Goal: Task Accomplishment & Management: Manage account settings

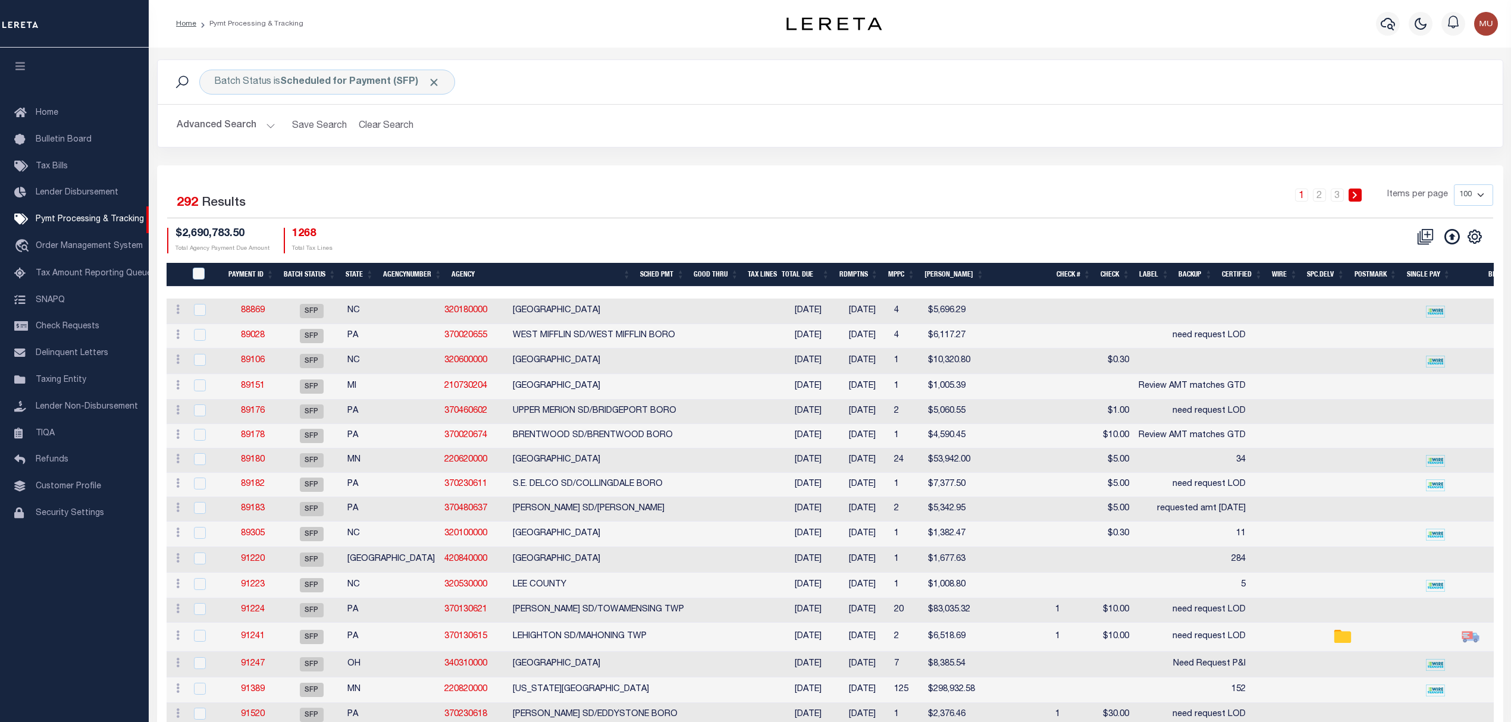
drag, startPoint x: 68, startPoint y: 225, endPoint x: 117, endPoint y: 230, distance: 49.6
click at [68, 224] on span "Pymt Processing & Tracking" at bounding box center [90, 219] width 108 height 8
click at [232, 124] on button "Advanced Search" at bounding box center [226, 125] width 99 height 23
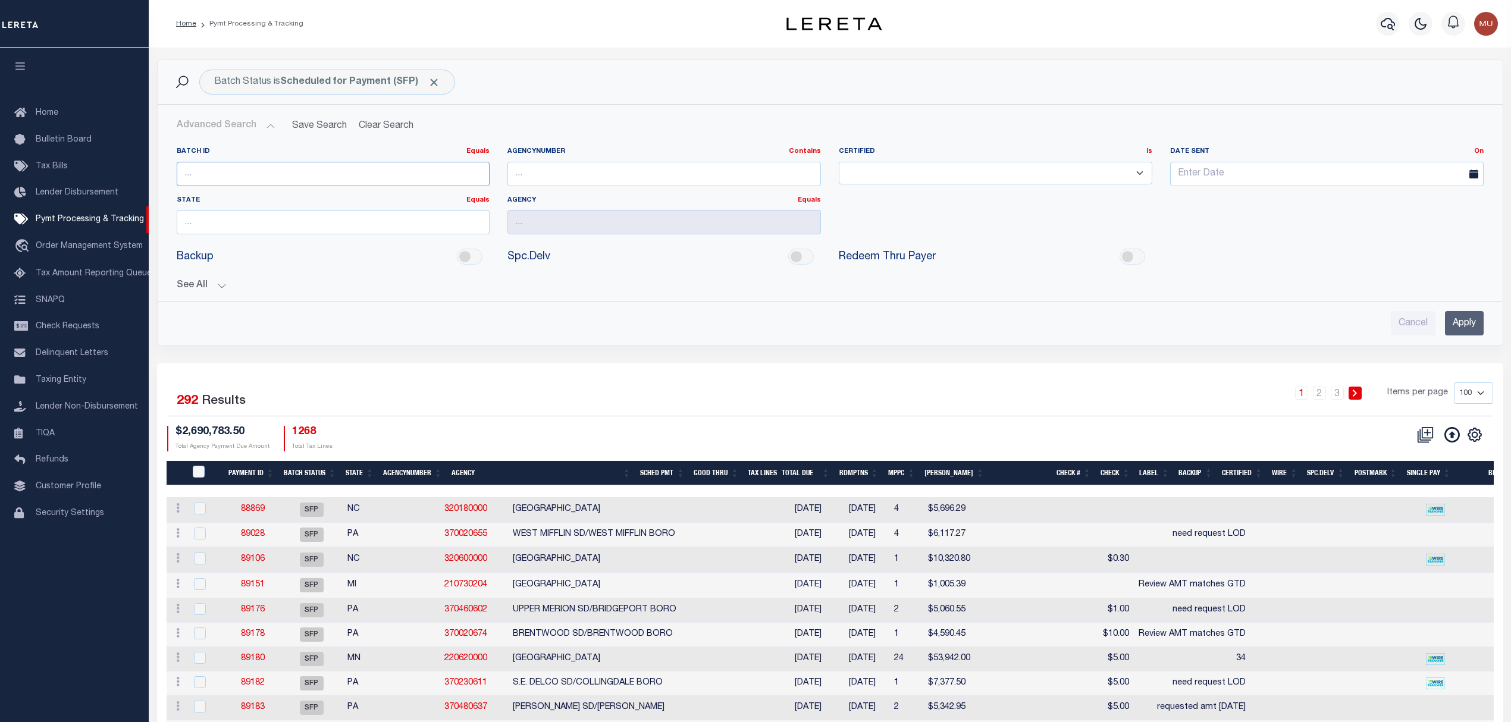
click at [351, 165] on input "number" at bounding box center [333, 174] width 313 height 24
type input "89185"
click at [1479, 334] on input "Apply" at bounding box center [1464, 323] width 39 height 24
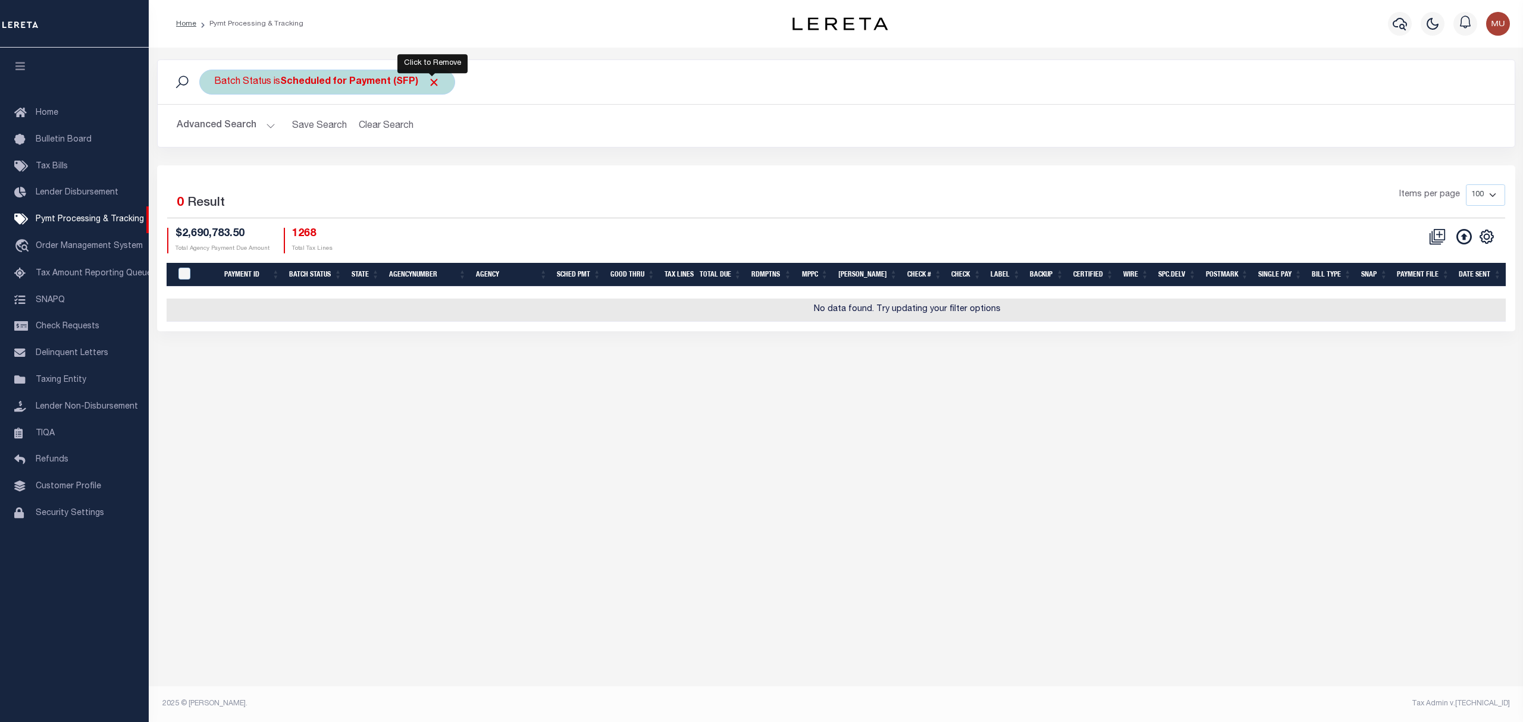
click at [434, 79] on span "Click to Remove" at bounding box center [434, 82] width 12 height 12
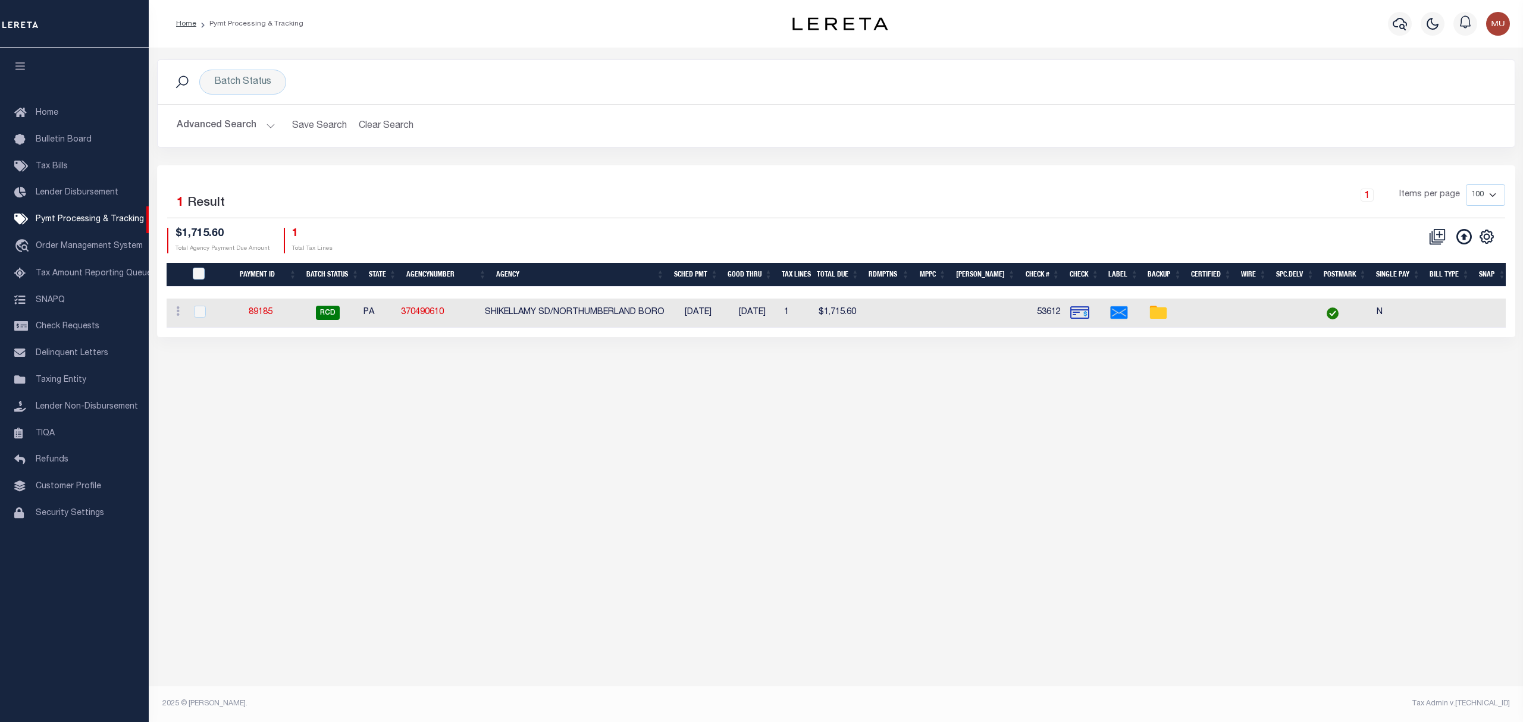
click at [265, 316] on link "89185" at bounding box center [261, 312] width 24 height 8
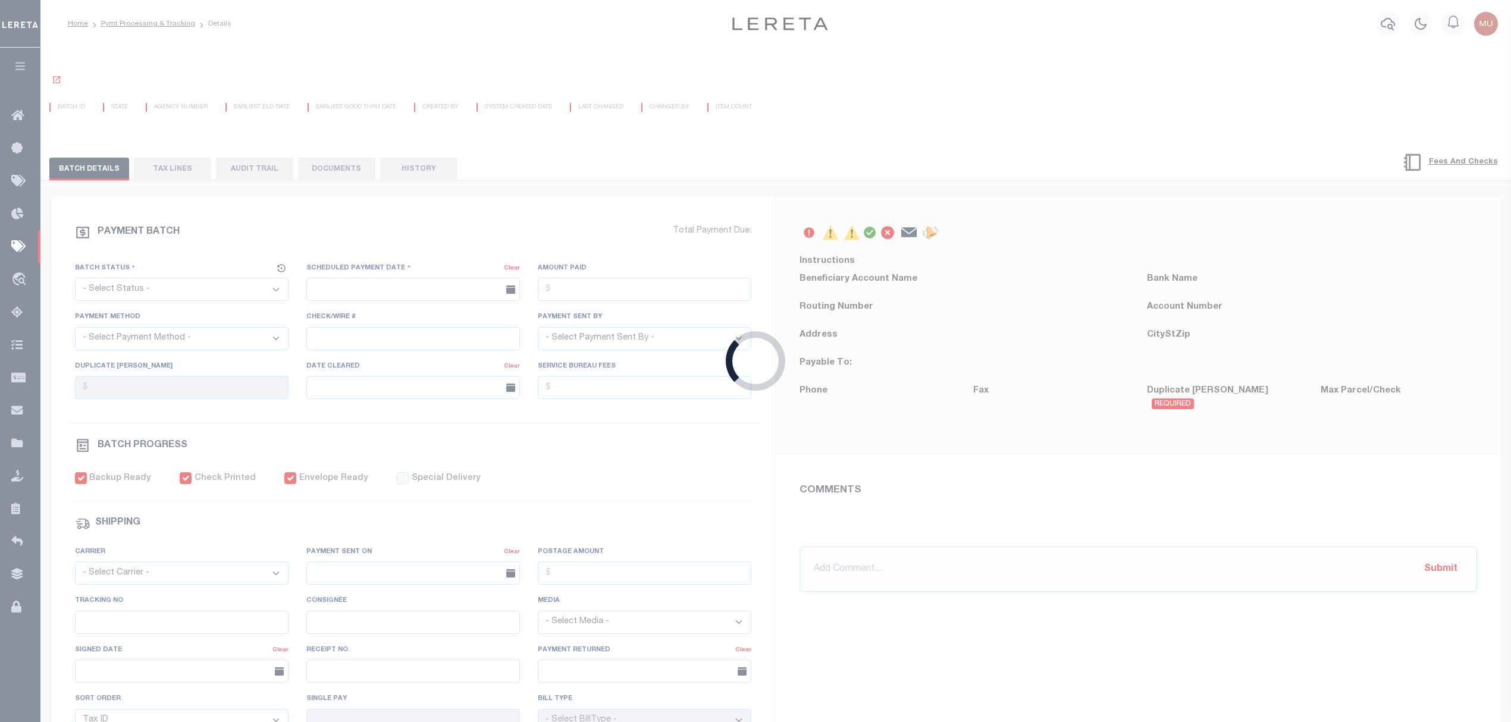
select select "RCD"
type input "09/16/2025"
type input "$1,715.6"
select select "CHK"
type input "53612"
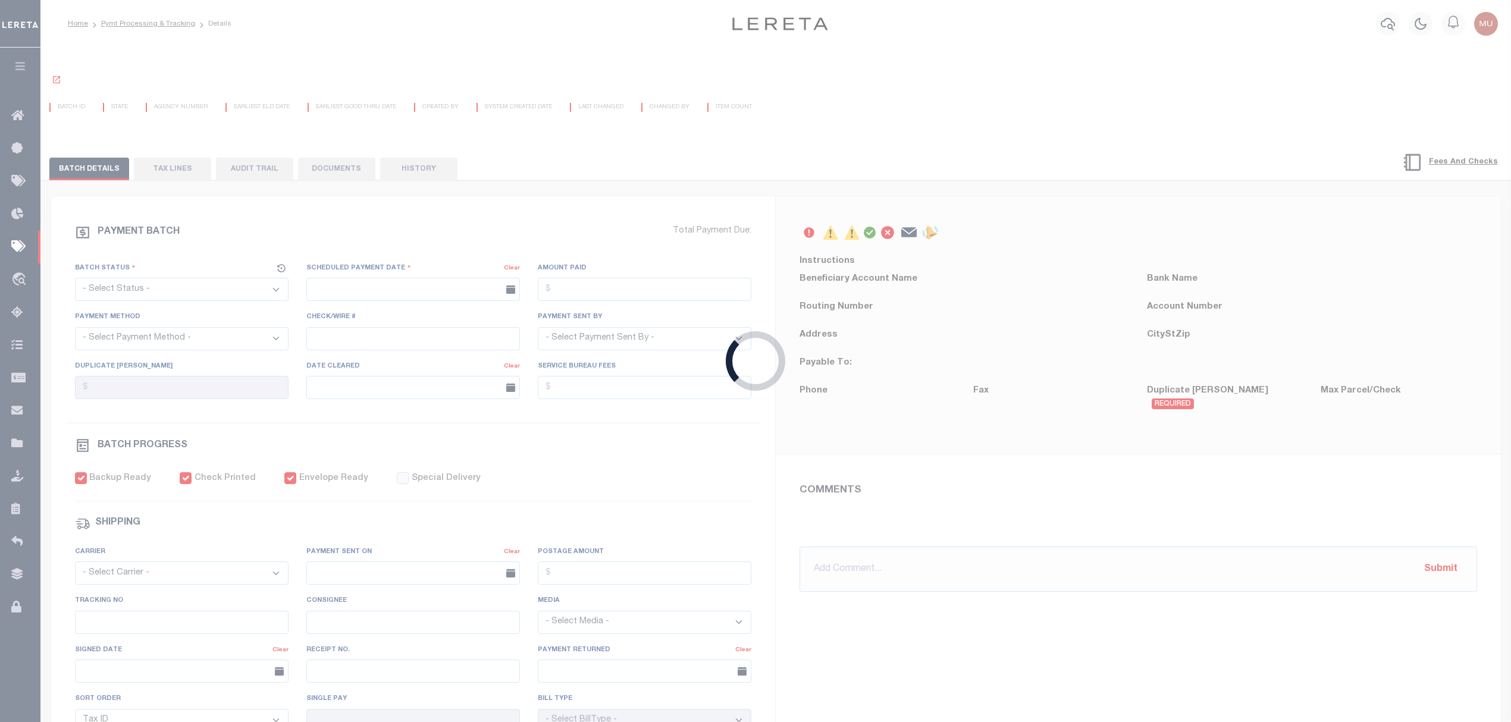
select select "Little, Audria"
checkbox input "true"
select select "FDX"
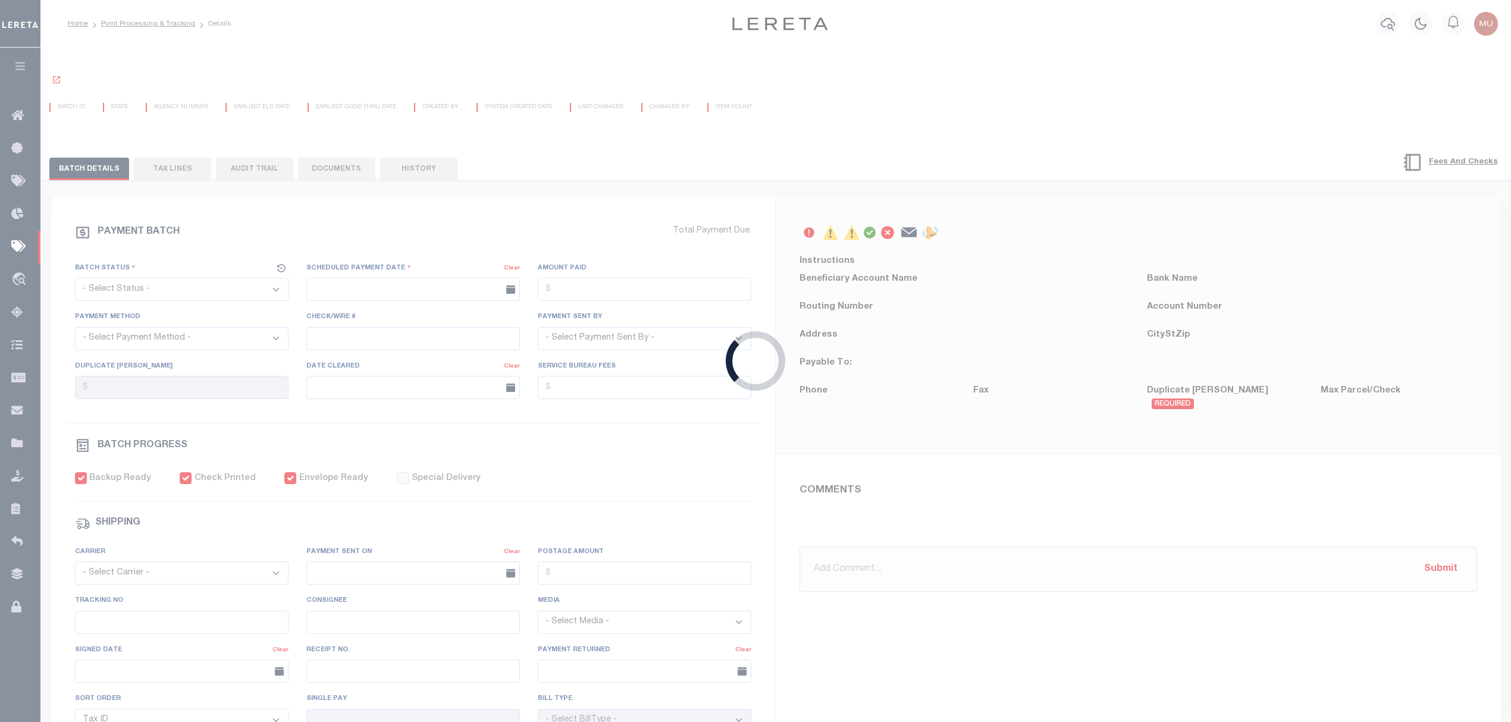
type input "09/16/2025"
type input "$9.65"
type input "884425497389"
type input "K.Ksno"
type input "09/18/2025"
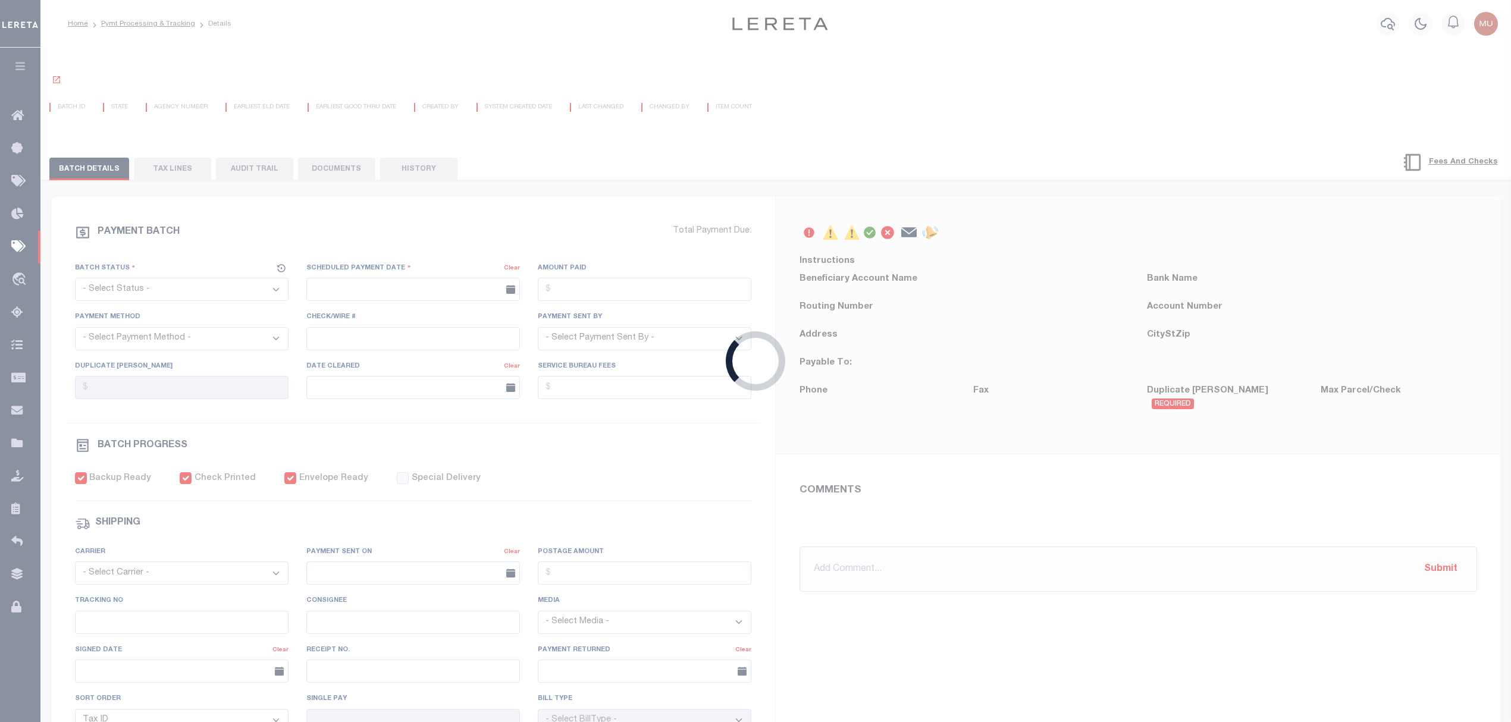
type input "N"
radio input "true"
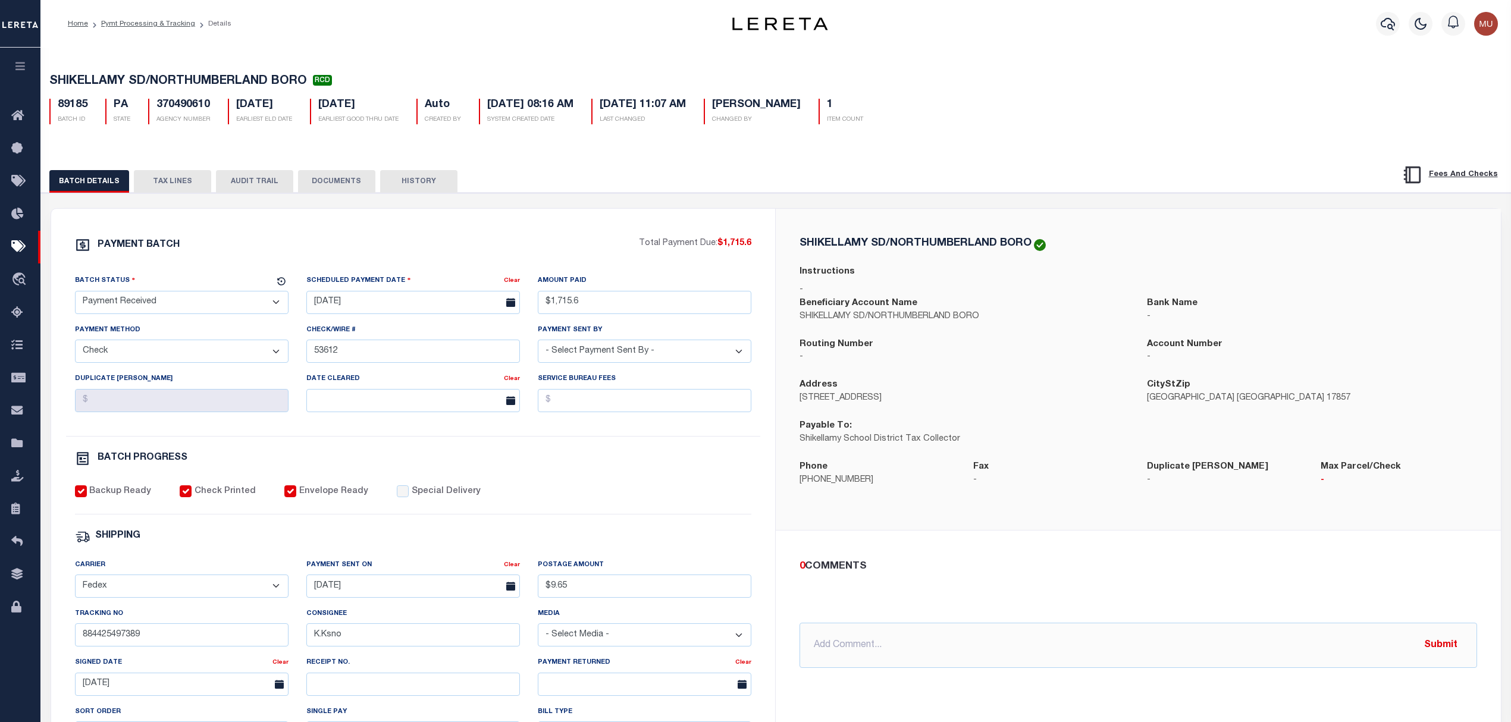
click at [132, 307] on select "- Select Status - Scheduled for Payment Ready For Payment Payment Sent Cleared …" at bounding box center [182, 302] width 214 height 23
drag, startPoint x: 331, startPoint y: 229, endPoint x: 390, endPoint y: 220, distance: 59.7
click at [333, 229] on div "PAYMENT BATCH Total Payment Due: $1,715.6 Batch Status" at bounding box center [413, 557] width 725 height 696
click at [842, 634] on input "text" at bounding box center [1139, 645] width 678 height 45
type input "10/7/25 - check 53612 and P&I check 3114 returned. parcel already paid on 8/19/…"
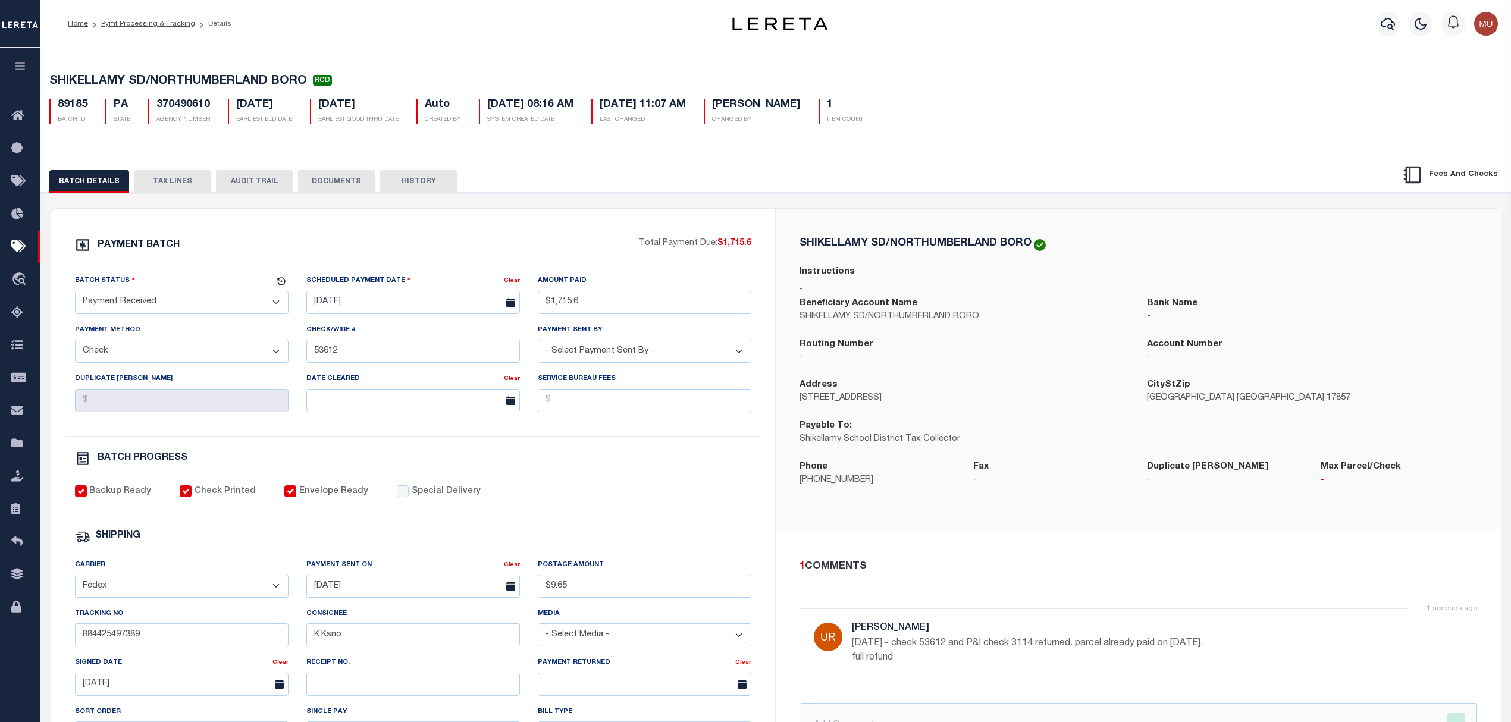
click at [636, 350] on select "- Select Payment Sent By - Aakash Patel Abdul Muzain Adams, Pamela S Adhikary R…" at bounding box center [645, 351] width 214 height 23
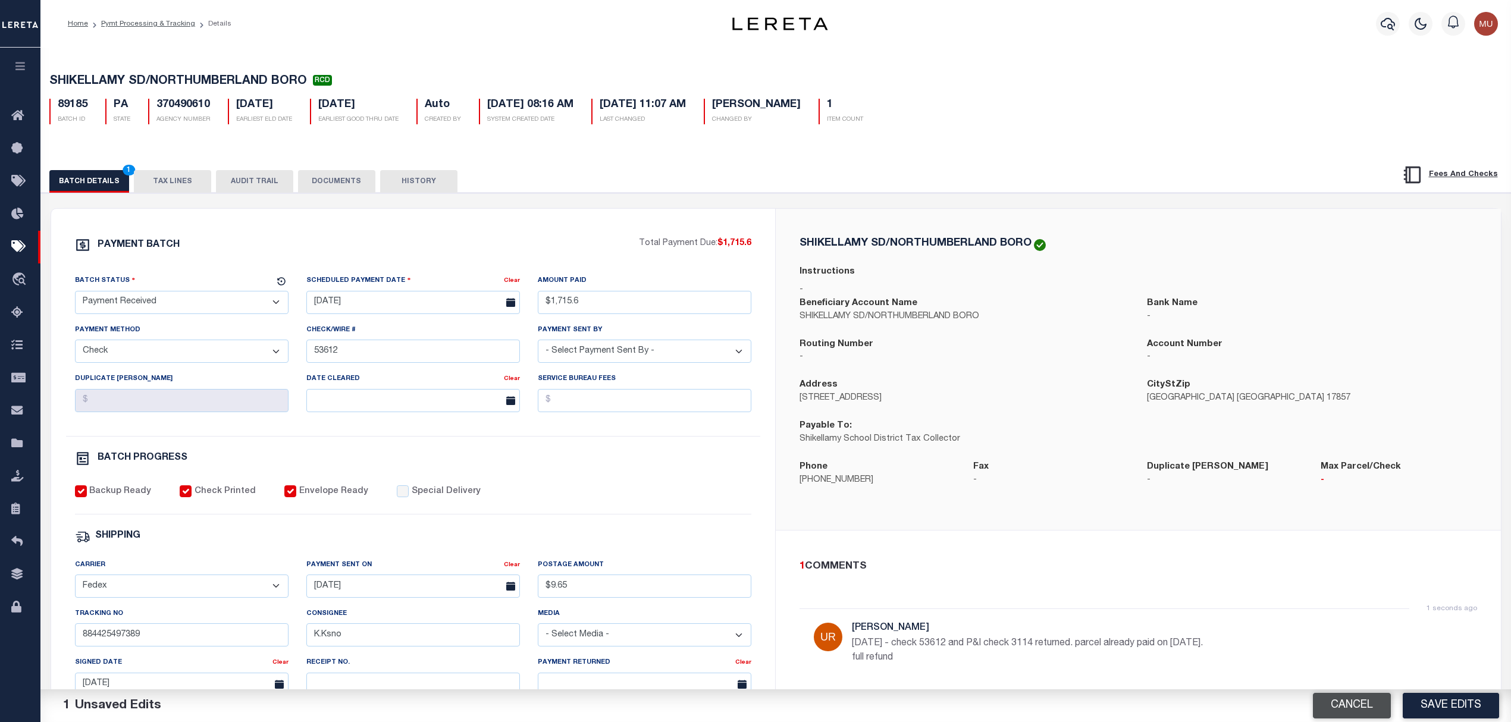
click at [1346, 714] on button "Cancel" at bounding box center [1352, 706] width 78 height 26
select select "[PERSON_NAME]"
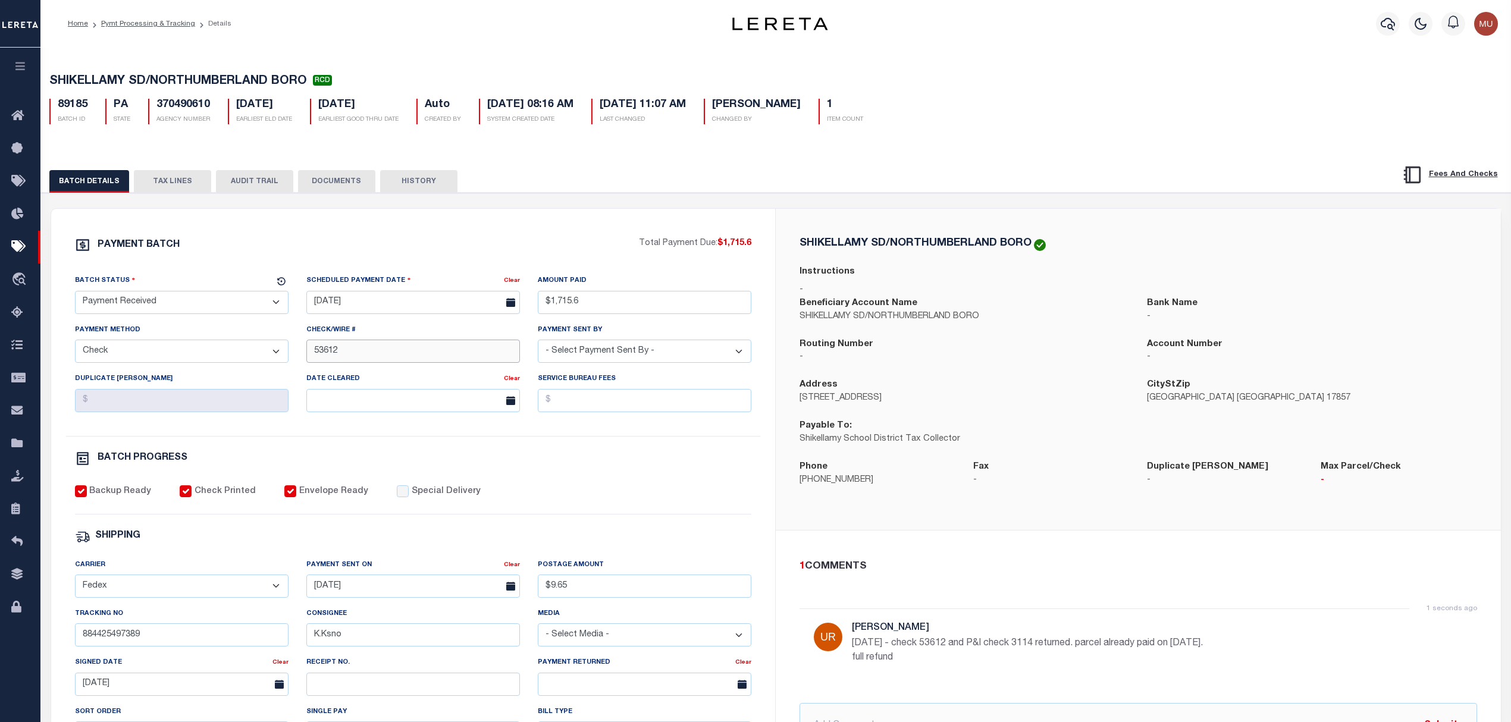
drag, startPoint x: 403, startPoint y: 360, endPoint x: 301, endPoint y: 358, distance: 101.8
click at [308, 358] on input "53612" at bounding box center [413, 351] width 214 height 23
click at [238, 303] on select "- Select Status - Scheduled for Payment Ready For Payment Payment Sent Cleared …" at bounding box center [182, 302] width 214 height 23
select select "RFR"
click at [75, 294] on select "- Select Status - Scheduled for Payment Ready For Payment Payment Sent Cleared …" at bounding box center [182, 302] width 214 height 23
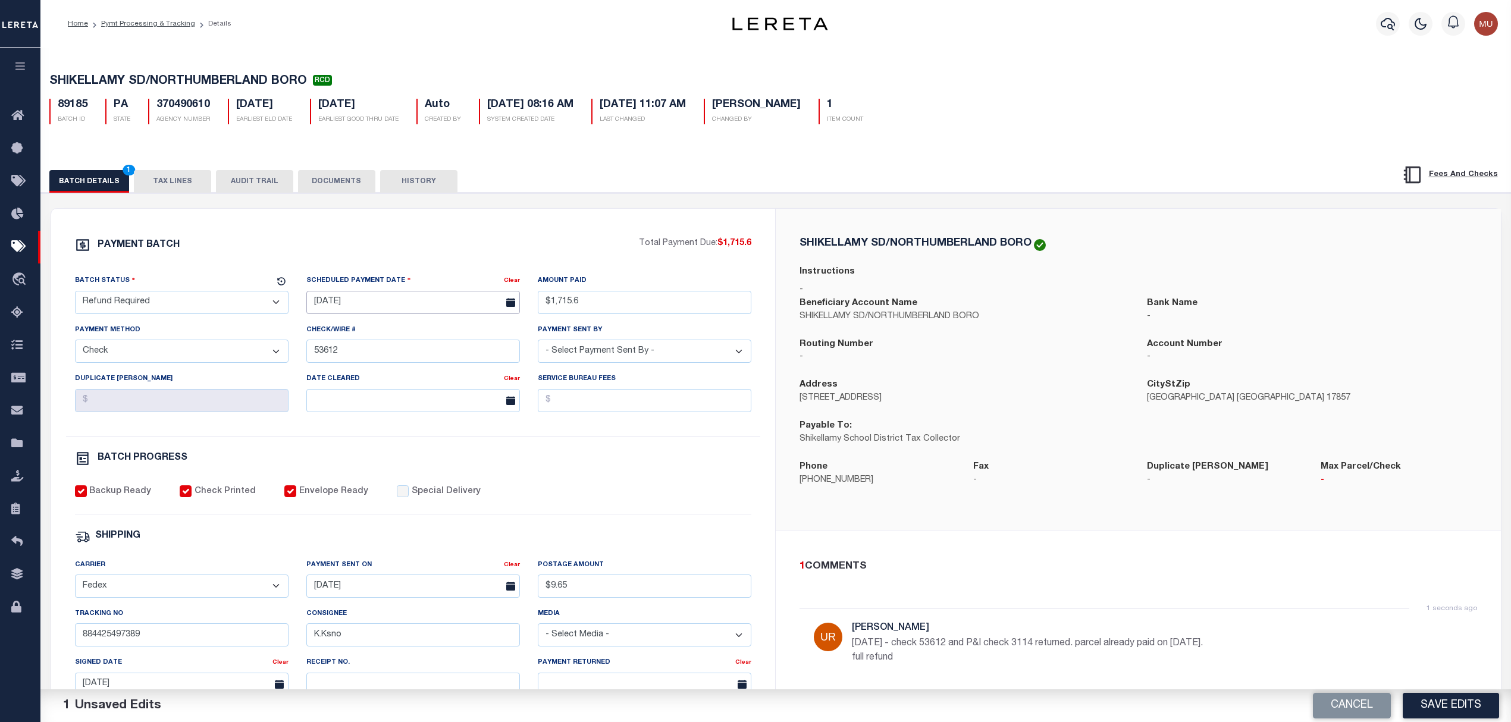
click at [412, 316] on body "Home Pymt Processing & Tracking Details" at bounding box center [755, 499] width 1511 height 999
click at [366, 393] on span "7" at bounding box center [371, 396] width 23 height 23
type input "[DATE]"
click at [581, 211] on div "PAYMENT BATCH Total Payment Due: $1,715.6 Batch Status" at bounding box center [413, 557] width 725 height 696
click at [324, 184] on button "DOCUMENTS" at bounding box center [336, 181] width 77 height 23
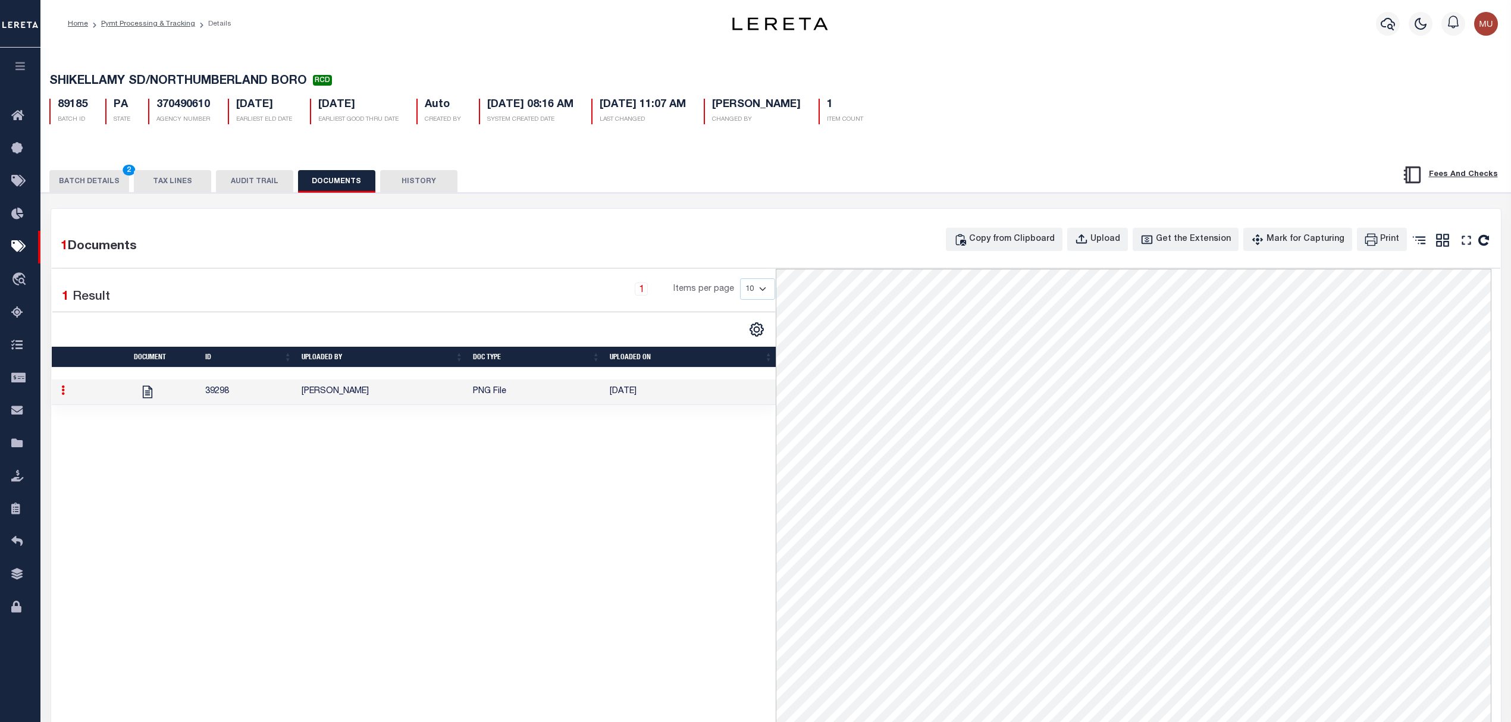
click at [86, 84] on span "SHIKELLAMY SD/NORTHUMBERLAND BORO" at bounding box center [178, 82] width 258 height 12
drag, startPoint x: 86, startPoint y: 84, endPoint x: 287, endPoint y: 74, distance: 201.3
click at [287, 74] on div "SHIKELLAMY SD/NORTHUMBERLAND BORO RCD 89185 BATCH ID PA STATE 370490610 1" at bounding box center [776, 97] width 1482 height 74
copy span "SHIKELLAMY SD/NORTHUMBERLAND BORO"
click at [1119, 242] on div "Upload" at bounding box center [1105, 239] width 30 height 13
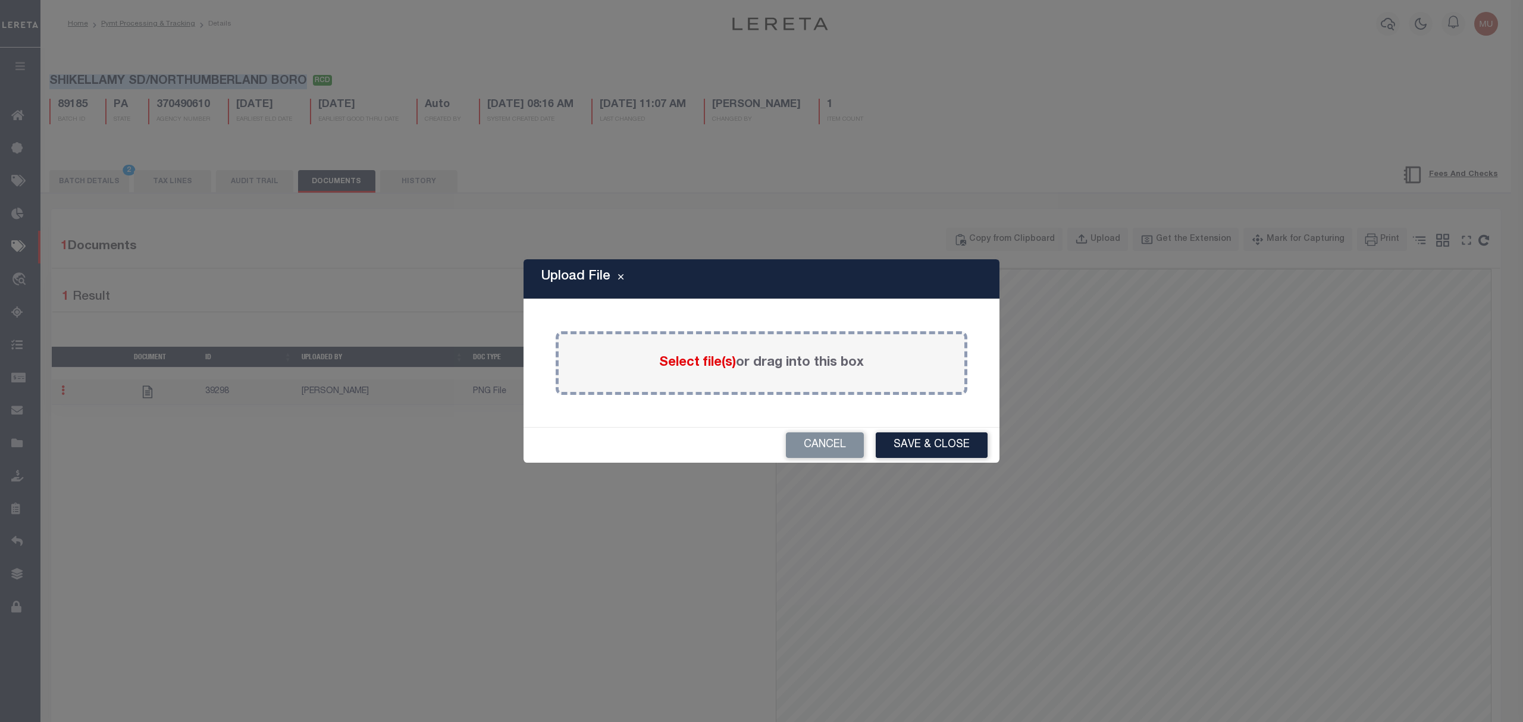
click at [697, 363] on span "Select file(s)" at bounding box center [697, 362] width 77 height 13
click at [0, 0] on input "Select file(s) or drag into this box" at bounding box center [0, 0] width 0 height 0
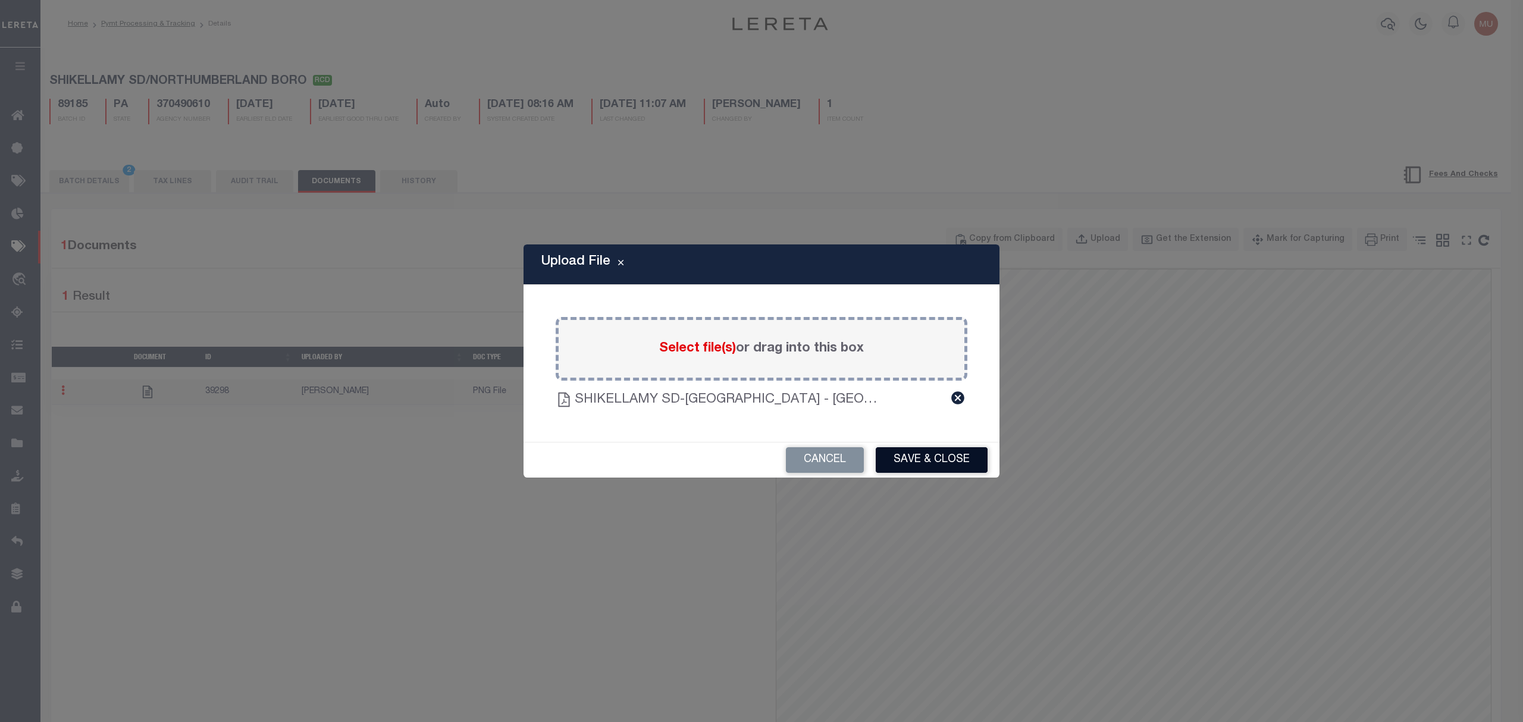
click at [921, 462] on button "Save & Close" at bounding box center [932, 460] width 112 height 26
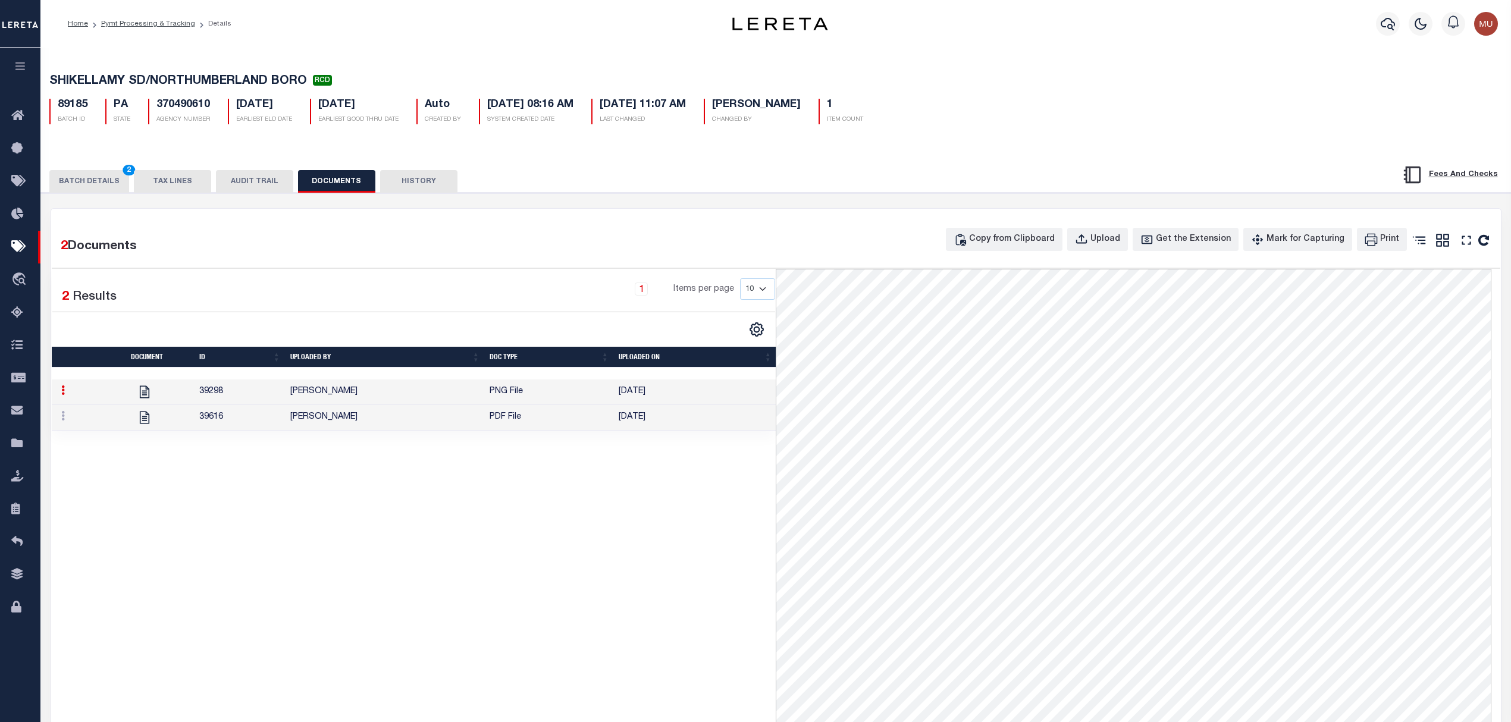
click at [98, 178] on button "BATCH DETAILS 2" at bounding box center [89, 181] width 80 height 23
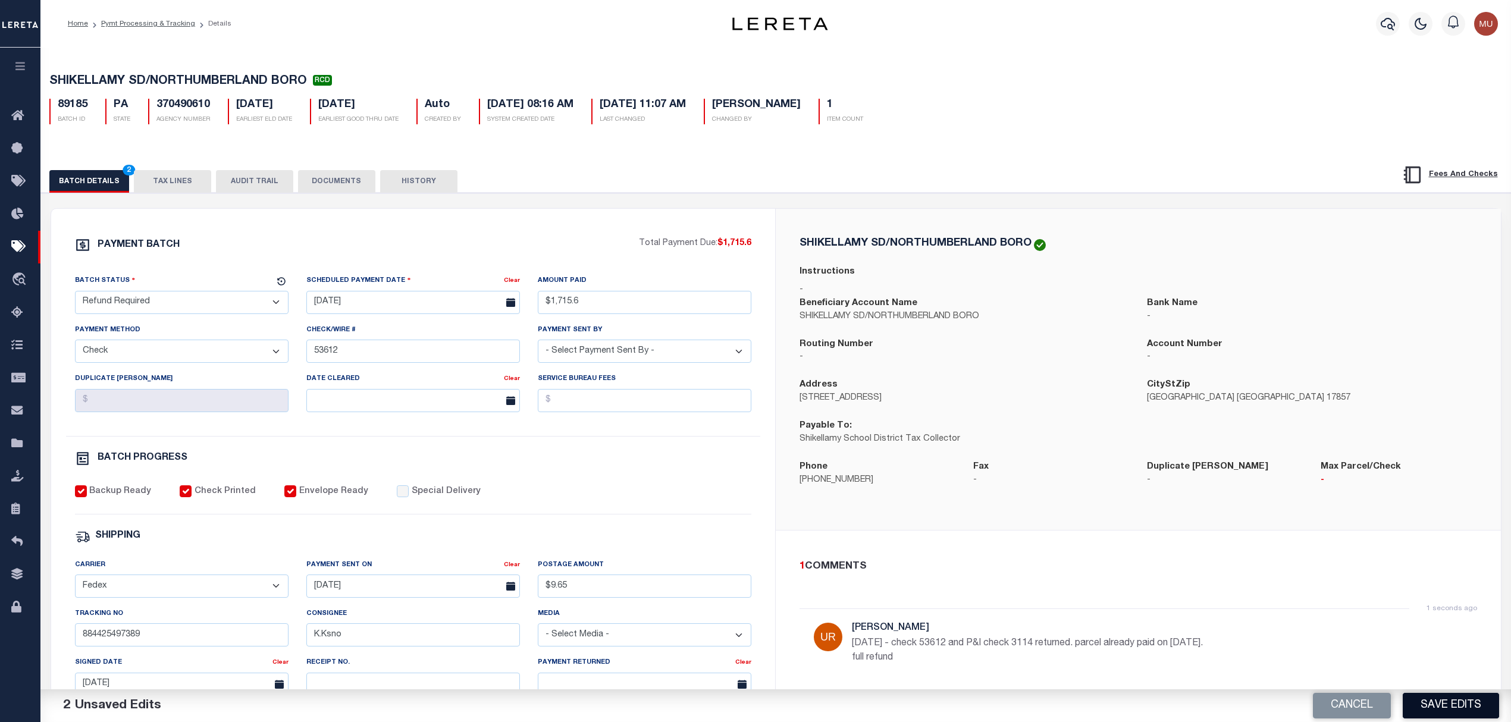
click at [1435, 705] on button "Save Edits" at bounding box center [1451, 706] width 96 height 26
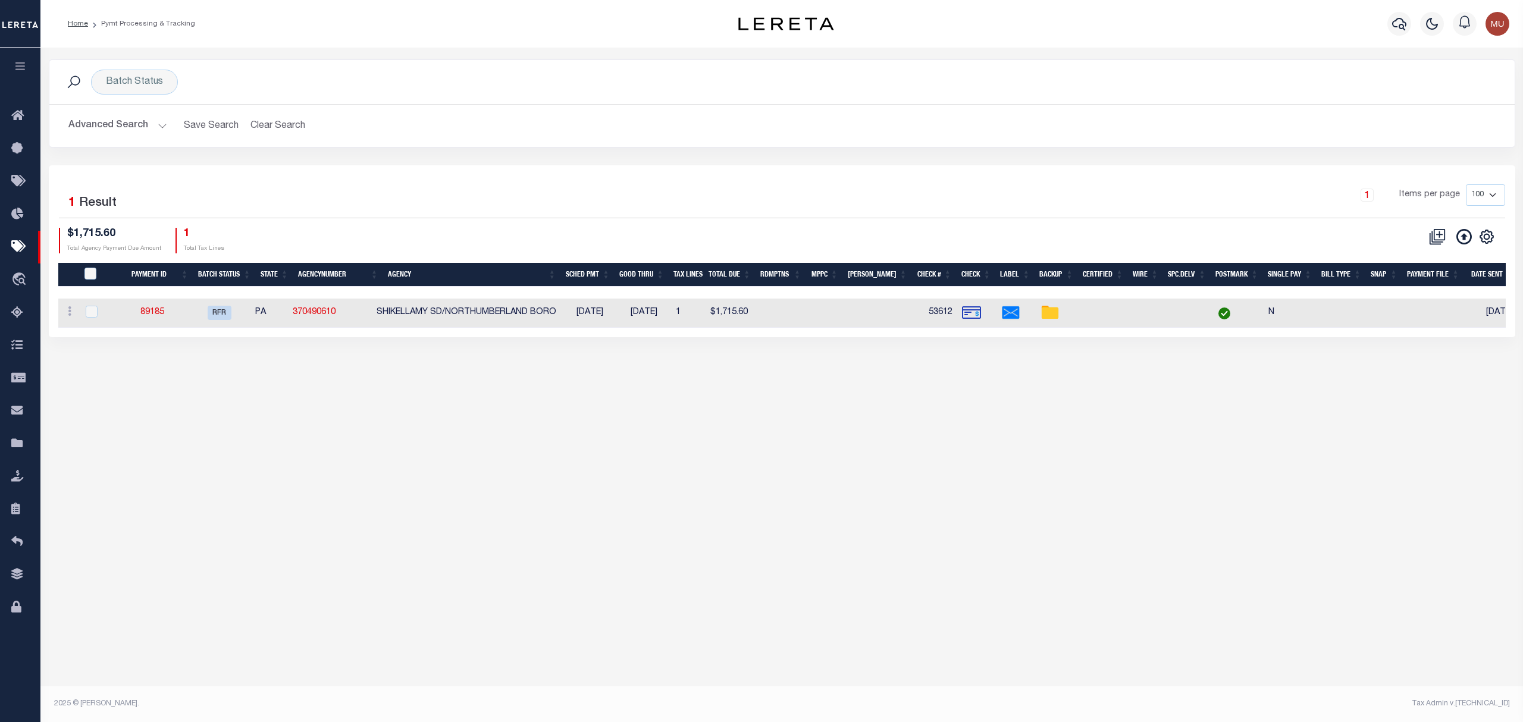
click at [111, 128] on button "Advanced Search" at bounding box center [117, 125] width 99 height 23
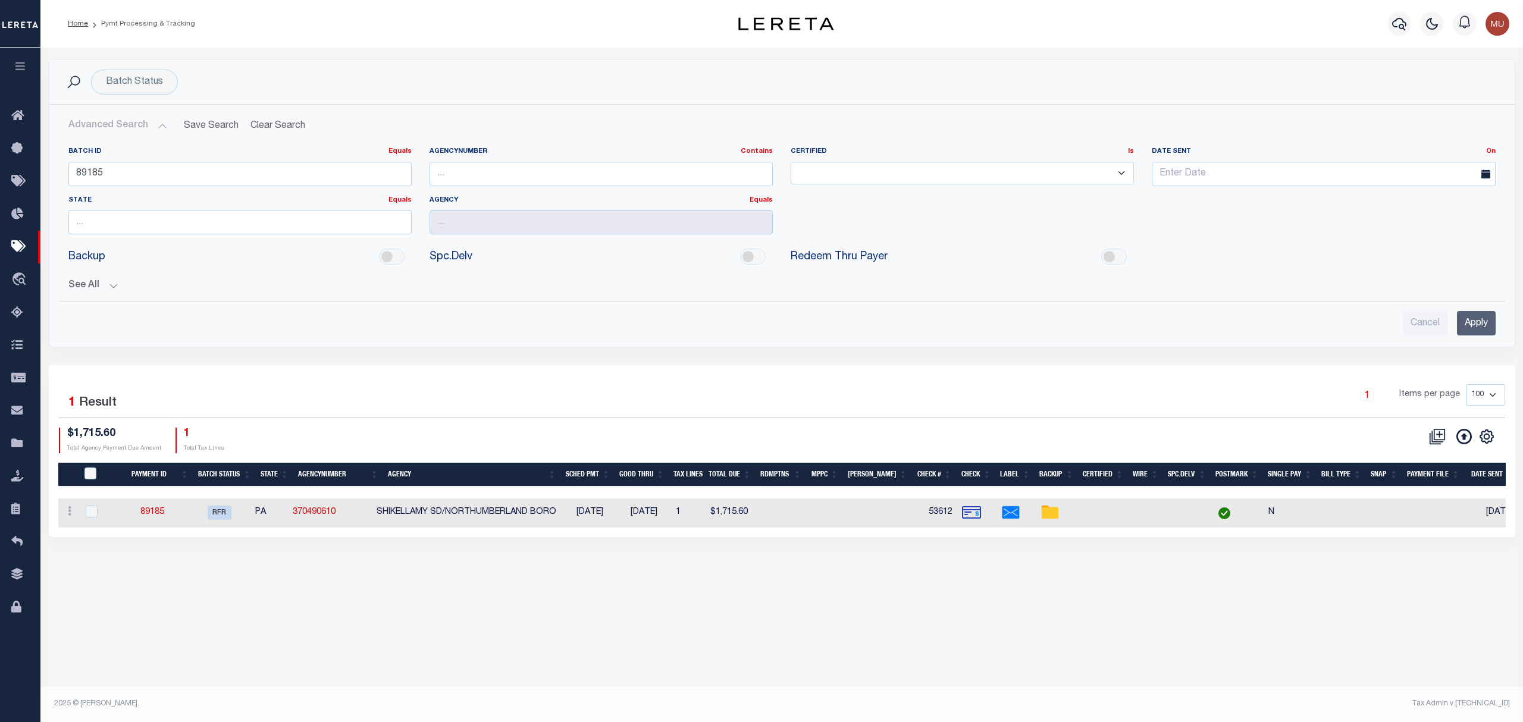
click at [100, 275] on div "See All Payment ID Equals Equals Is Not Equal To On On" at bounding box center [781, 281] width 1427 height 21
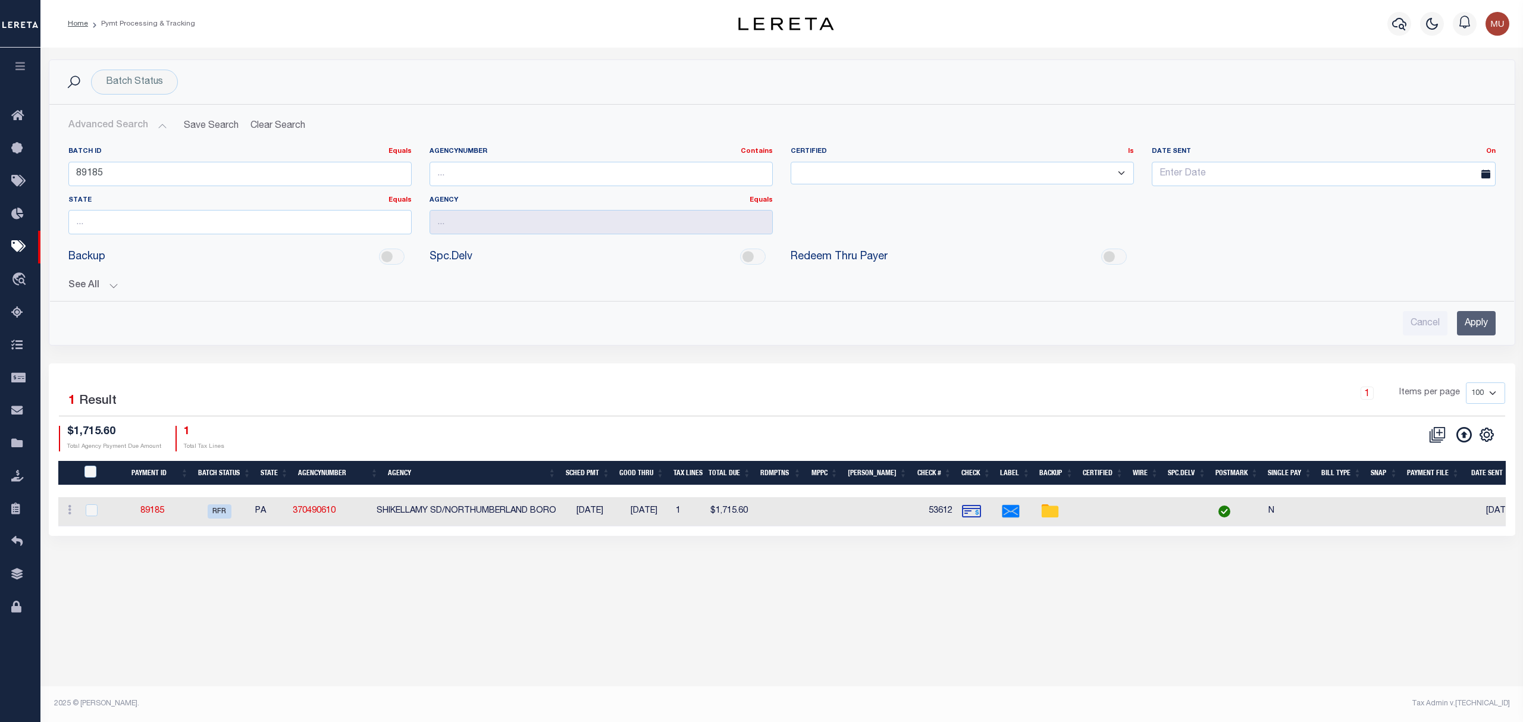
click at [96, 284] on button "See All" at bounding box center [781, 285] width 1427 height 11
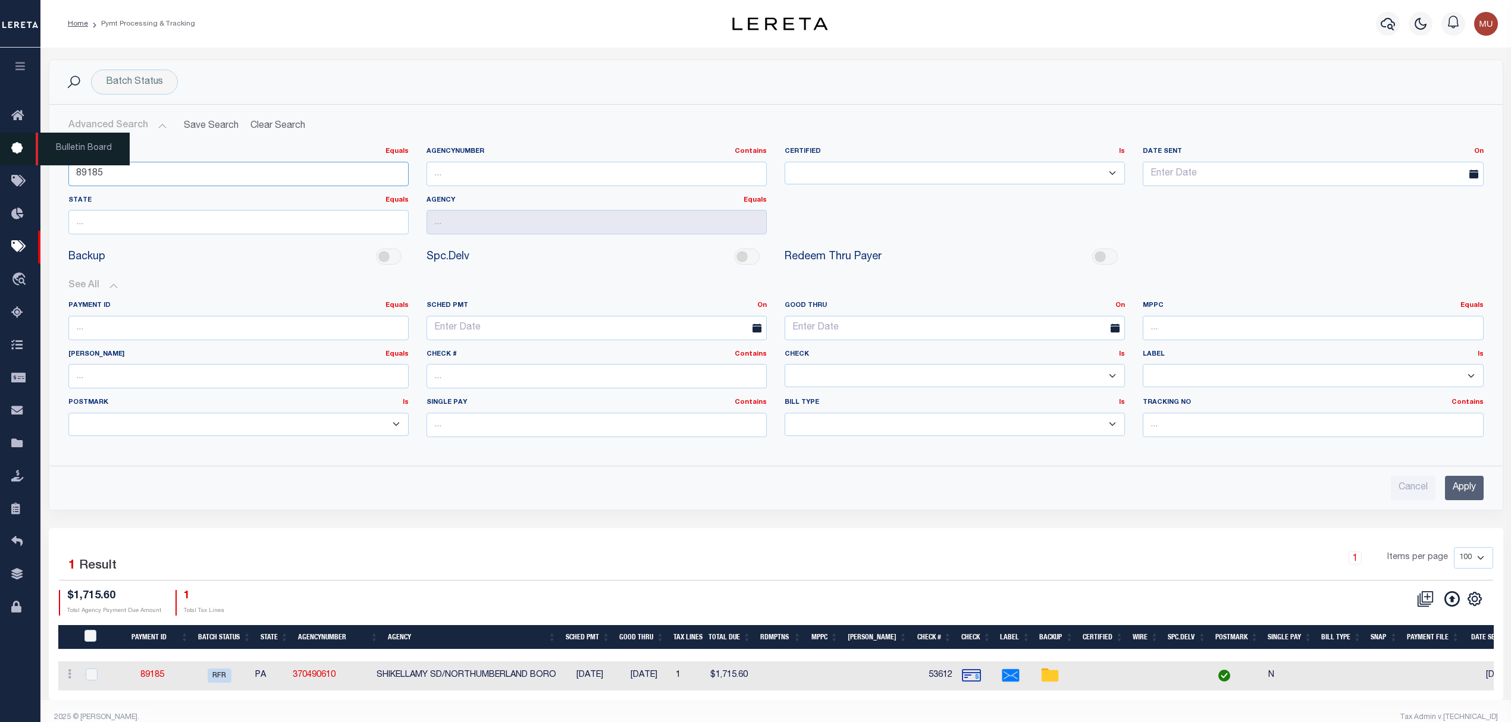
drag, startPoint x: 132, startPoint y: 174, endPoint x: 39, endPoint y: 158, distance: 94.3
click at [39, 158] on div "Home Pymt Processing & Tracking" at bounding box center [755, 368] width 1511 height 736
type input "91798"
click at [1465, 491] on input "Apply" at bounding box center [1464, 488] width 39 height 24
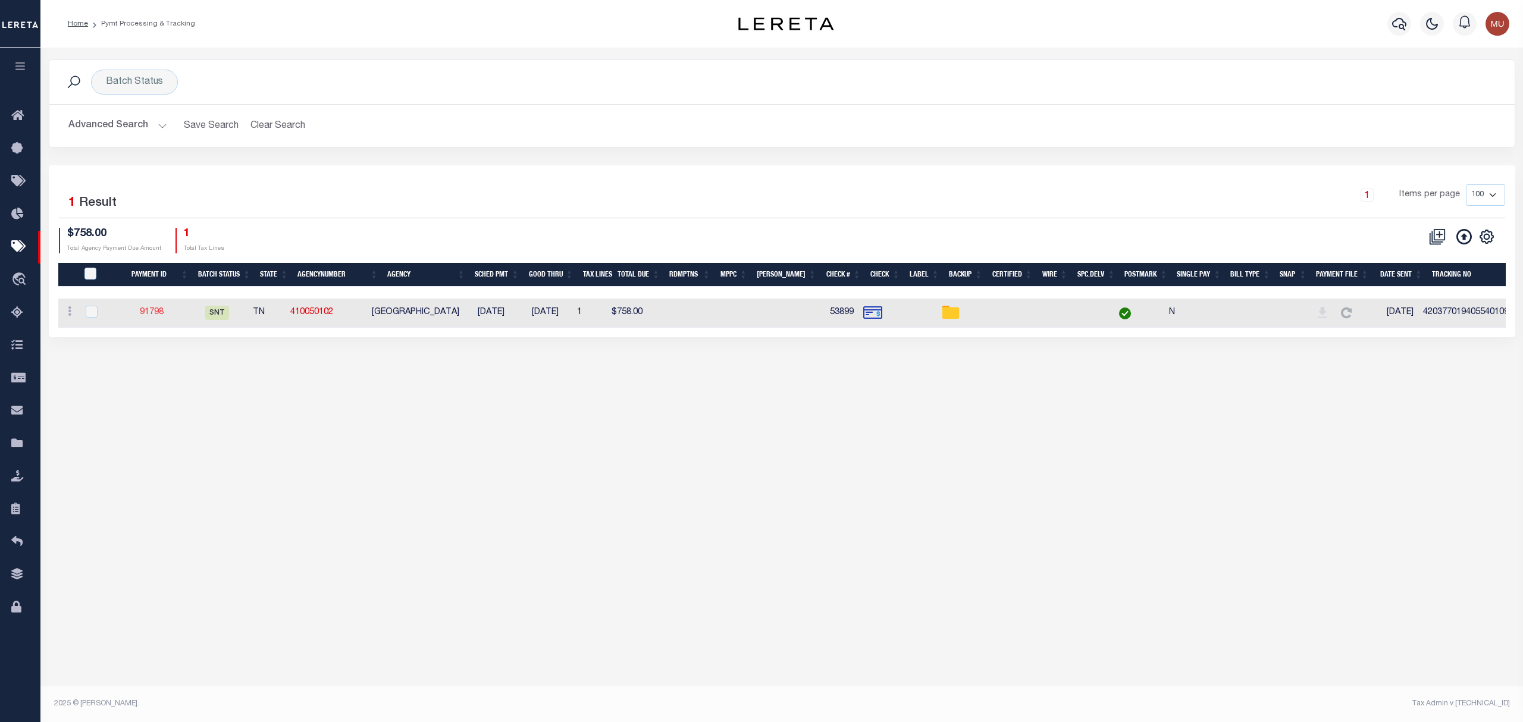
click at [157, 315] on link "91798" at bounding box center [152, 312] width 24 height 8
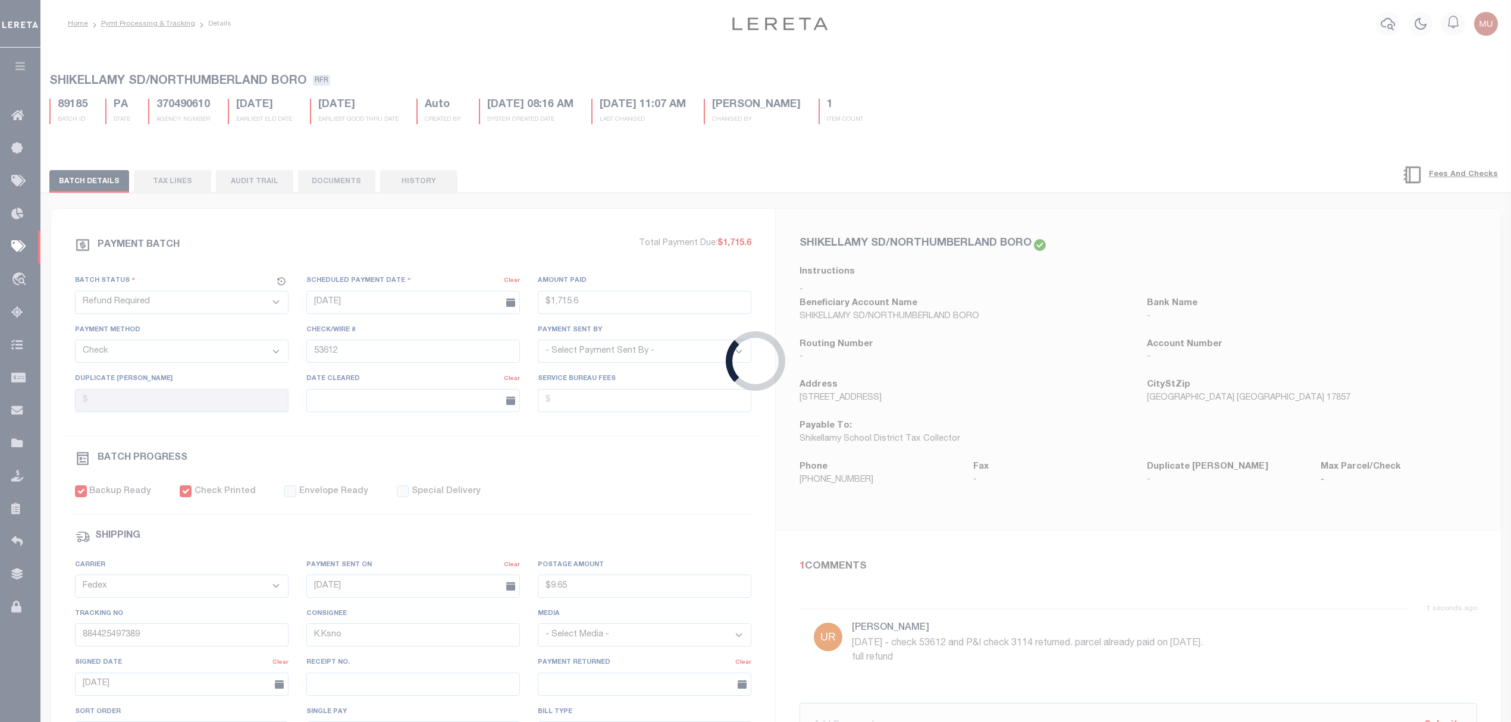
select select "SNT"
type input "09/26/2025"
type input "$758"
type input "53899"
select select "Urbina, Matthew"
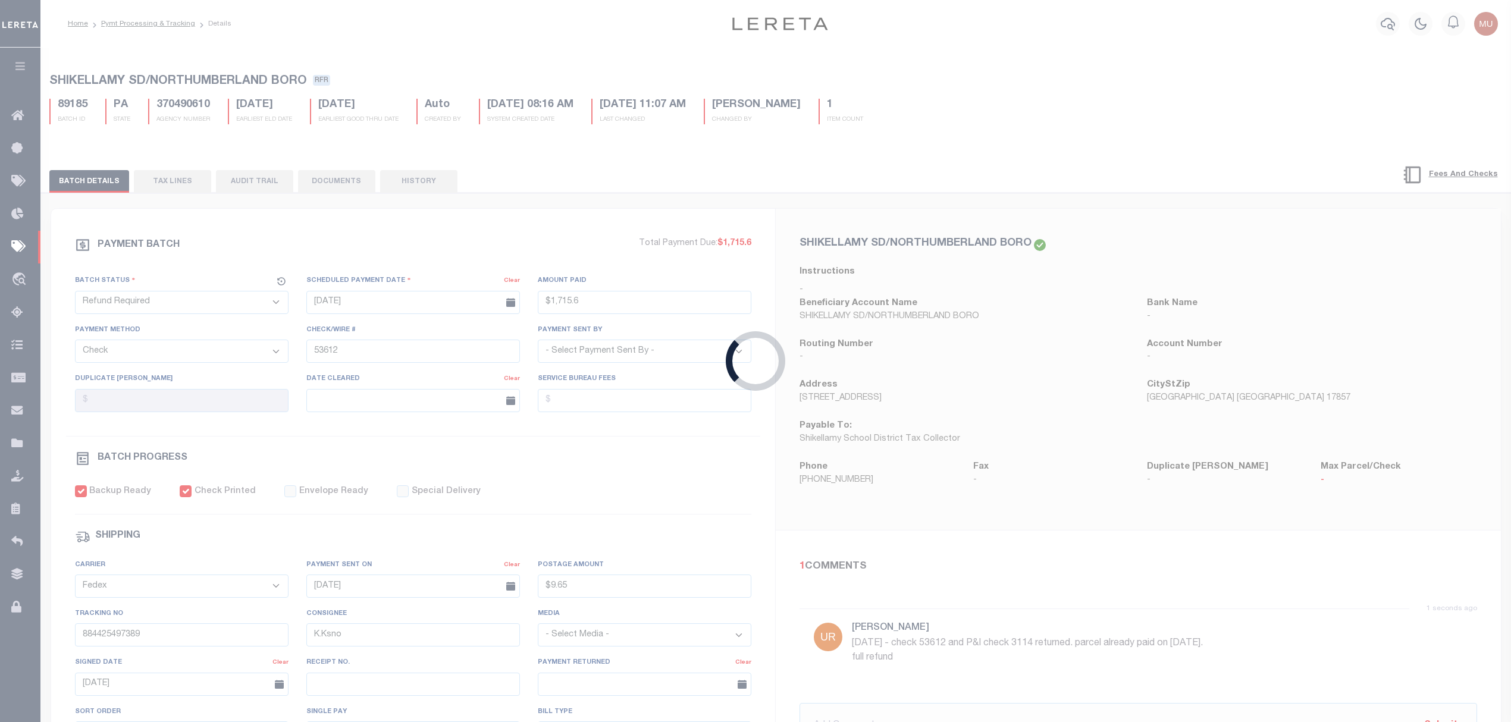
checkbox input "false"
select select "USS"
type input "09/26/2025"
type input "420377019405540109627008552567"
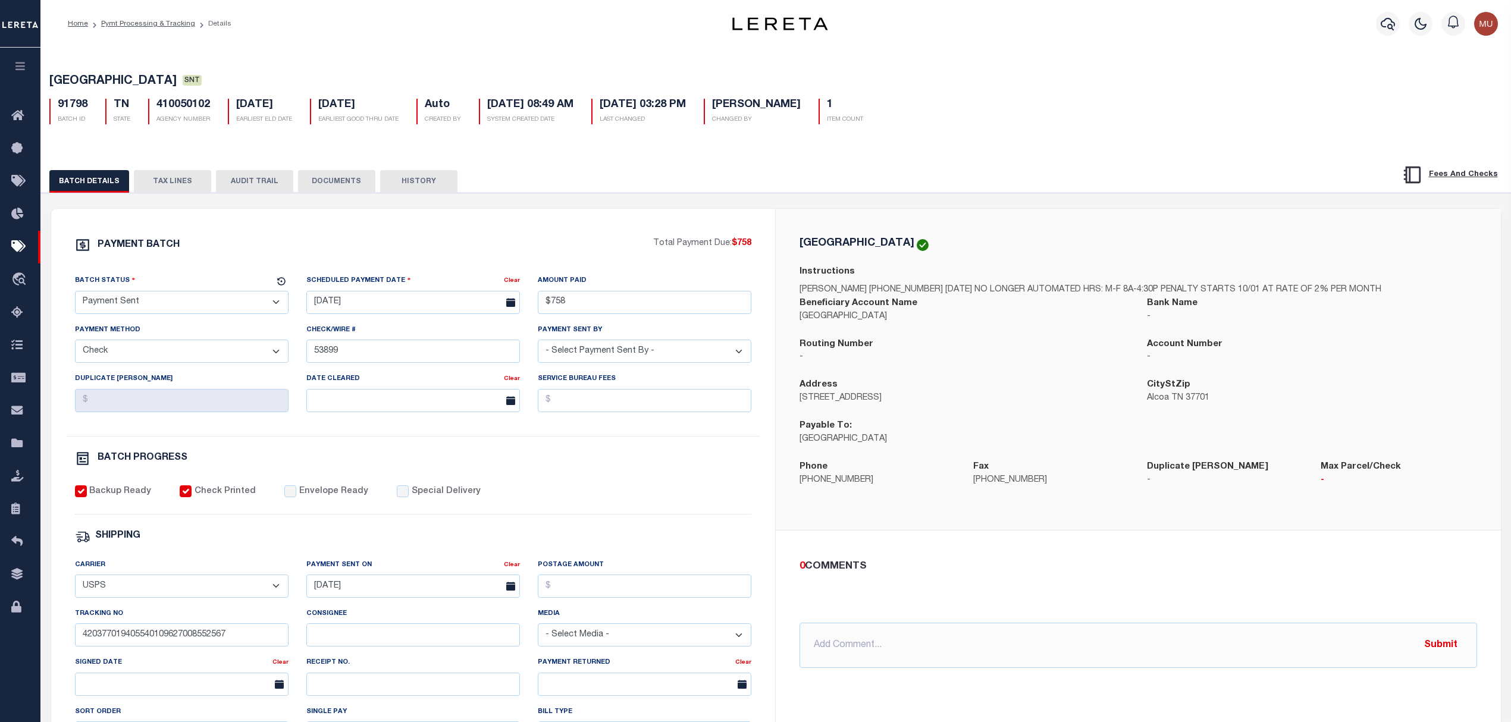
click at [198, 305] on select "- Select Status - Scheduled for Payment Ready For Payment Payment Sent Cleared …" at bounding box center [182, 302] width 214 height 23
select select "RFR"
click at [75, 294] on select "- Select Status - Scheduled for Payment Ready For Payment Payment Sent Cleared …" at bounding box center [182, 302] width 214 height 23
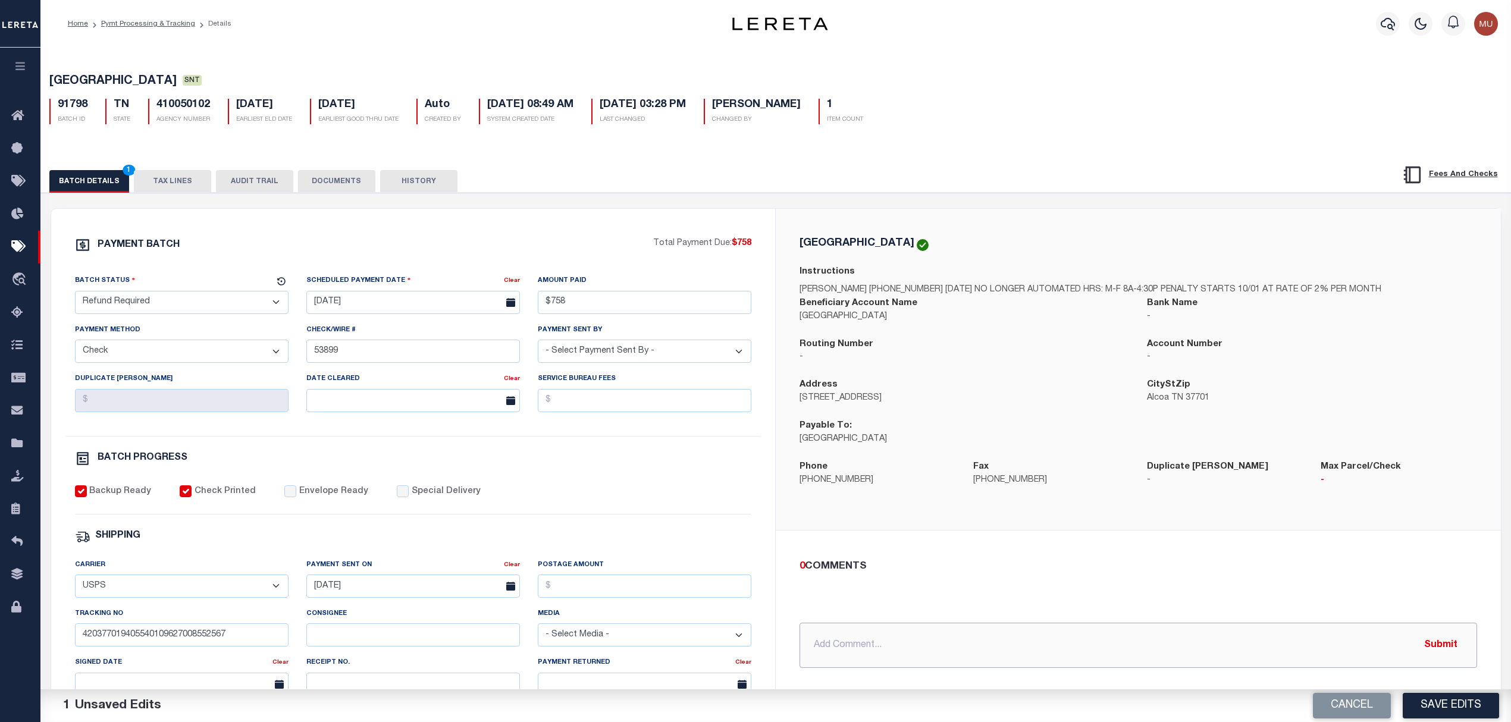
click at [930, 665] on input "text" at bounding box center [1139, 645] width 678 height 45
type input "CHECK 53899 returned, parcel already paid. Full refund"
click at [348, 193] on button "DOCUMENTS" at bounding box center [336, 181] width 77 height 23
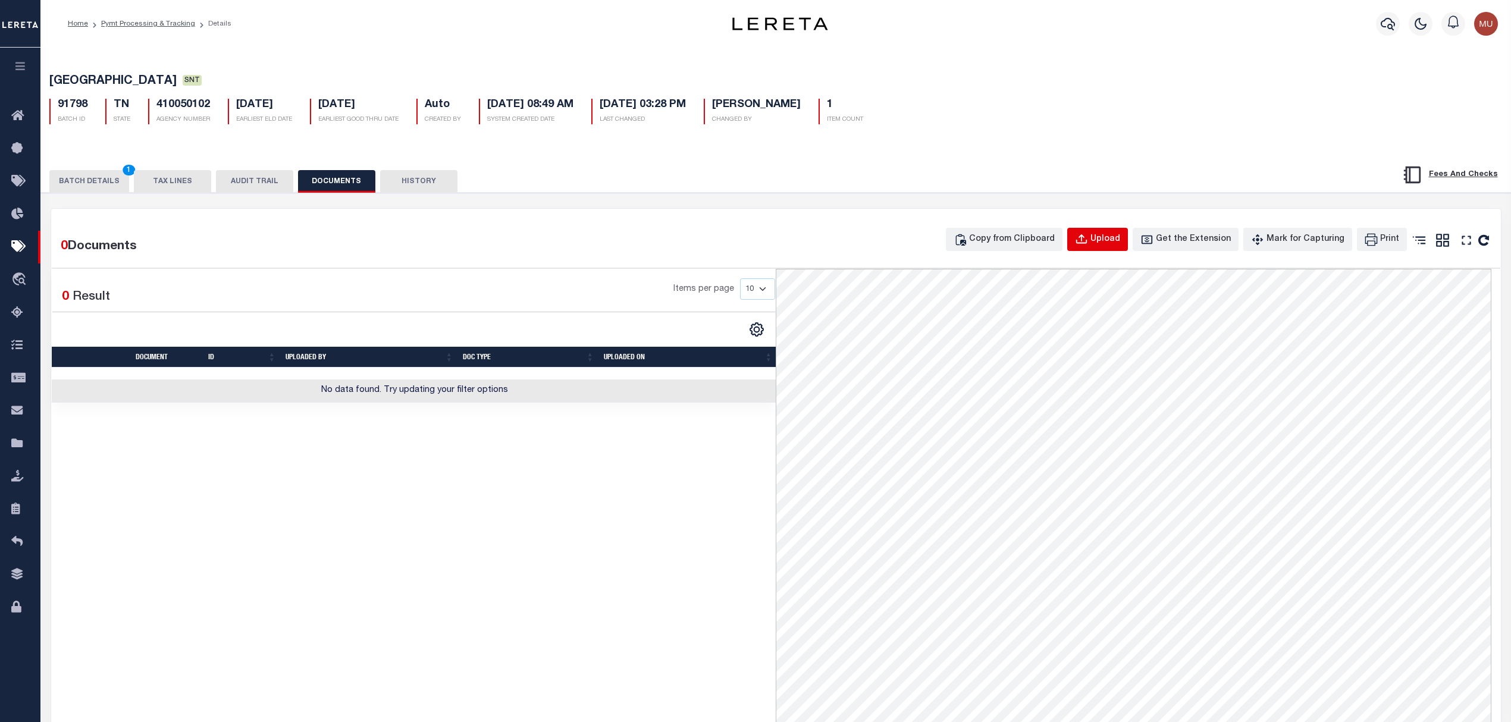
click at [1111, 238] on div "Upload" at bounding box center [1105, 239] width 30 height 13
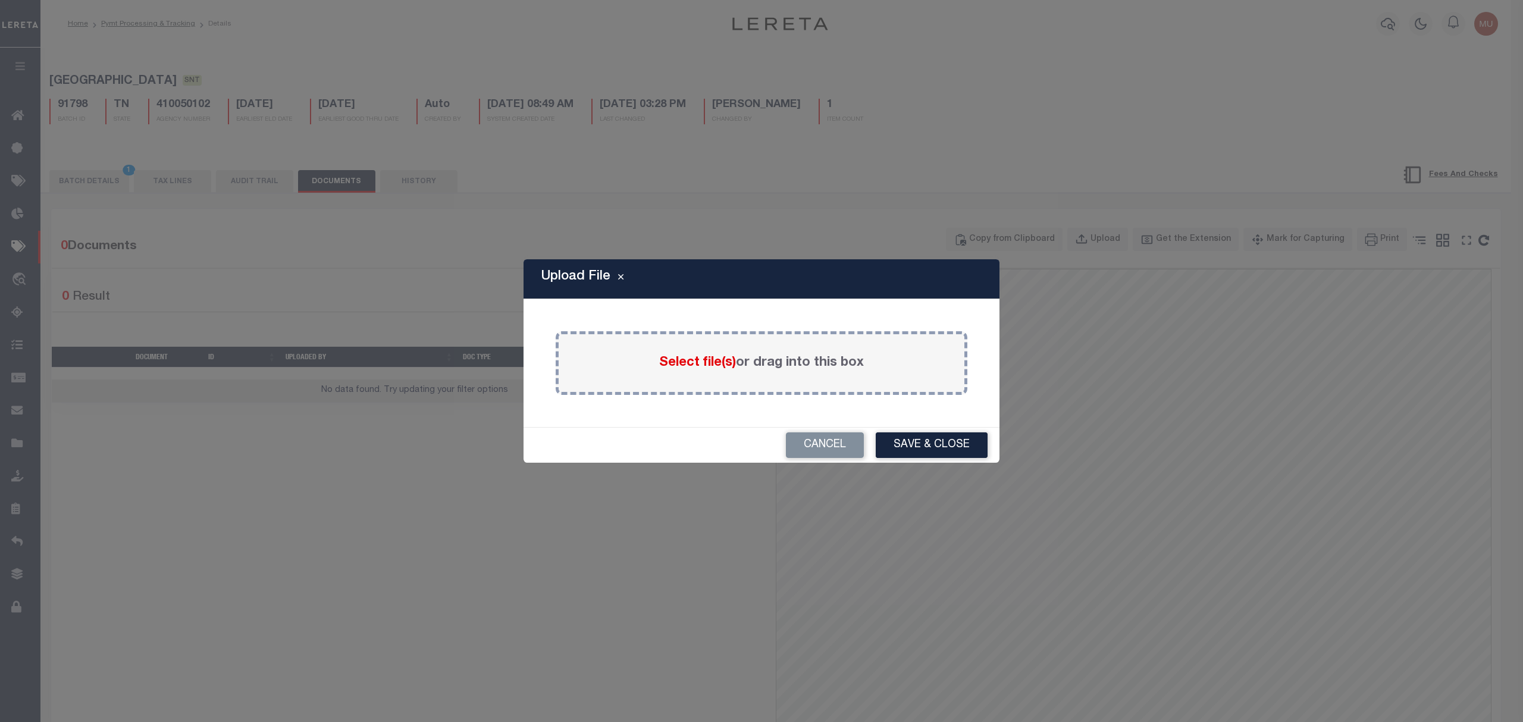
click at [747, 376] on div "Select file(s) or drag into this box" at bounding box center [762, 363] width 412 height 64
click at [701, 367] on span "Select file(s)" at bounding box center [697, 362] width 77 height 13
click at [0, 0] on input "Select file(s) or drag into this box" at bounding box center [0, 0] width 0 height 0
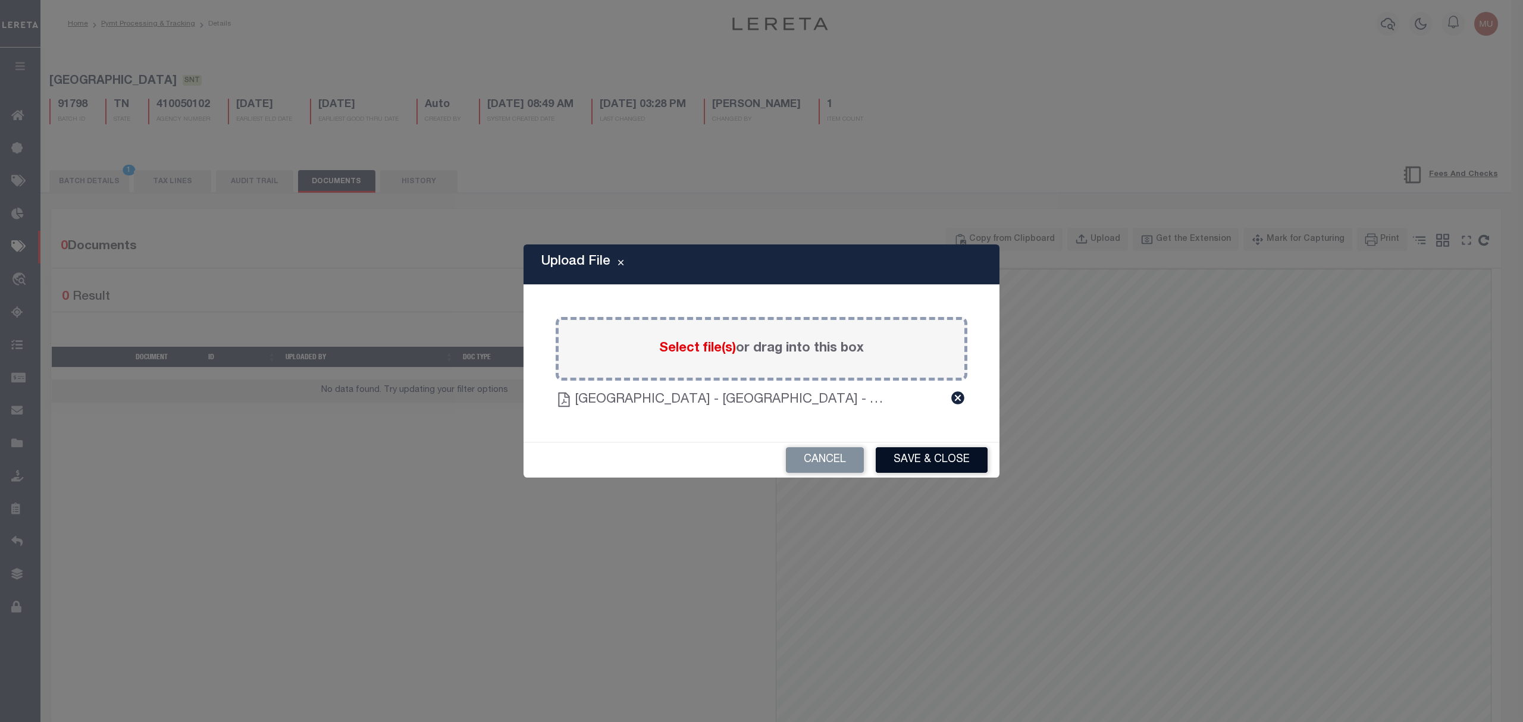
click at [908, 457] on button "Save & Close" at bounding box center [932, 460] width 112 height 26
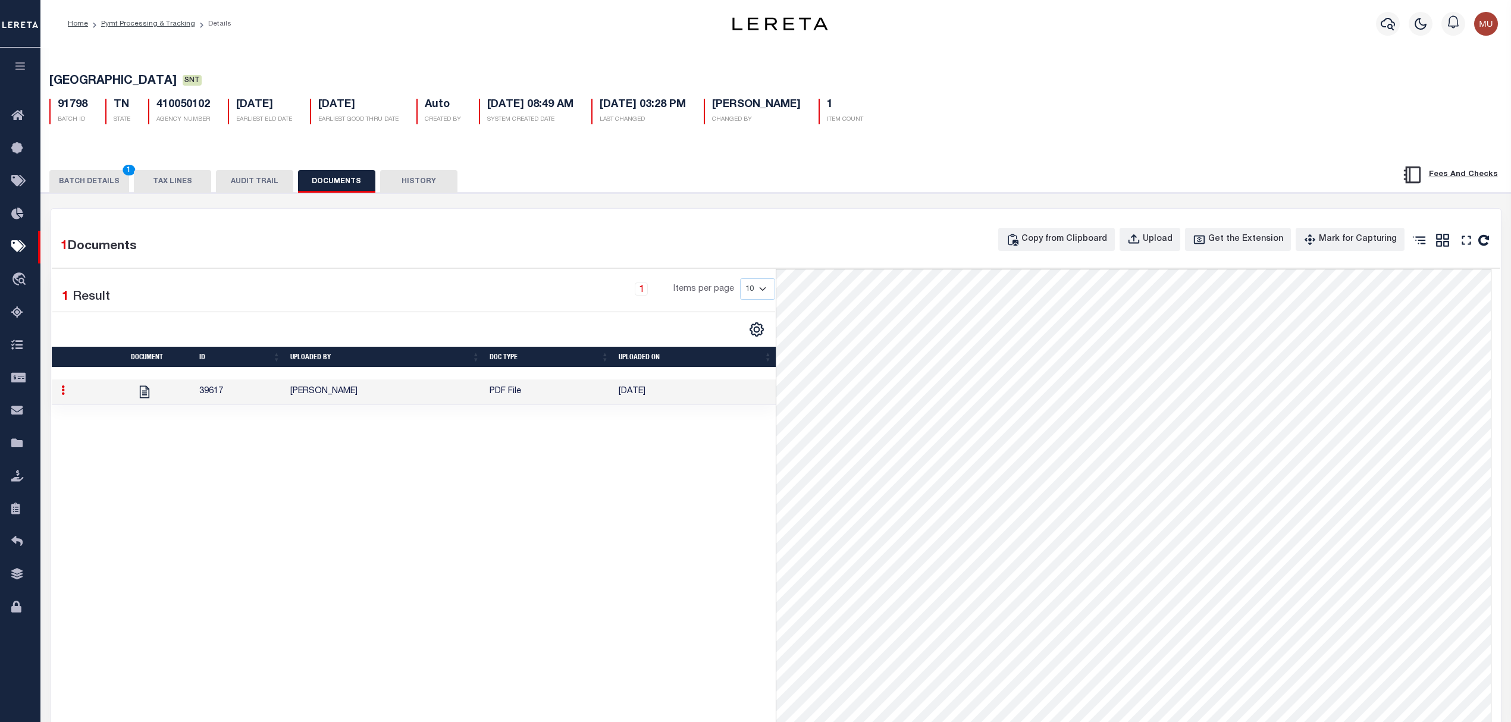
click at [72, 183] on button "BATCH DETAILS 1" at bounding box center [89, 181] width 80 height 23
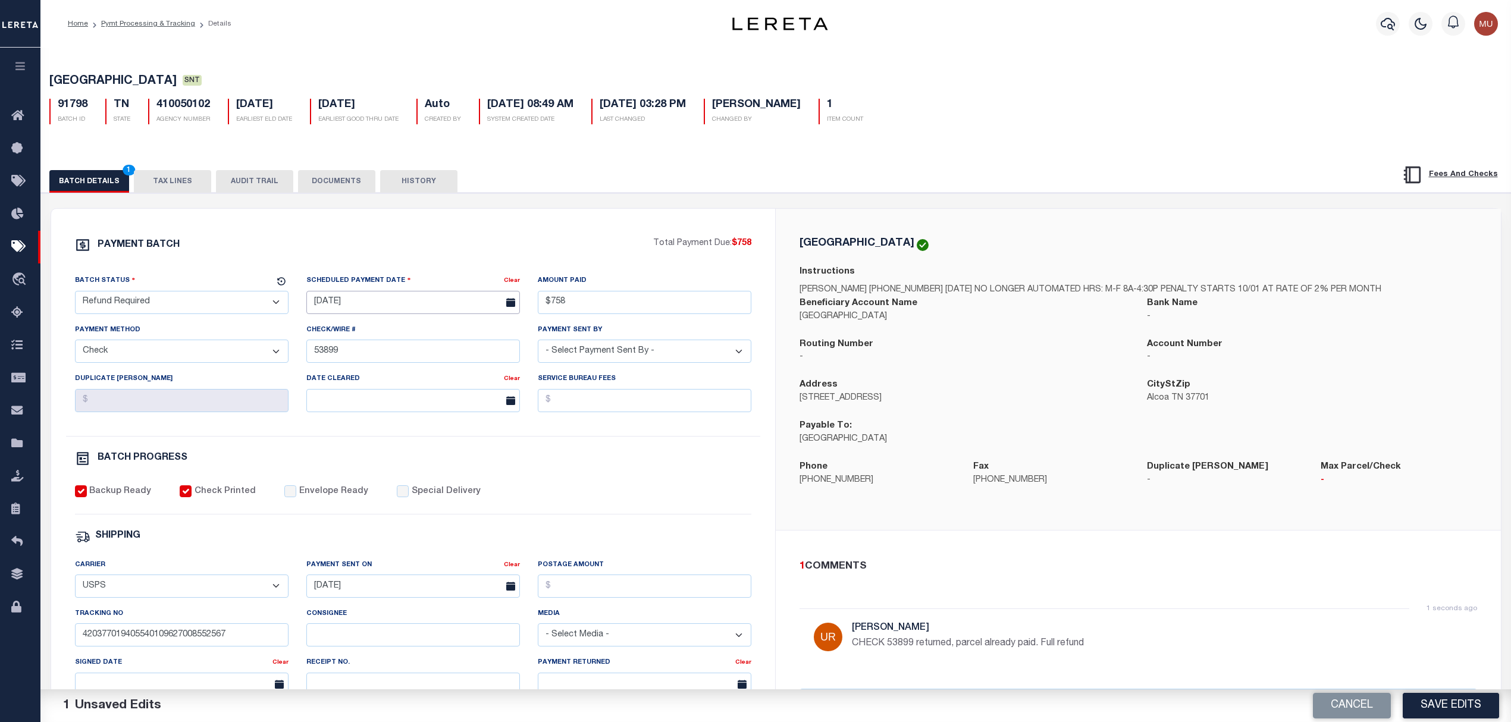
click at [366, 305] on input "09/26/2025" at bounding box center [413, 302] width 214 height 23
click at [374, 389] on span "7" at bounding box center [371, 396] width 23 height 23
type input "10/07/2025"
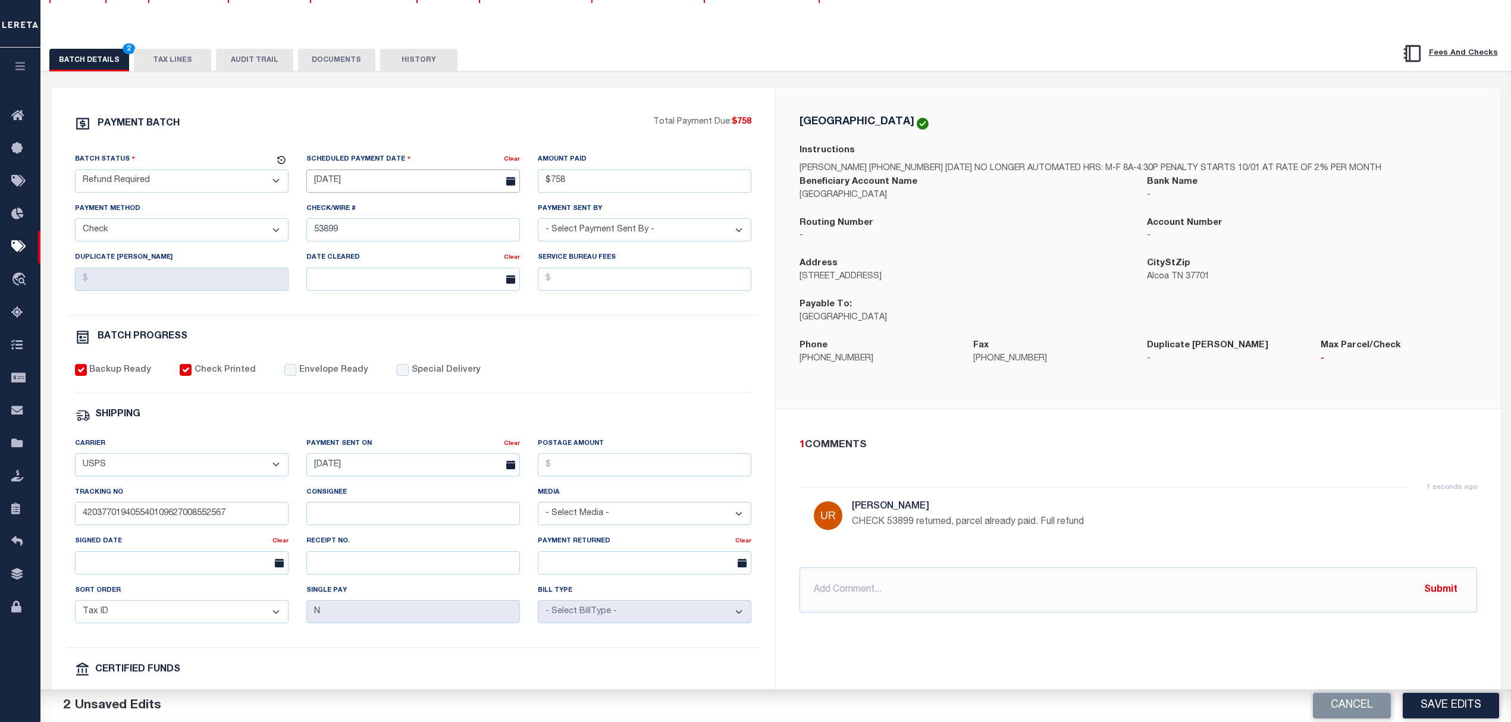
scroll to position [158, 0]
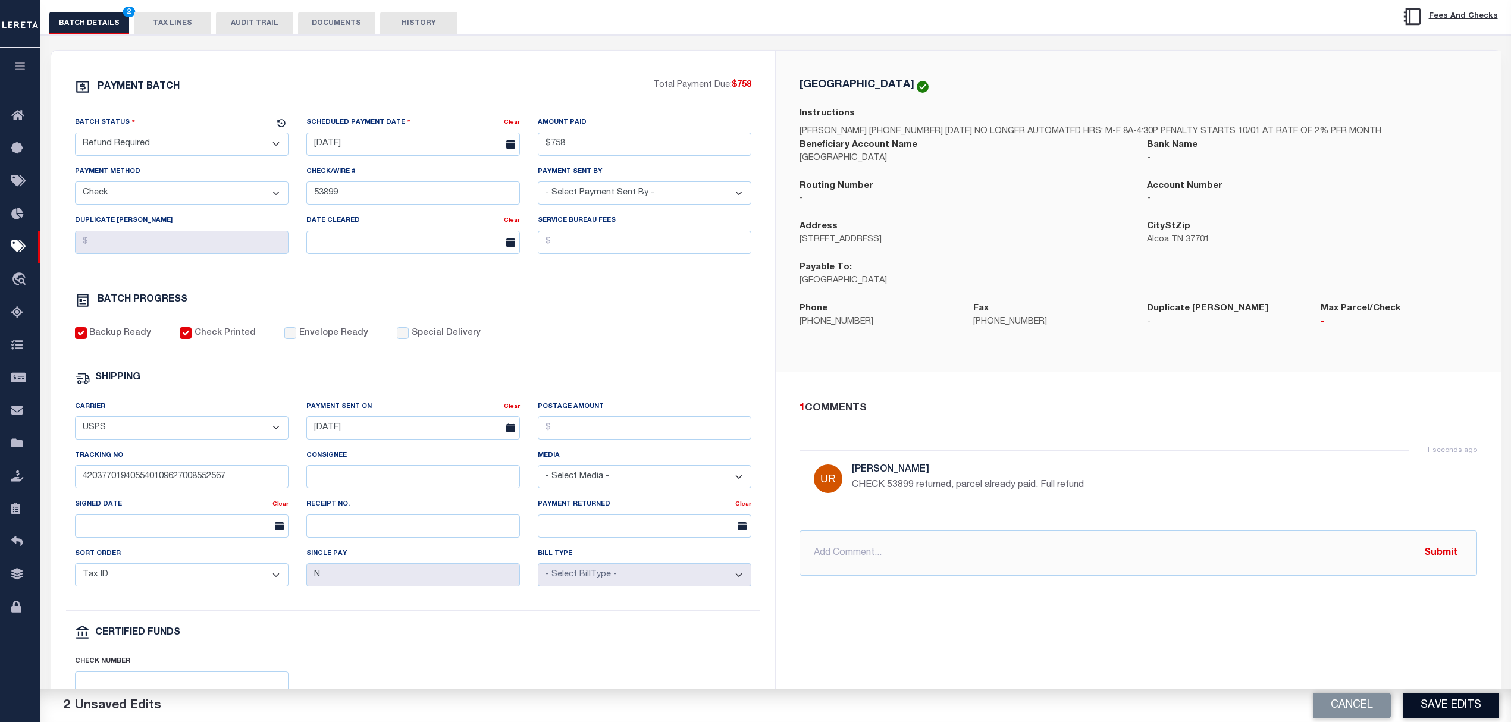
click at [1451, 703] on button "Save Edits" at bounding box center [1451, 706] width 96 height 26
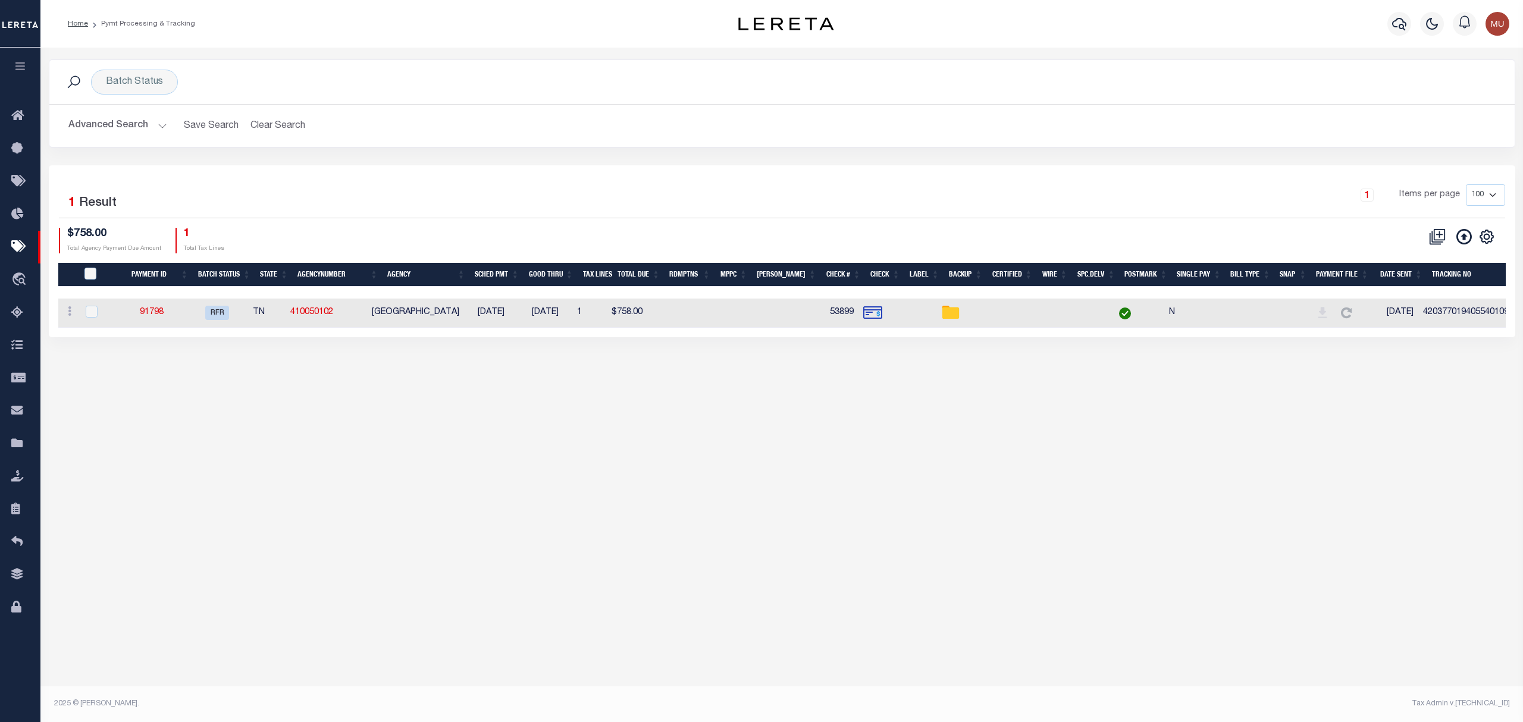
click at [839, 202] on div "1 Items per page 100 200 500 1000" at bounding box center [965, 199] width 1080 height 31
click at [109, 117] on button "Advanced Search" at bounding box center [117, 125] width 99 height 23
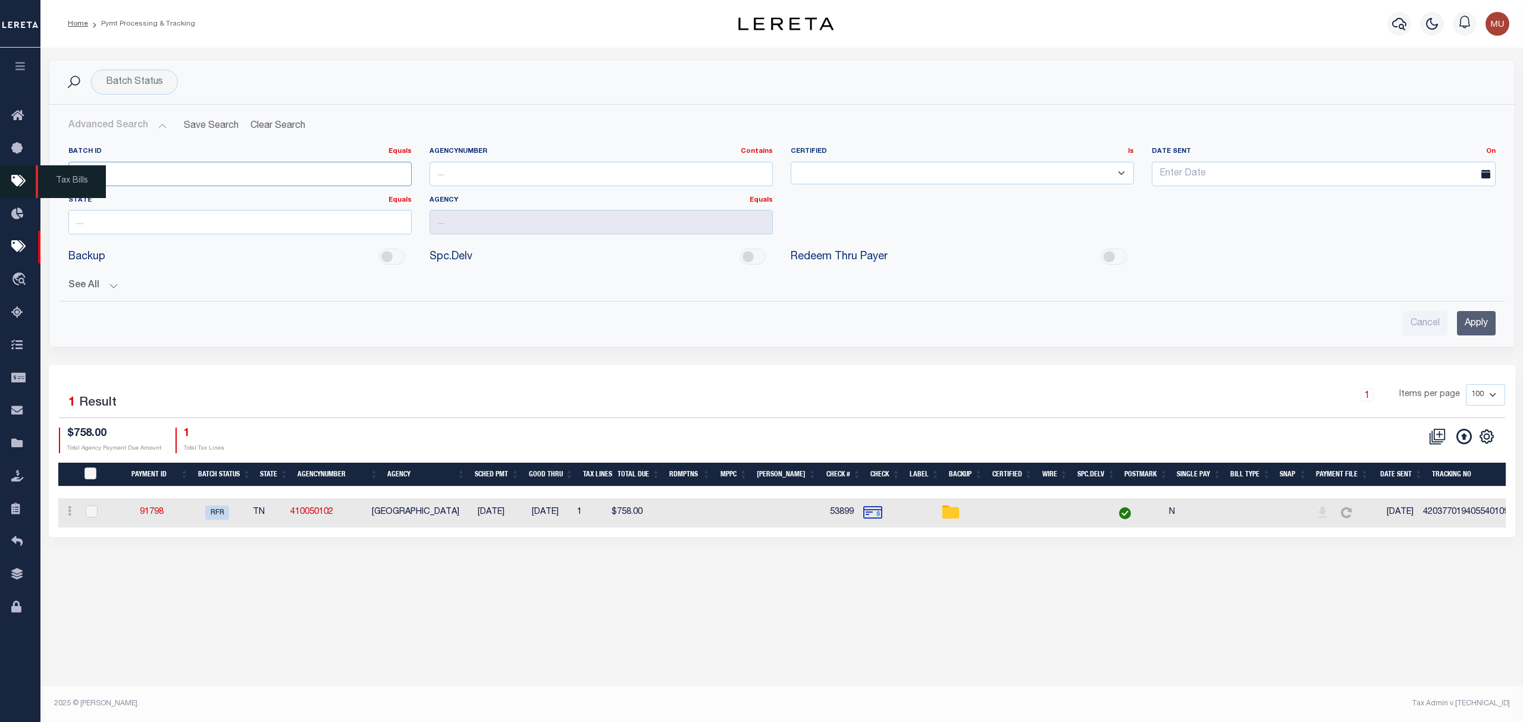
drag, startPoint x: 128, startPoint y: 175, endPoint x: 3, endPoint y: 168, distance: 125.7
click at [0, 164] on div "Home Pymt Processing & Tracking" at bounding box center [761, 349] width 1523 height 698
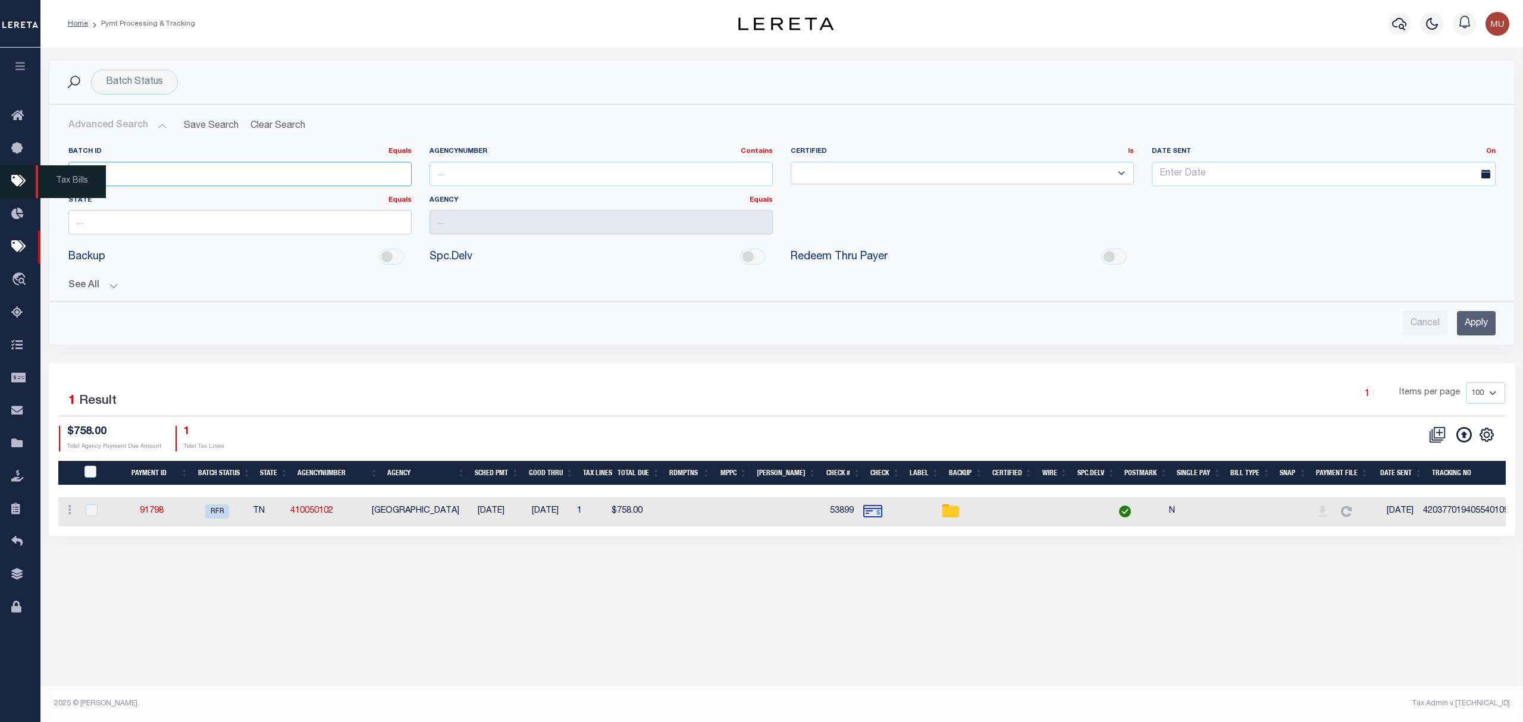
type input "91789"
click at [1483, 317] on input "Apply" at bounding box center [1476, 323] width 39 height 24
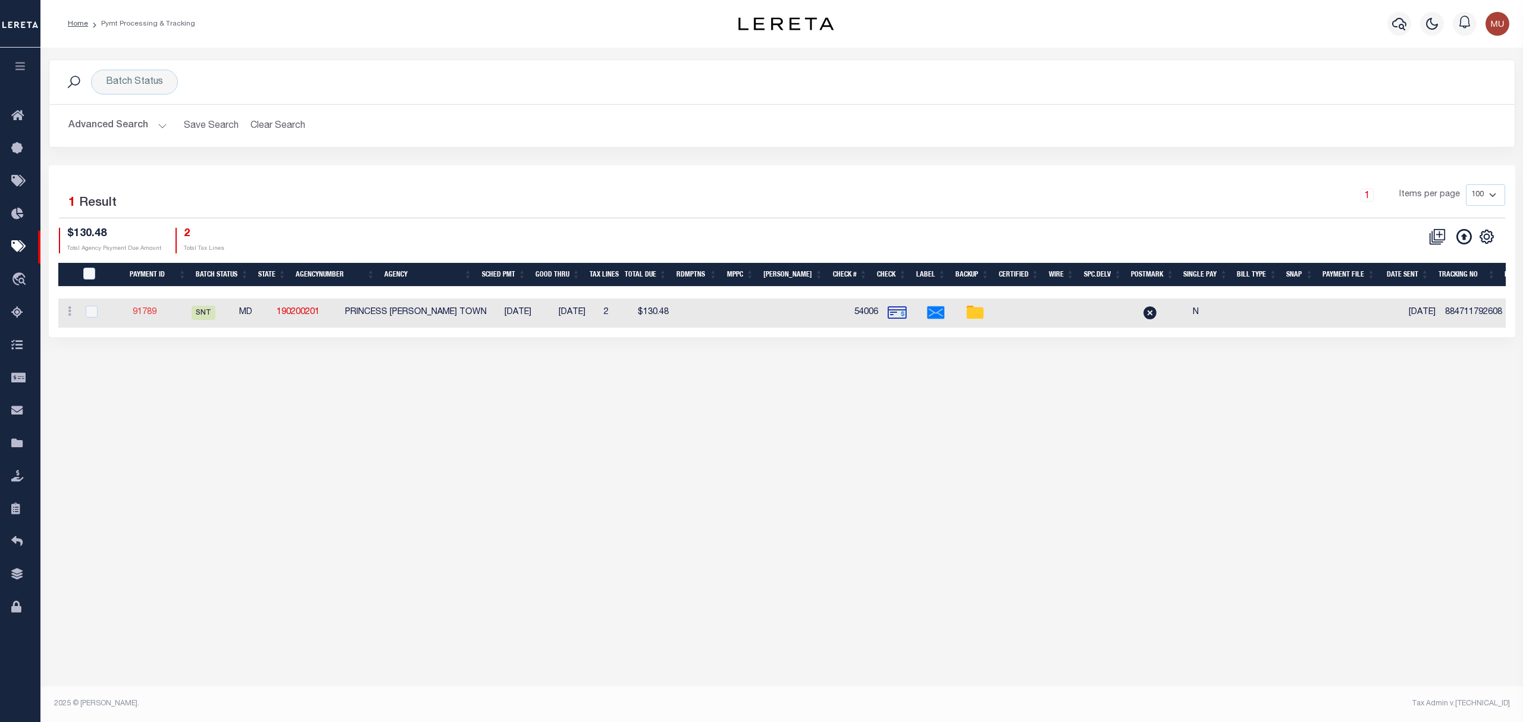
click at [156, 309] on link "91789" at bounding box center [145, 312] width 24 height 8
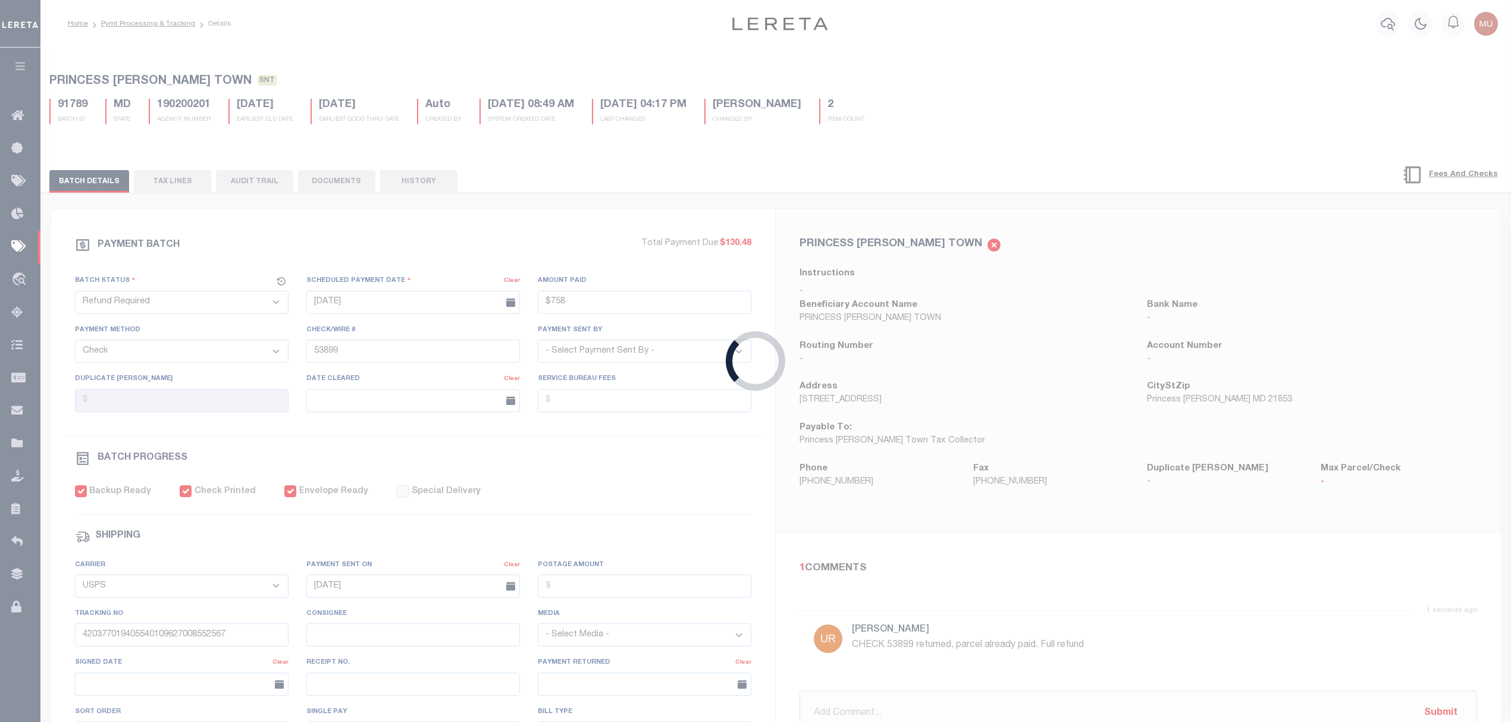
select select "SNT"
type input "09/26/2025"
type input "$130.48"
type input "54006"
checkbox input "true"
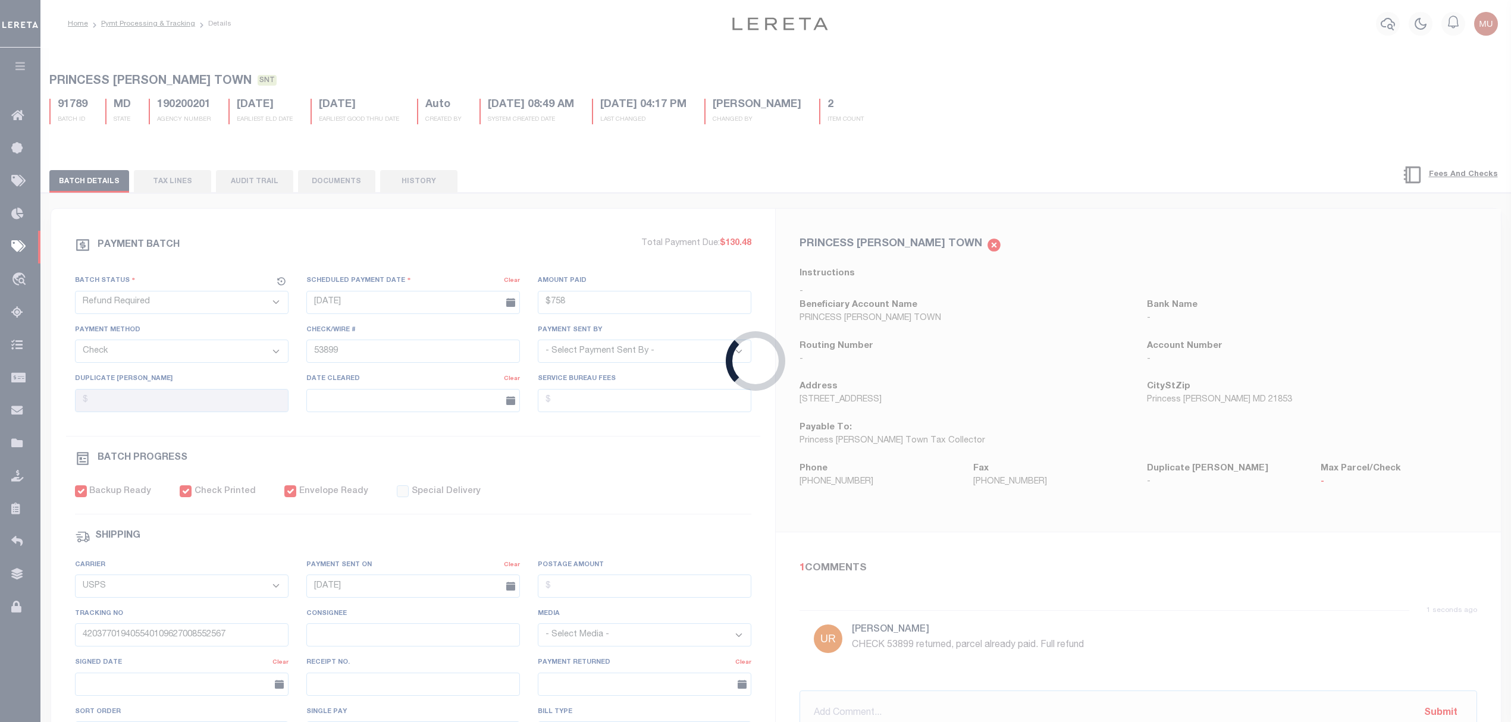
select select "FDX"
type input "$72.35"
type input "884711792608"
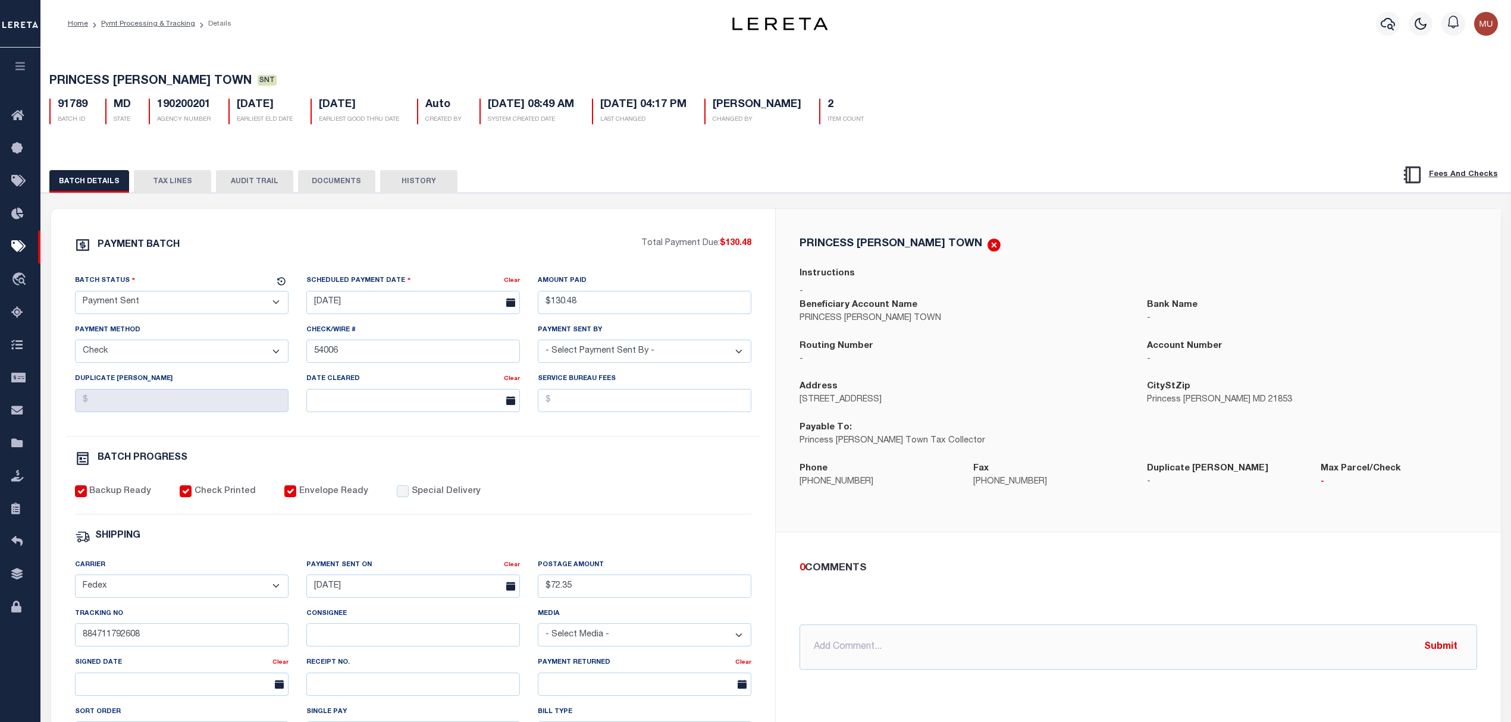
click at [193, 186] on button "TAX LINES" at bounding box center [172, 181] width 77 height 23
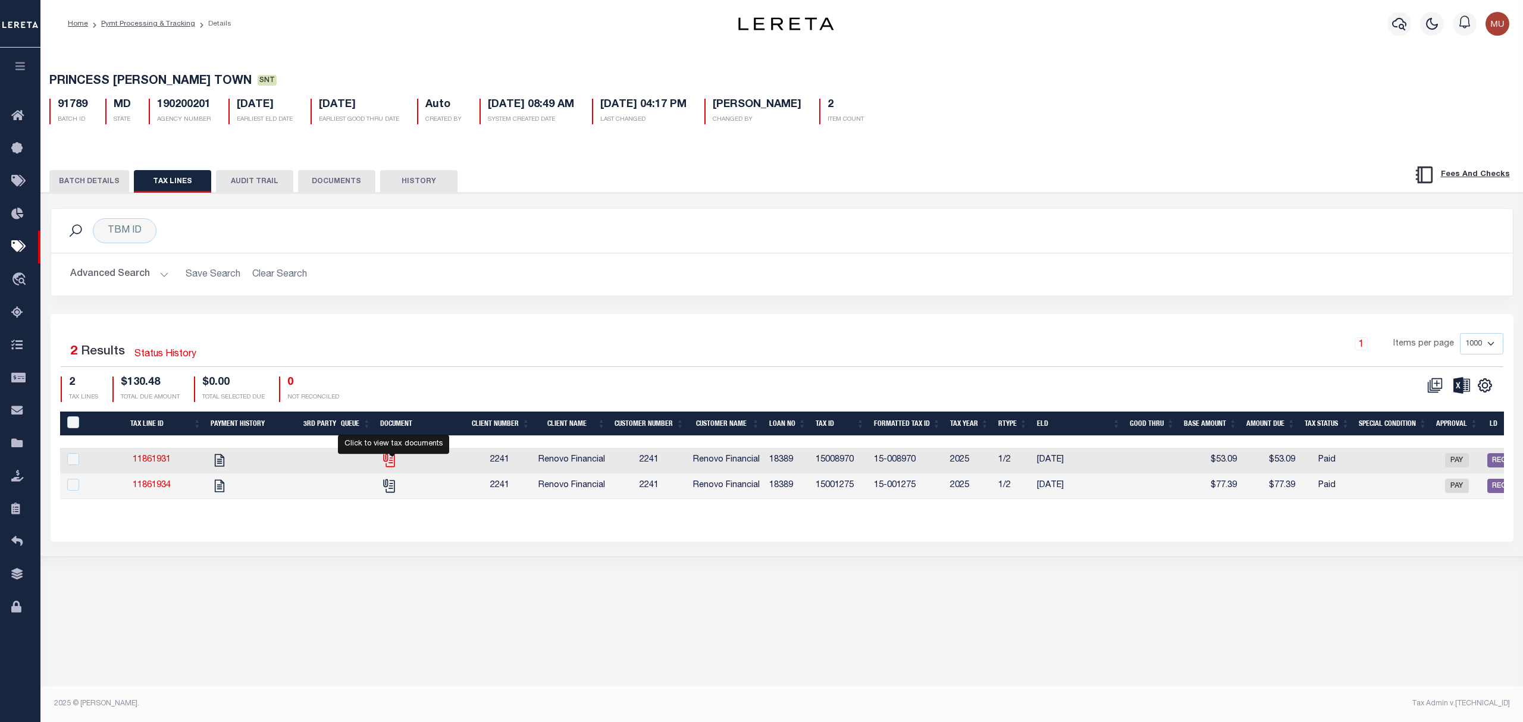
click at [386, 468] on icon "" at bounding box center [388, 460] width 15 height 15
checkbox input "true"
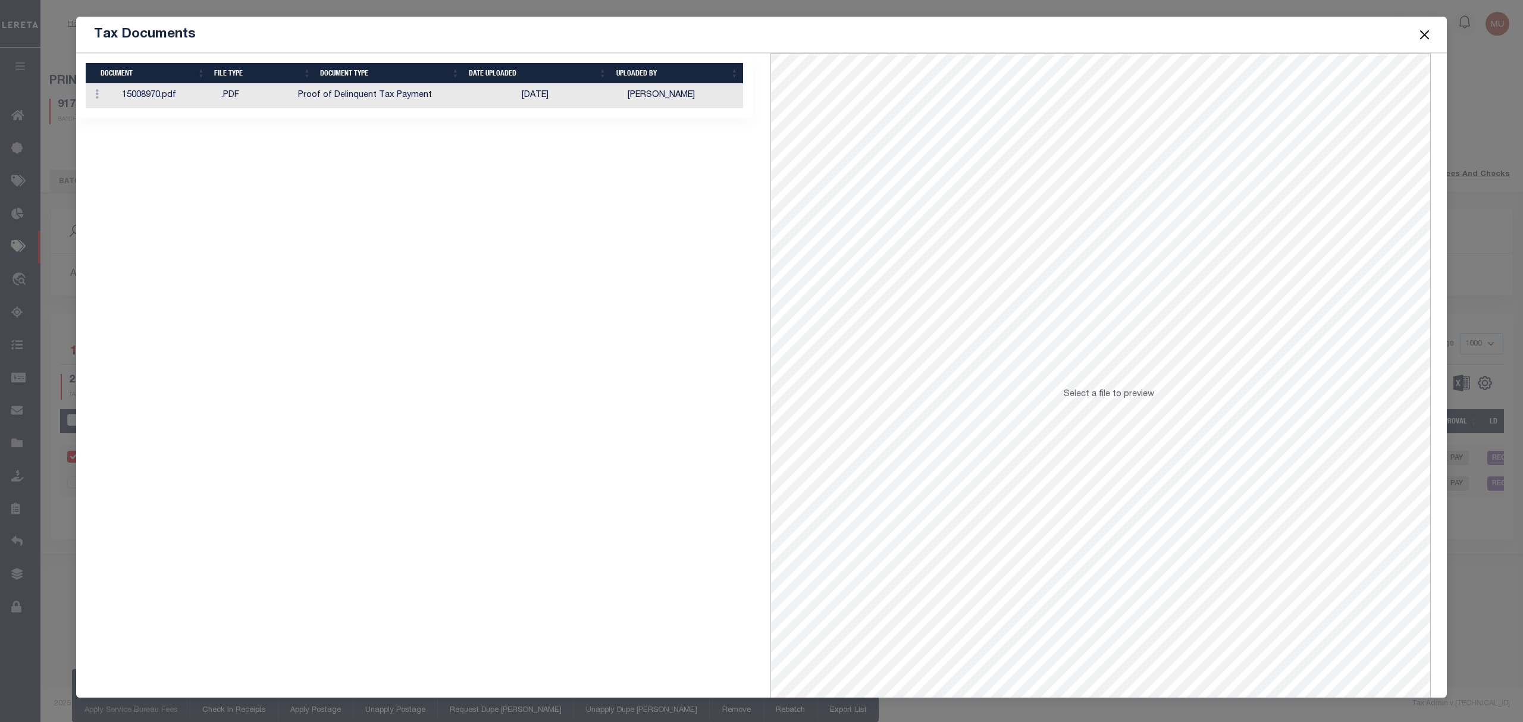
click at [653, 88] on td "[PERSON_NAME]" at bounding box center [683, 96] width 120 height 24
click at [1425, 37] on button "Close" at bounding box center [1424, 34] width 15 height 15
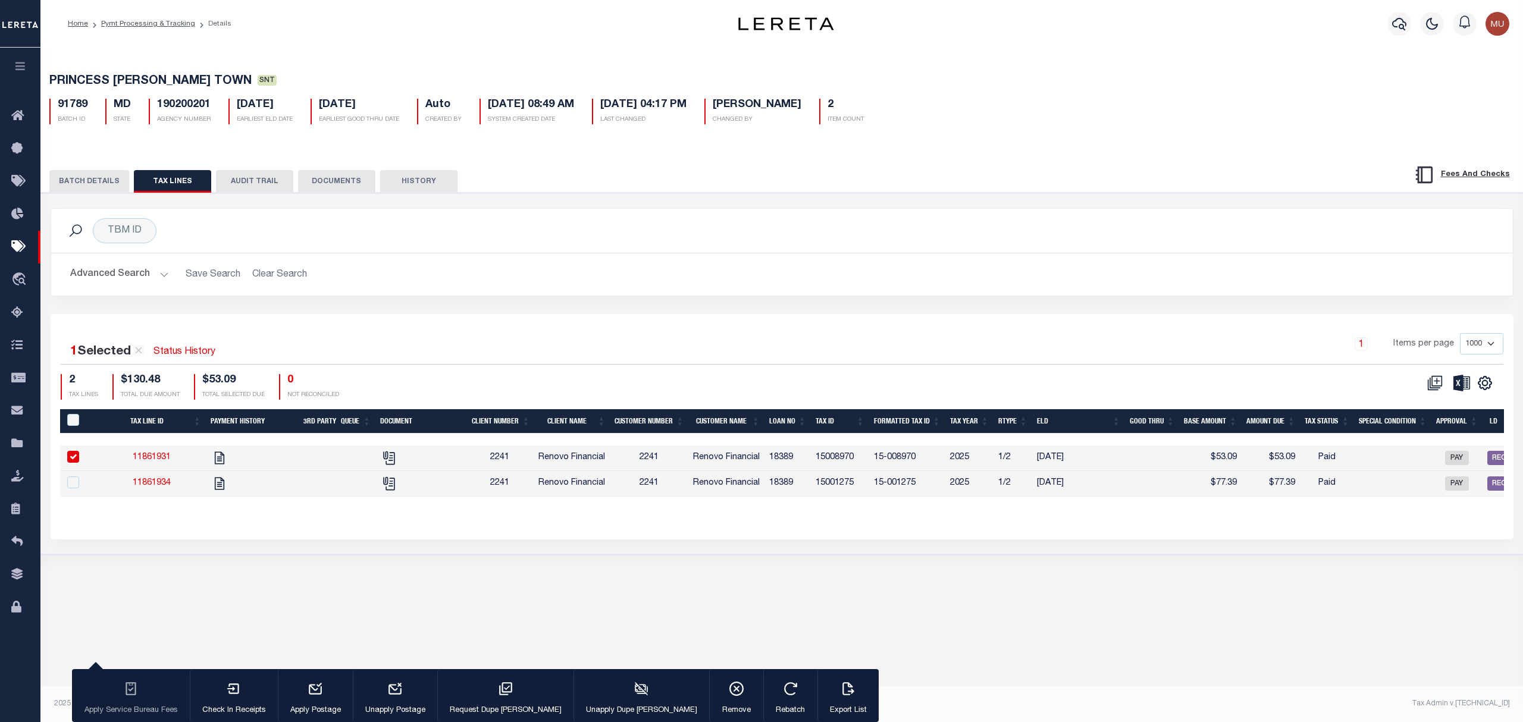
click at [80, 189] on button "BATCH DETAILS" at bounding box center [89, 181] width 80 height 23
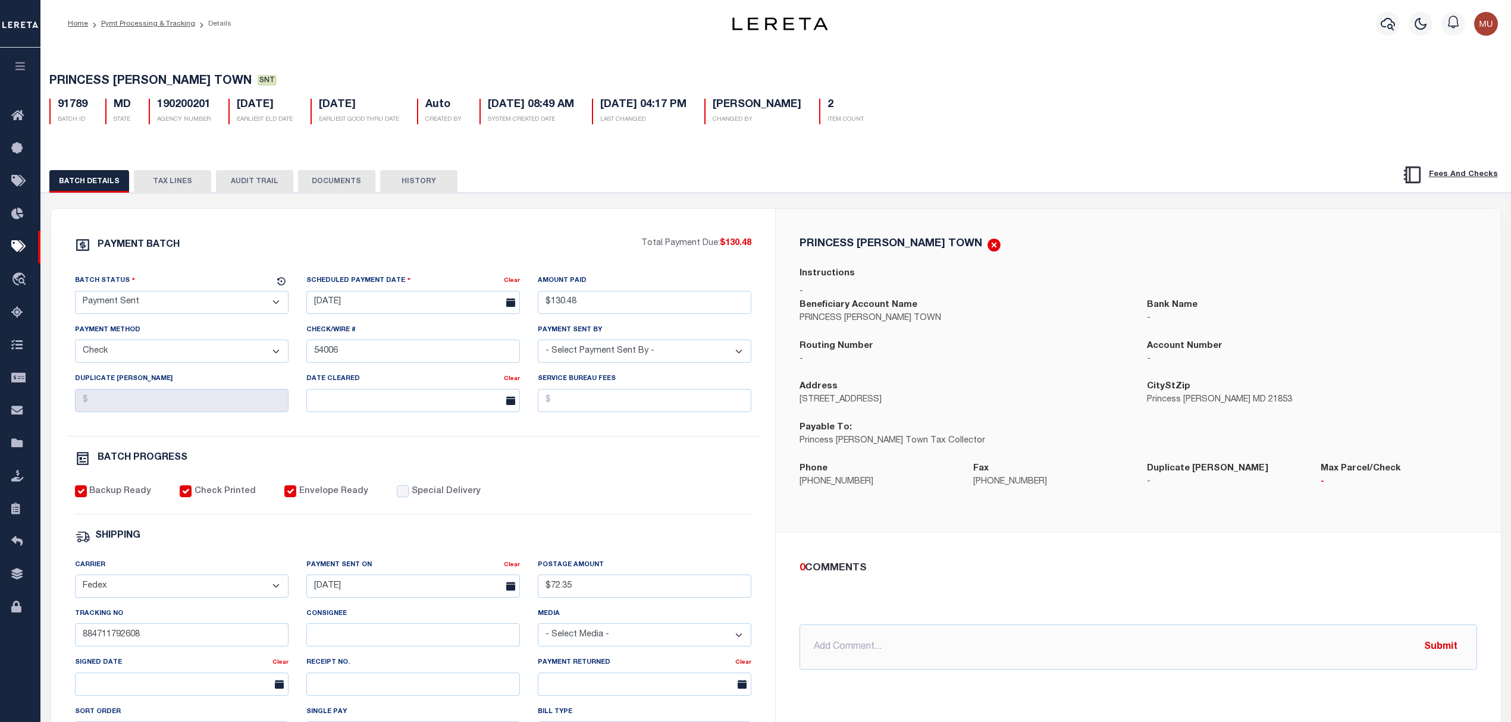
click at [160, 179] on button "TAX LINES" at bounding box center [172, 181] width 77 height 23
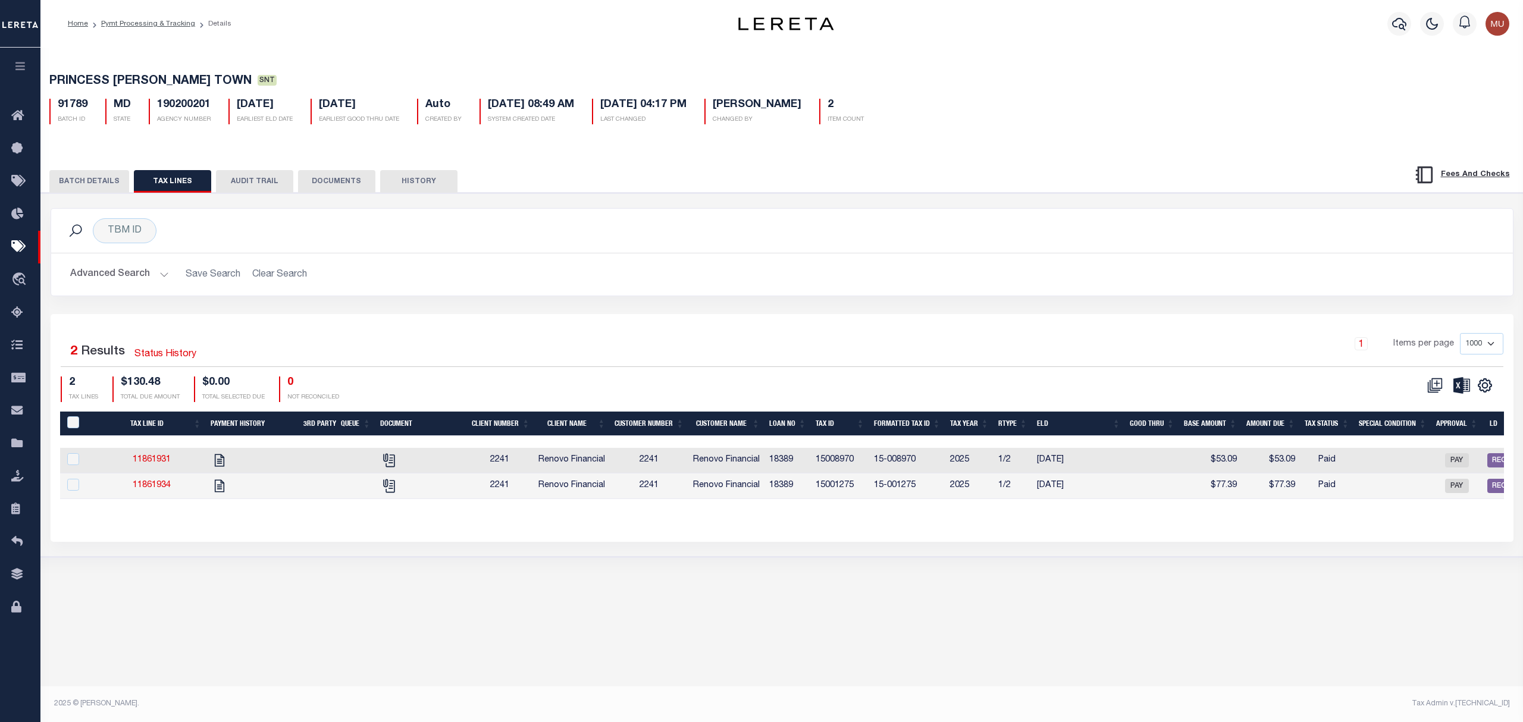
click at [1450, 394] on button at bounding box center [1461, 386] width 27 height 18
click at [902, 458] on td "15-008970" at bounding box center [907, 461] width 76 height 26
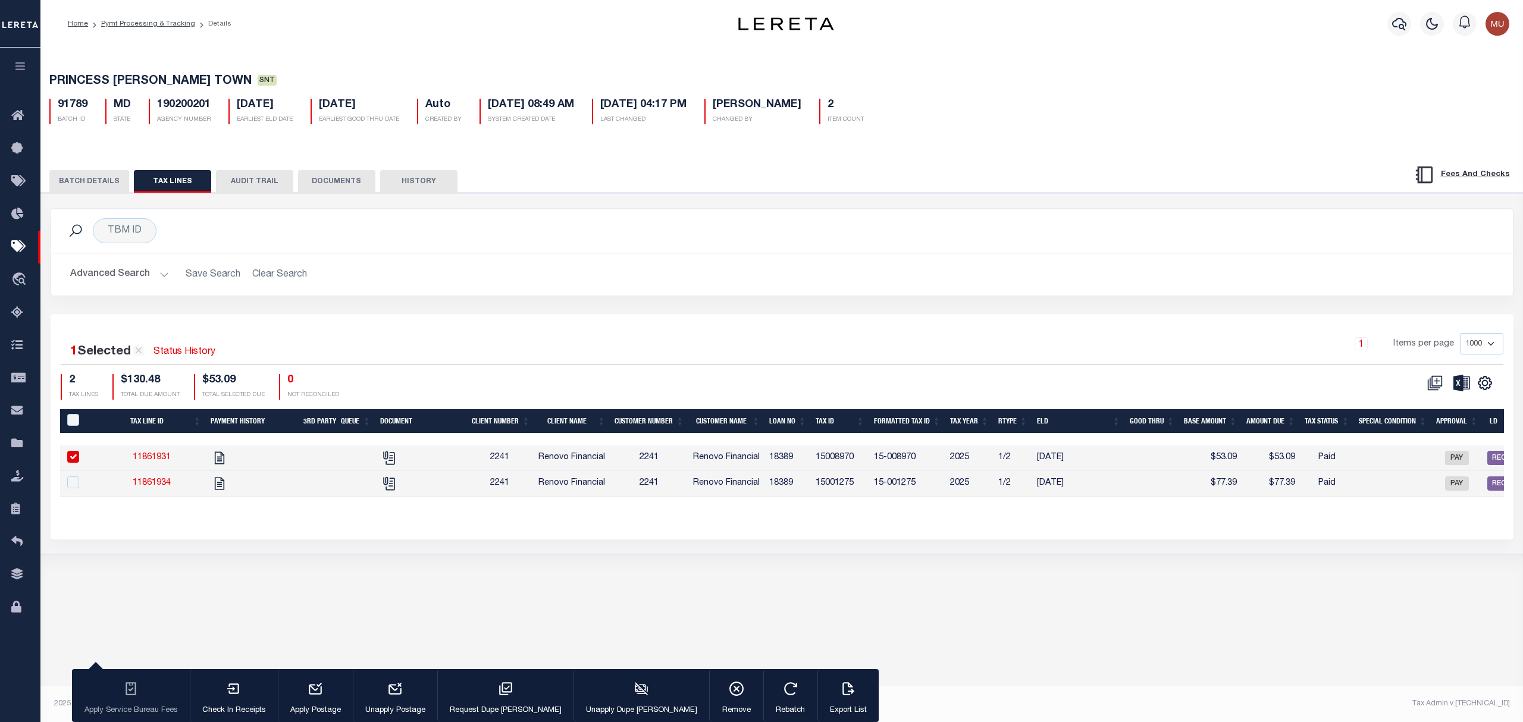
click at [881, 462] on td "15-008970" at bounding box center [907, 459] width 76 height 26
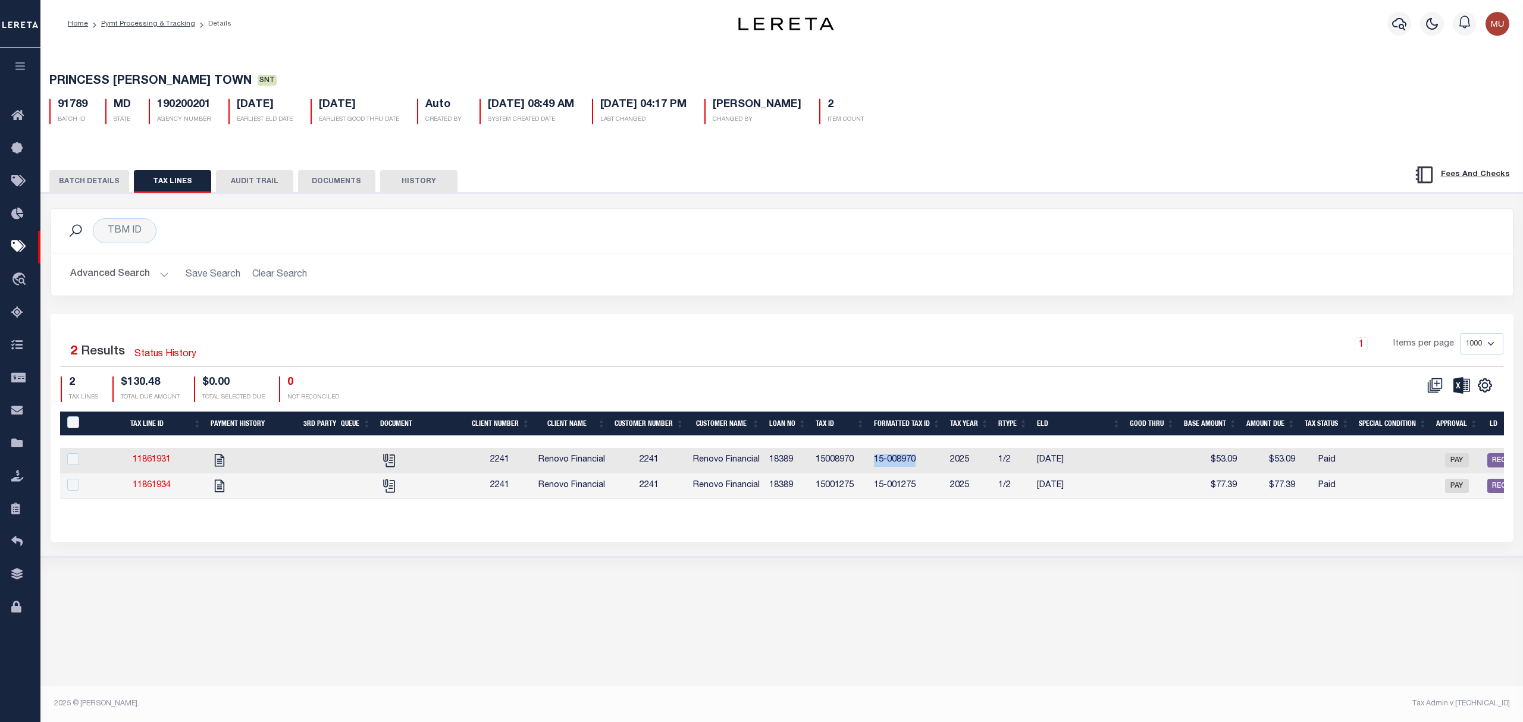
drag, startPoint x: 881, startPoint y: 462, endPoint x: 902, endPoint y: 462, distance: 21.4
click at [902, 462] on td "15-008970" at bounding box center [907, 461] width 76 height 26
checkbox input "true"
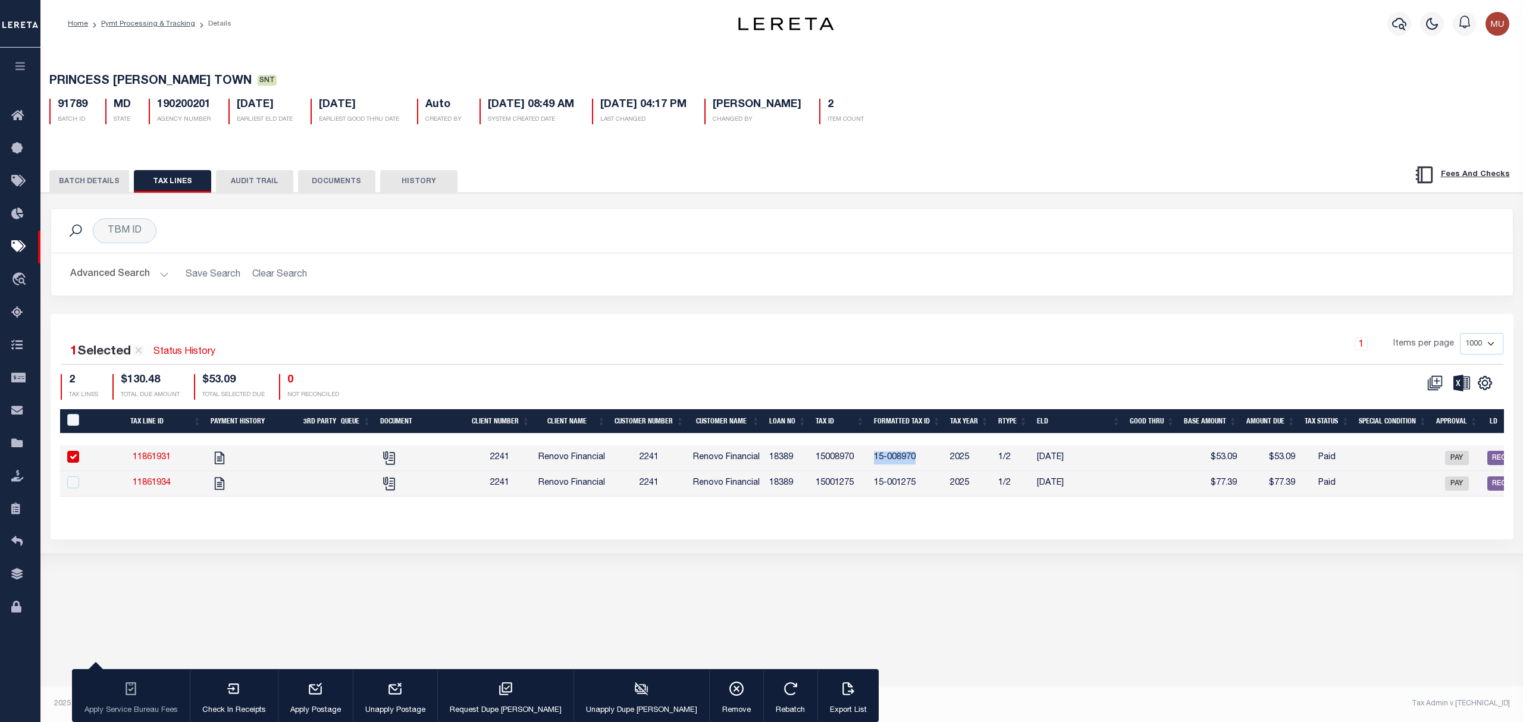
copy td "15-008970"
click at [883, 488] on td "15-001275" at bounding box center [907, 484] width 76 height 26
checkbox input "true"
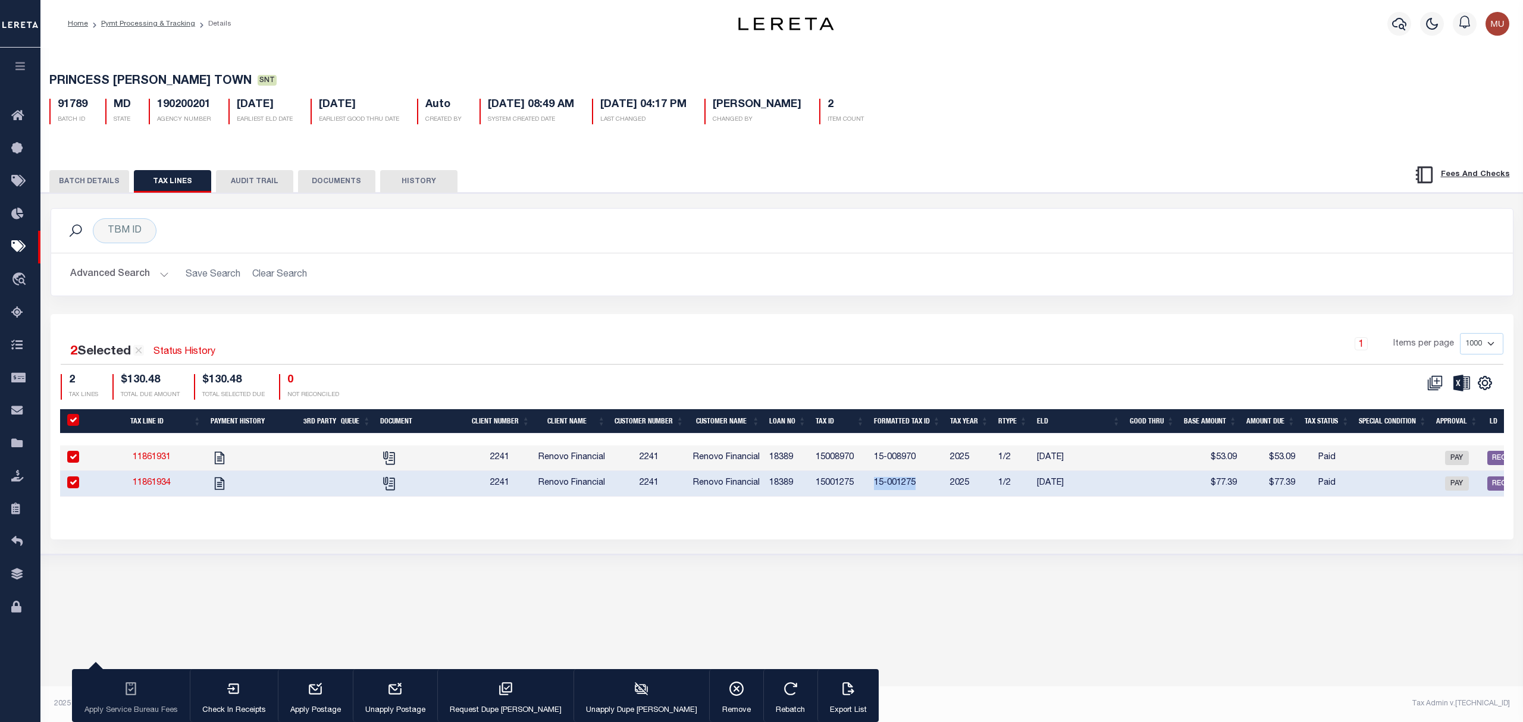
drag, startPoint x: 883, startPoint y: 488, endPoint x: 910, endPoint y: 487, distance: 26.8
click at [910, 487] on td "15-001275" at bounding box center [907, 484] width 76 height 26
checkbox input "false"
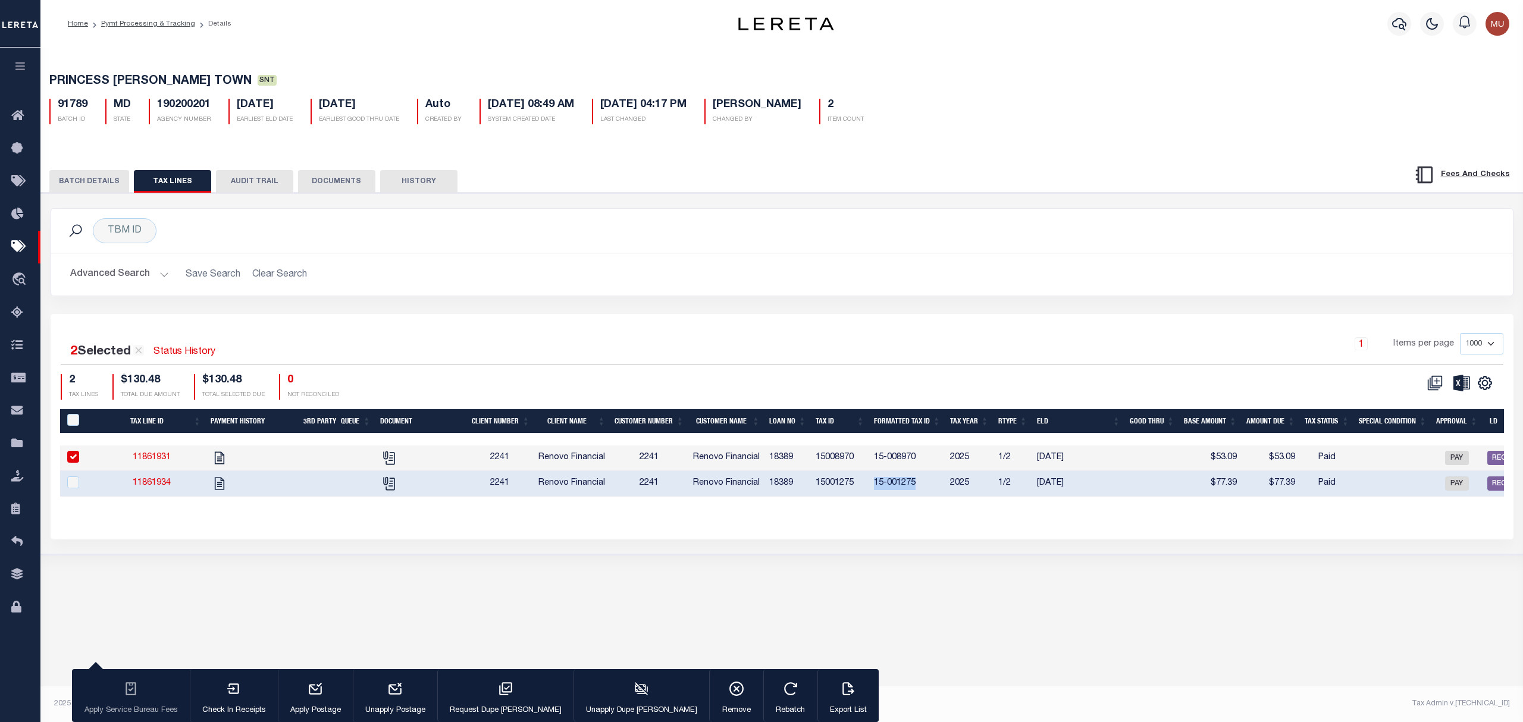
copy td "15-001275"
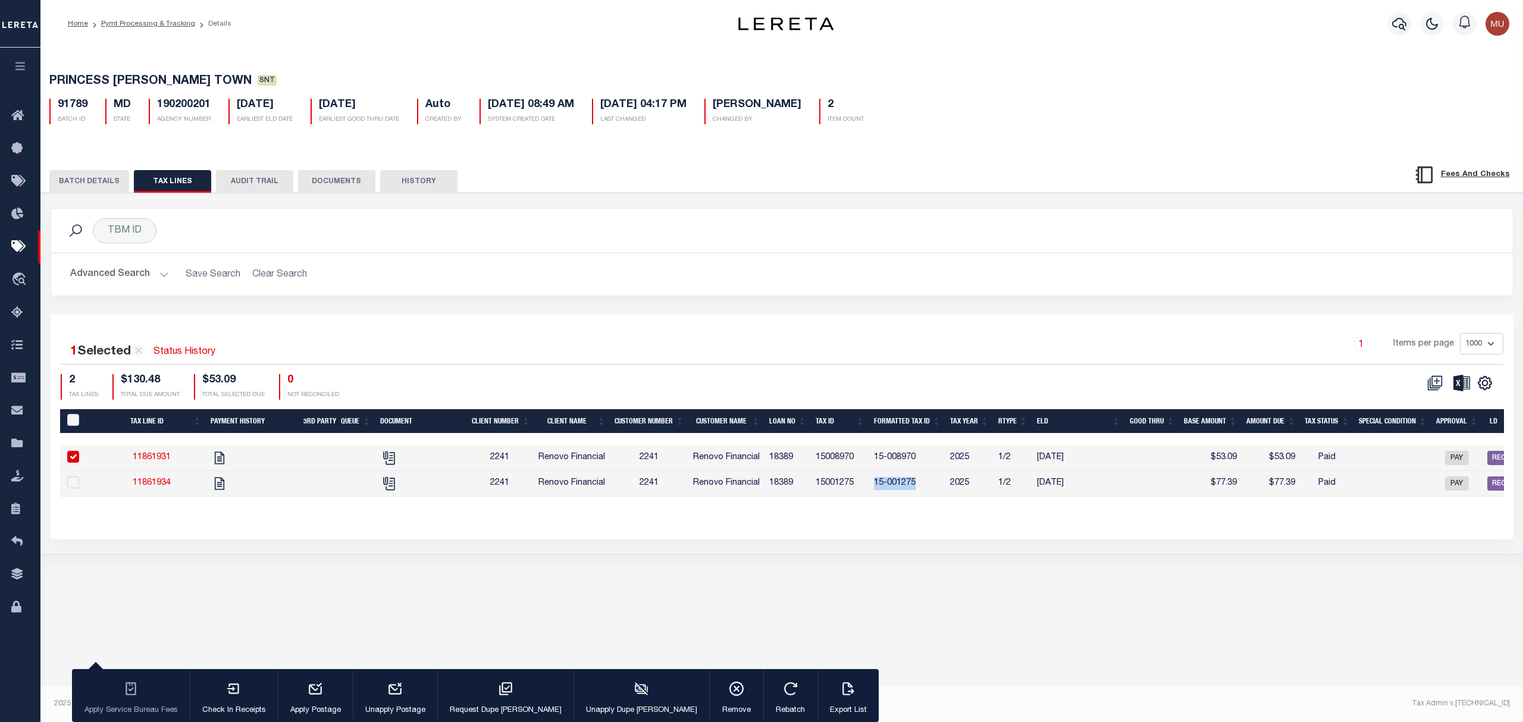
click at [1239, 165] on div "BATCH DETAILS TAX LINES AUDIT TRAIL DOCUMENTS HISTORY" at bounding box center [782, 177] width 1512 height 30
click at [896, 227] on div "TBM ID Search" at bounding box center [782, 230] width 1443 height 25
click at [802, 325] on div "1 Selected 2 Results Status History 1 Items per page 1000 2500 5000 10000 2 TAX…" at bounding box center [782, 426] width 1463 height 225
click at [572, 267] on h2 "Advanced Search Save Search Clear Search" at bounding box center [782, 274] width 1443 height 23
click at [162, 25] on link "Pymt Processing & Tracking" at bounding box center [148, 23] width 94 height 7
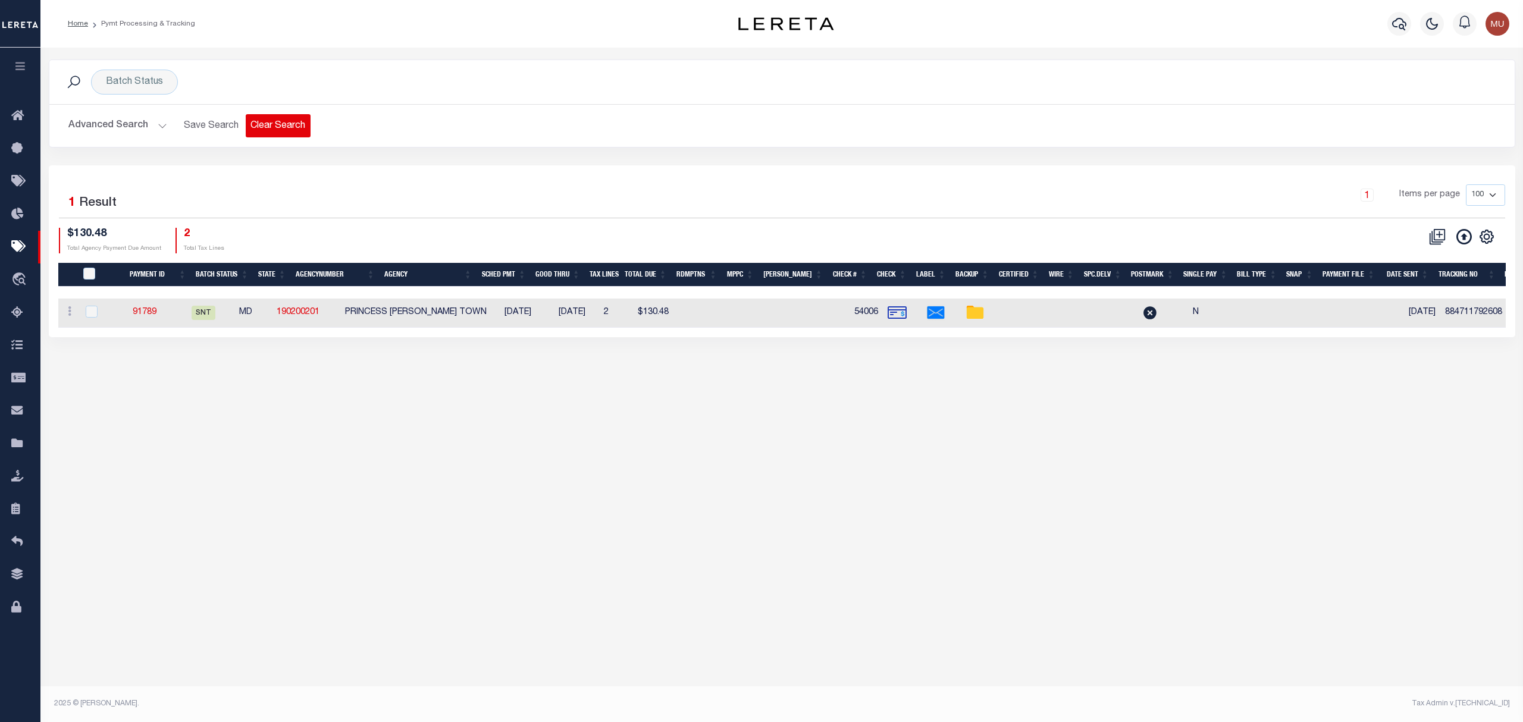
click at [296, 128] on button "Clear Search" at bounding box center [278, 125] width 65 height 23
click at [195, 65] on div "Batch Status is Scheduled for Payment (SFP) Search" at bounding box center [781, 82] width 1465 height 44
click at [198, 79] on b "Scheduled for Payment (SFP)" at bounding box center [252, 82] width 160 height 10
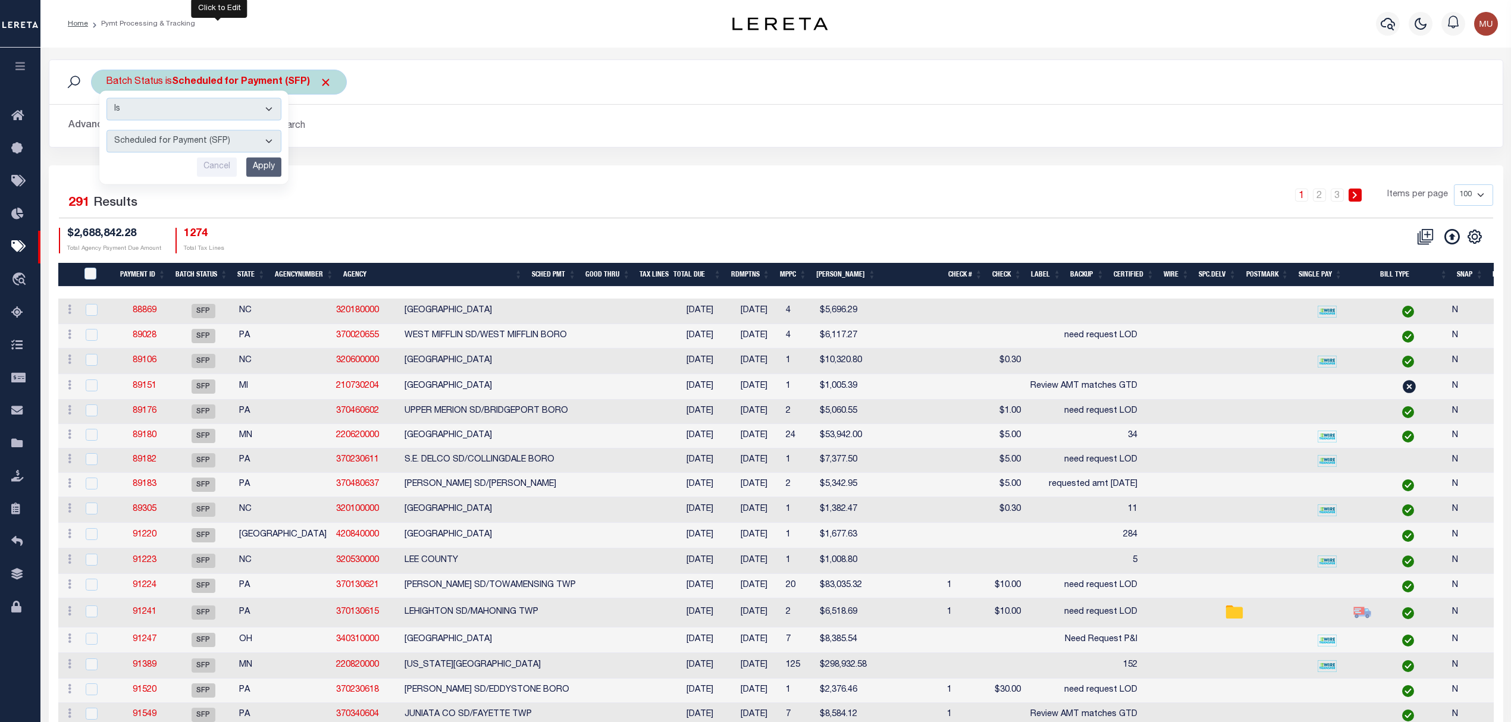
click at [174, 139] on select "Awaiting Funds (AWF) Cleared and Complete (CAC) New Check Needed (NCN) Payment …" at bounding box center [193, 140] width 175 height 23
select select "RFP"
click at [106, 130] on select "Awaiting Funds (AWF) Cleared and Complete (CAC) New Check Needed (NCN) Payment …" at bounding box center [193, 140] width 175 height 23
drag, startPoint x: 262, startPoint y: 174, endPoint x: 274, endPoint y: 171, distance: 11.6
click at [263, 174] on input "Apply" at bounding box center [263, 166] width 35 height 20
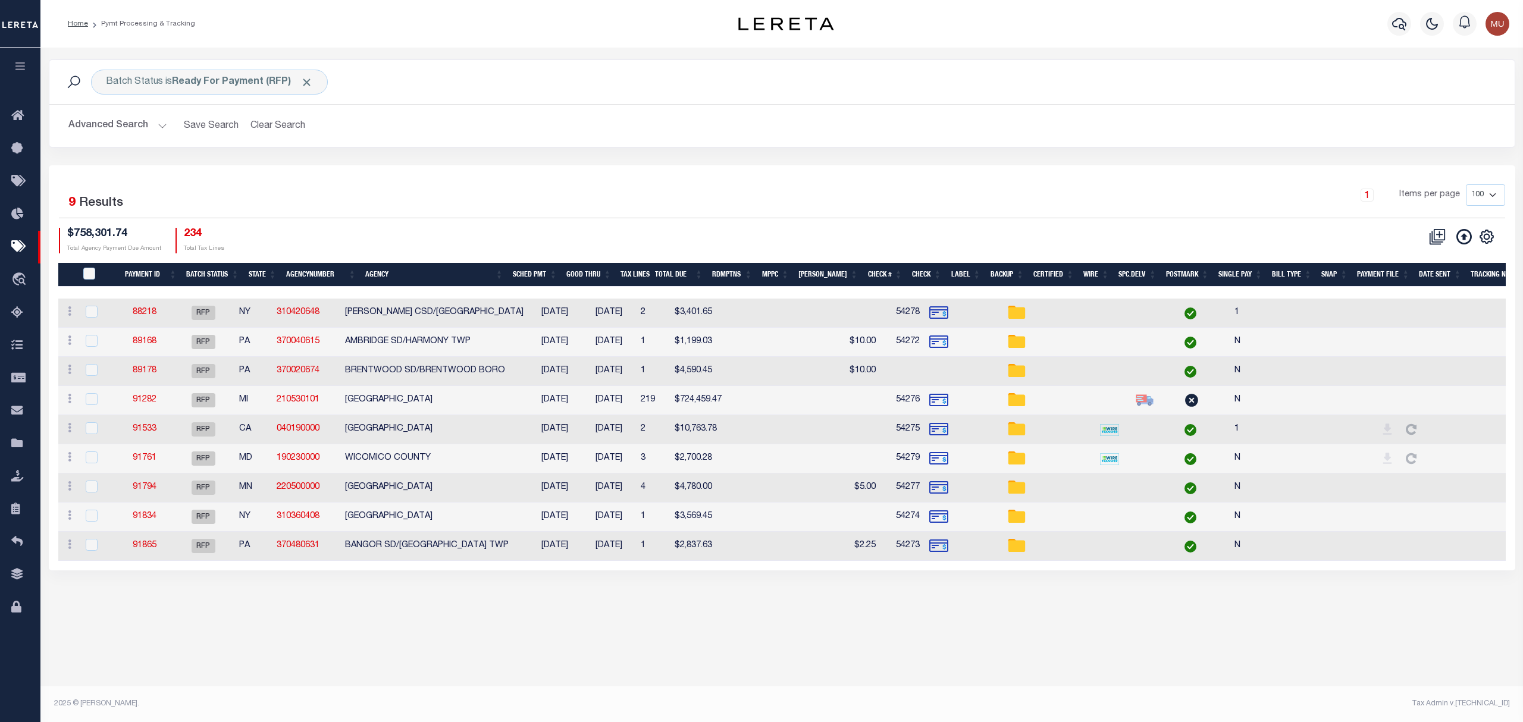
click at [380, 268] on th "Agency" at bounding box center [433, 275] width 147 height 24
click at [139, 127] on button "Advanced Search" at bounding box center [117, 125] width 99 height 23
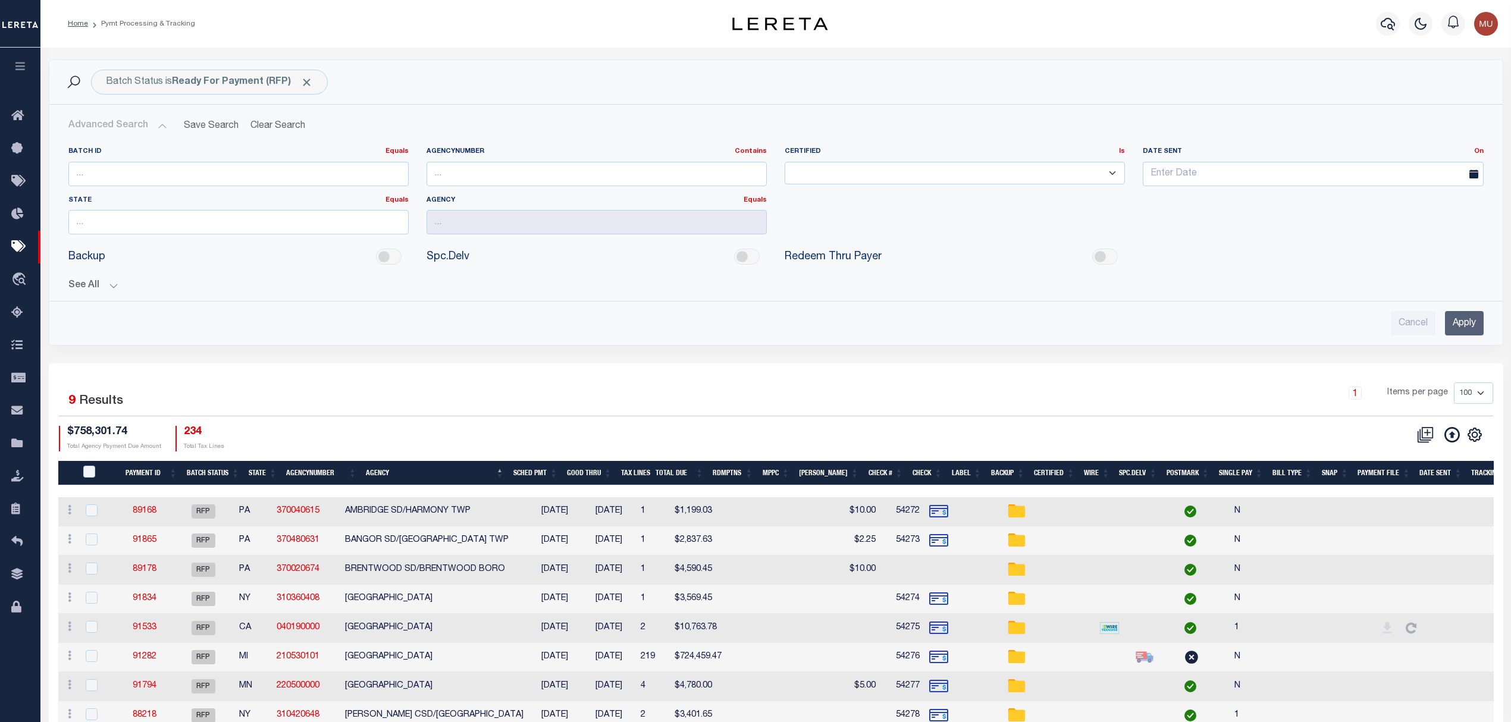
click at [109, 291] on button "See All" at bounding box center [775, 285] width 1415 height 11
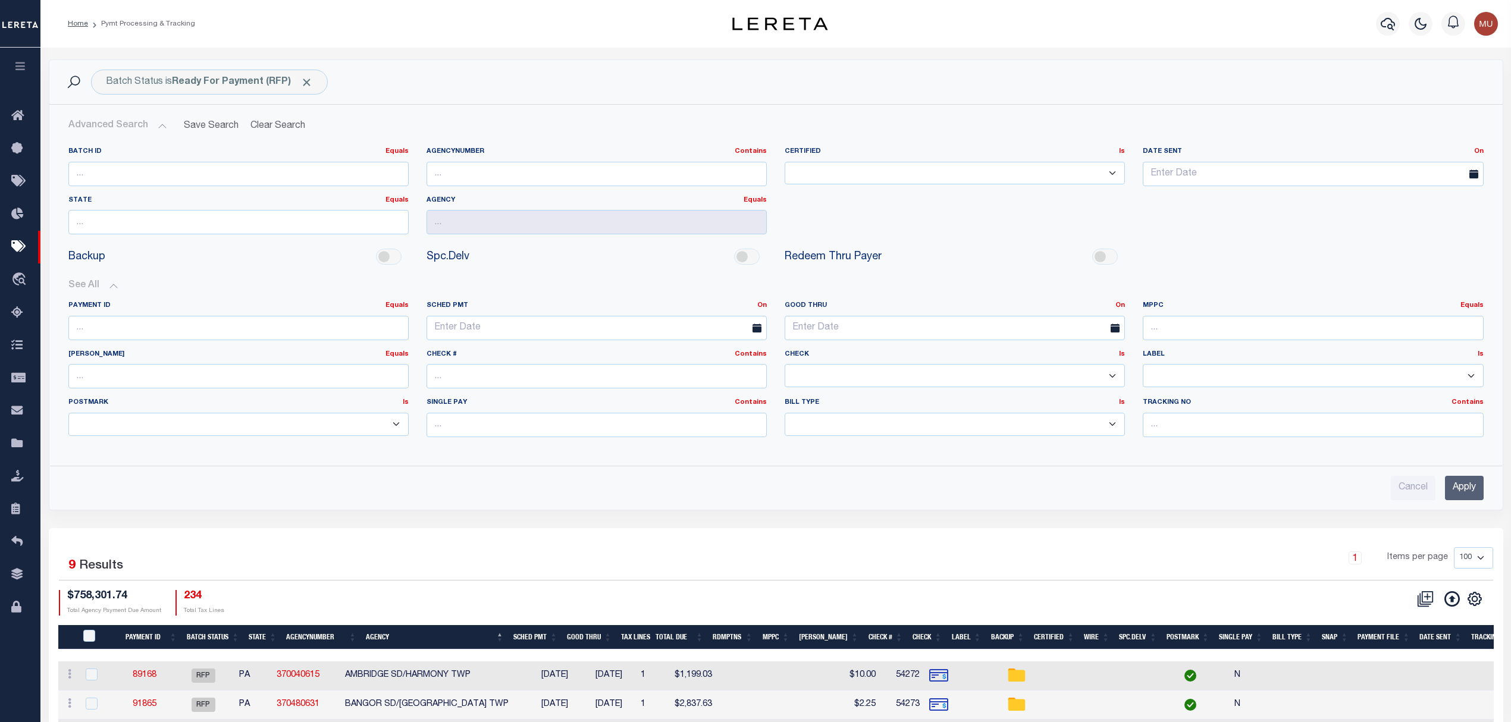
click at [802, 369] on select "Yes No" at bounding box center [955, 375] width 340 height 23
select select "true"
click at [785, 366] on select "Yes No" at bounding box center [955, 375] width 340 height 23
click at [1449, 488] on input "Apply" at bounding box center [1464, 488] width 39 height 24
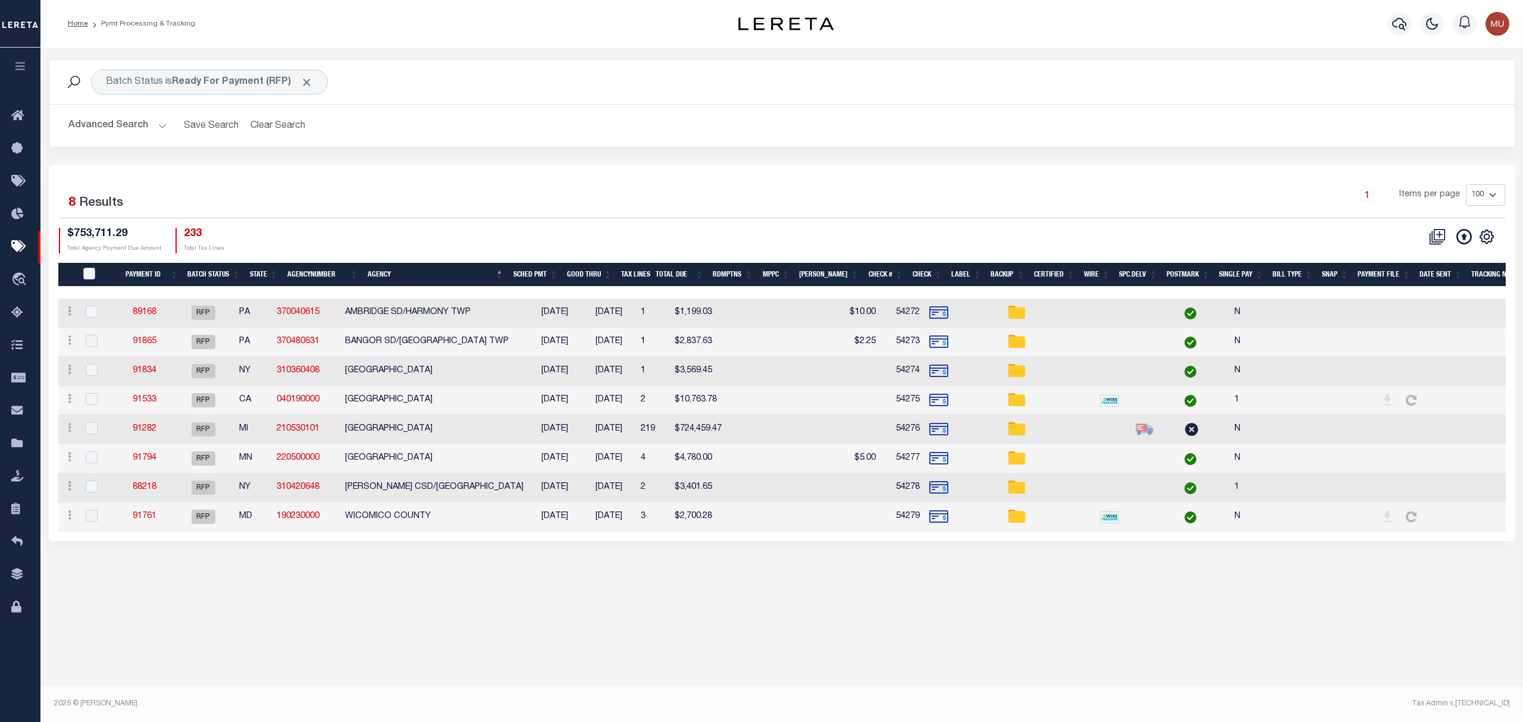
click at [86, 272] on input "PayeePmtBatchStatus" at bounding box center [89, 274] width 12 height 12
checkbox input "true"
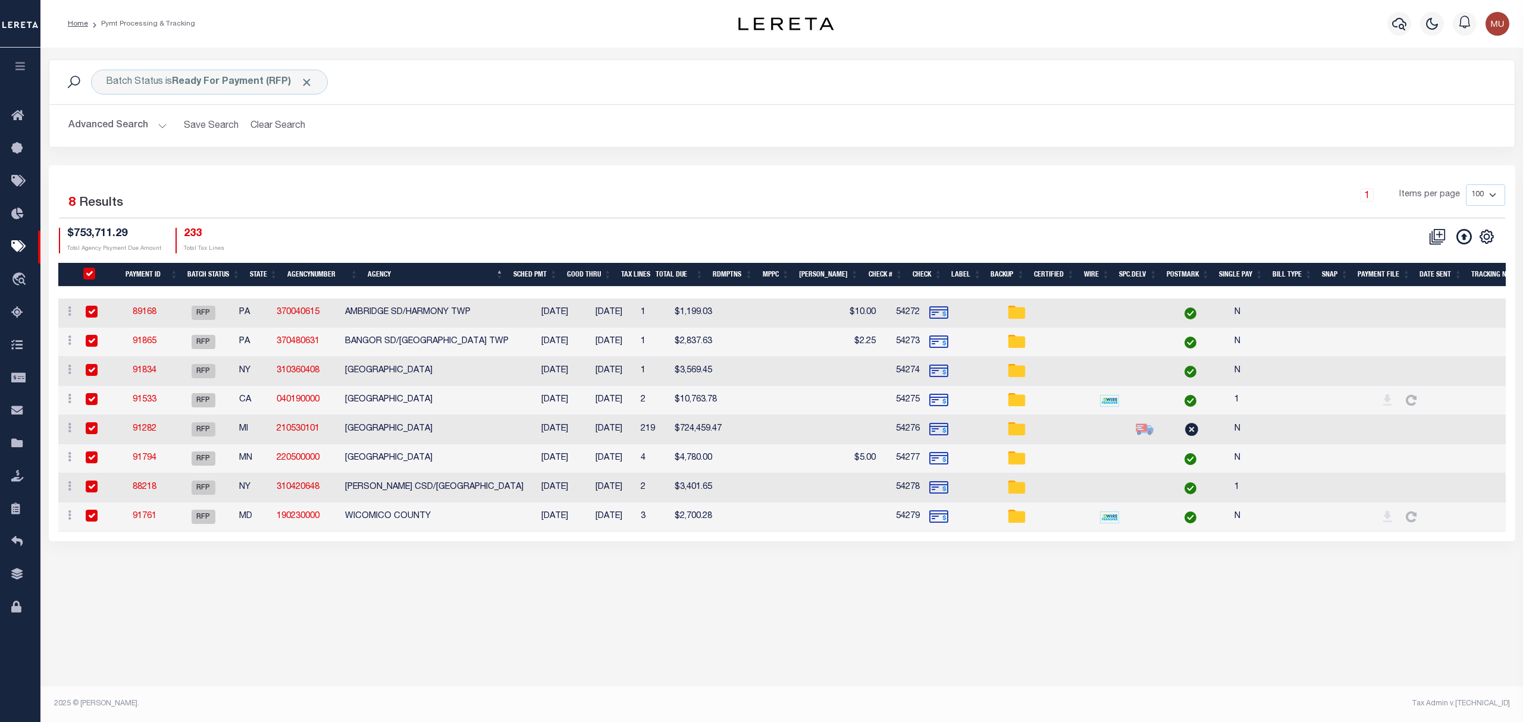
checkbox input "true"
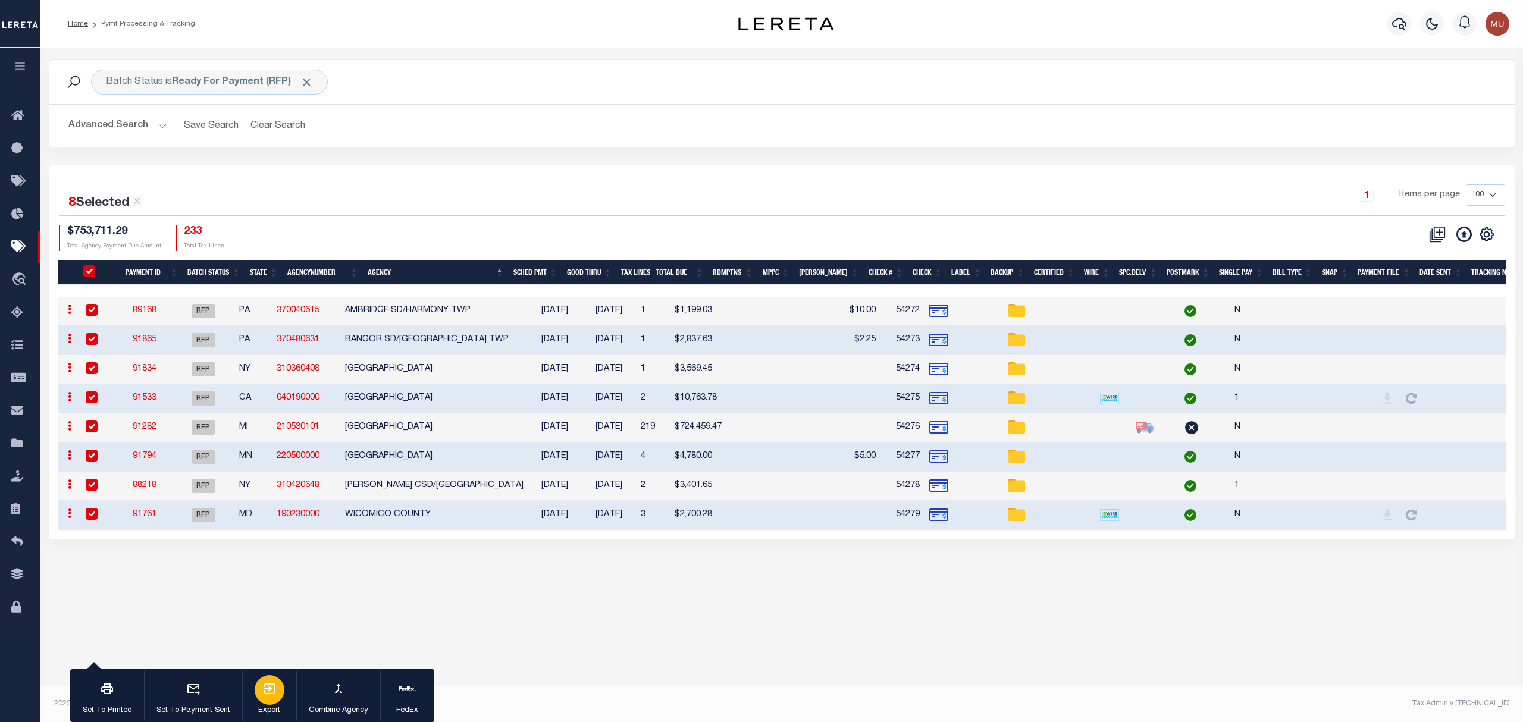
click at [263, 677] on div "button" at bounding box center [270, 690] width 30 height 30
click at [417, 684] on div "button" at bounding box center [408, 690] width 30 height 30
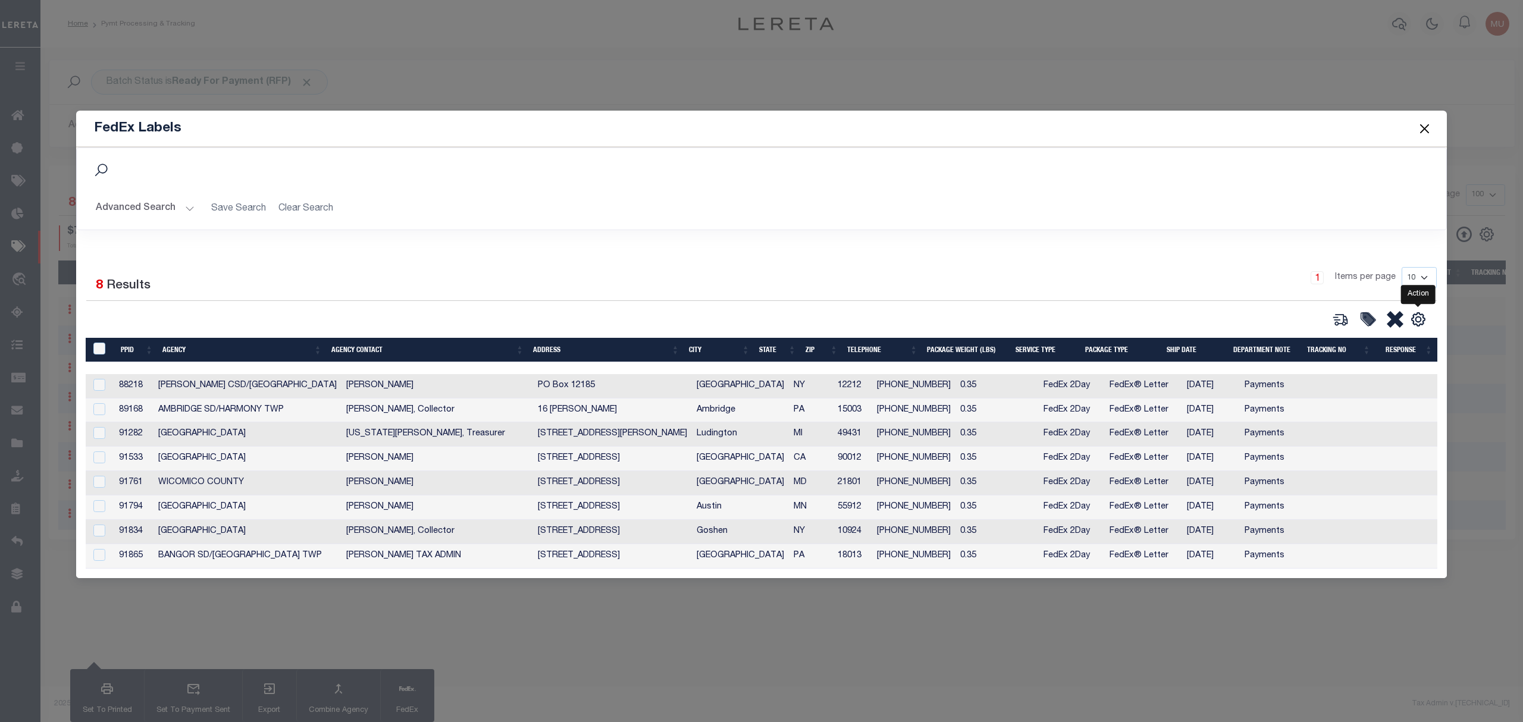
click at [1421, 327] on div "Selected 8 Results 1 Items per page 10 25 50 100" at bounding box center [761, 413] width 1371 height 330
click at [1424, 312] on icon "" at bounding box center [1417, 319] width 15 height 15
click at [1359, 332] on link "CSV" at bounding box center [1369, 339] width 116 height 23
click at [1426, 125] on button "Close" at bounding box center [1424, 128] width 15 height 15
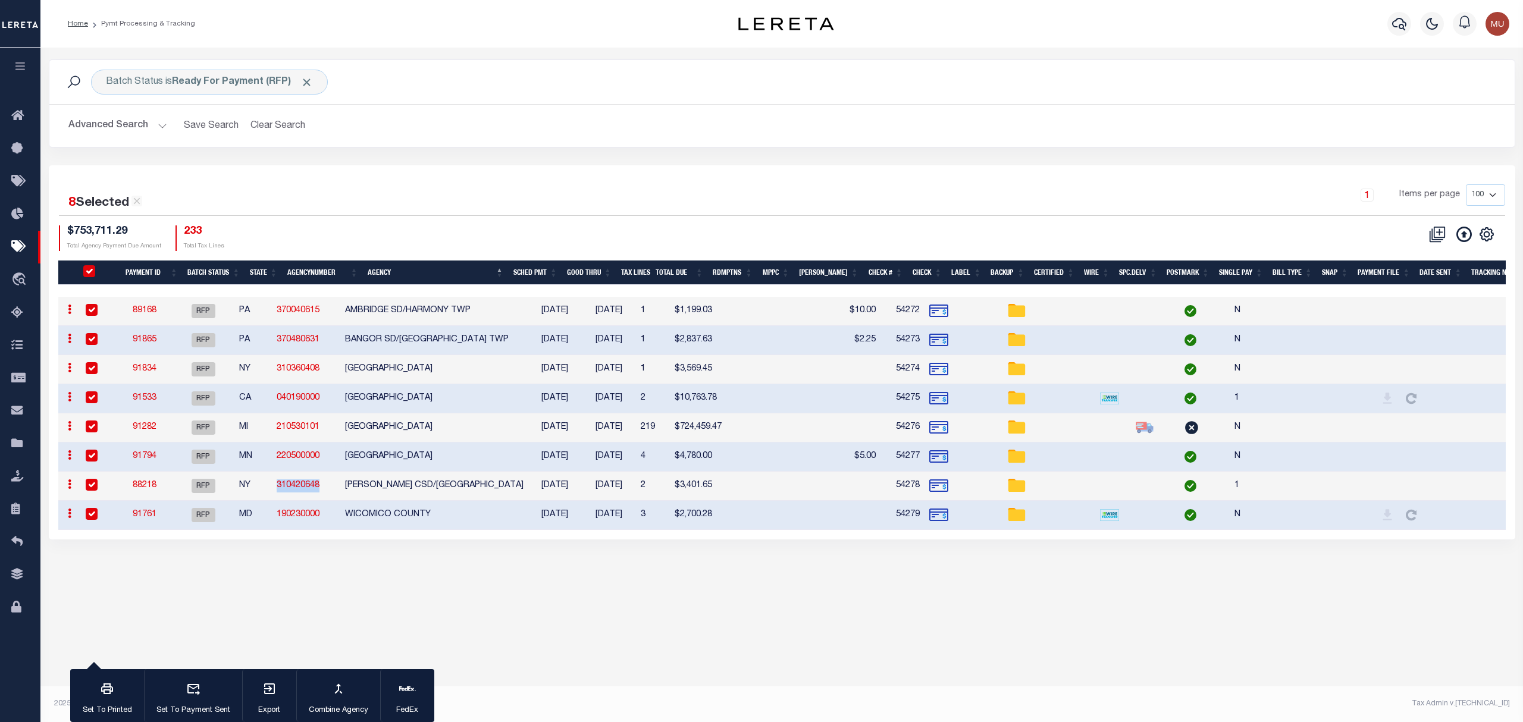
drag, startPoint x: 336, startPoint y: 485, endPoint x: 291, endPoint y: 488, distance: 44.7
click at [291, 488] on td "310420648" at bounding box center [306, 486] width 68 height 29
checkbox input "false"
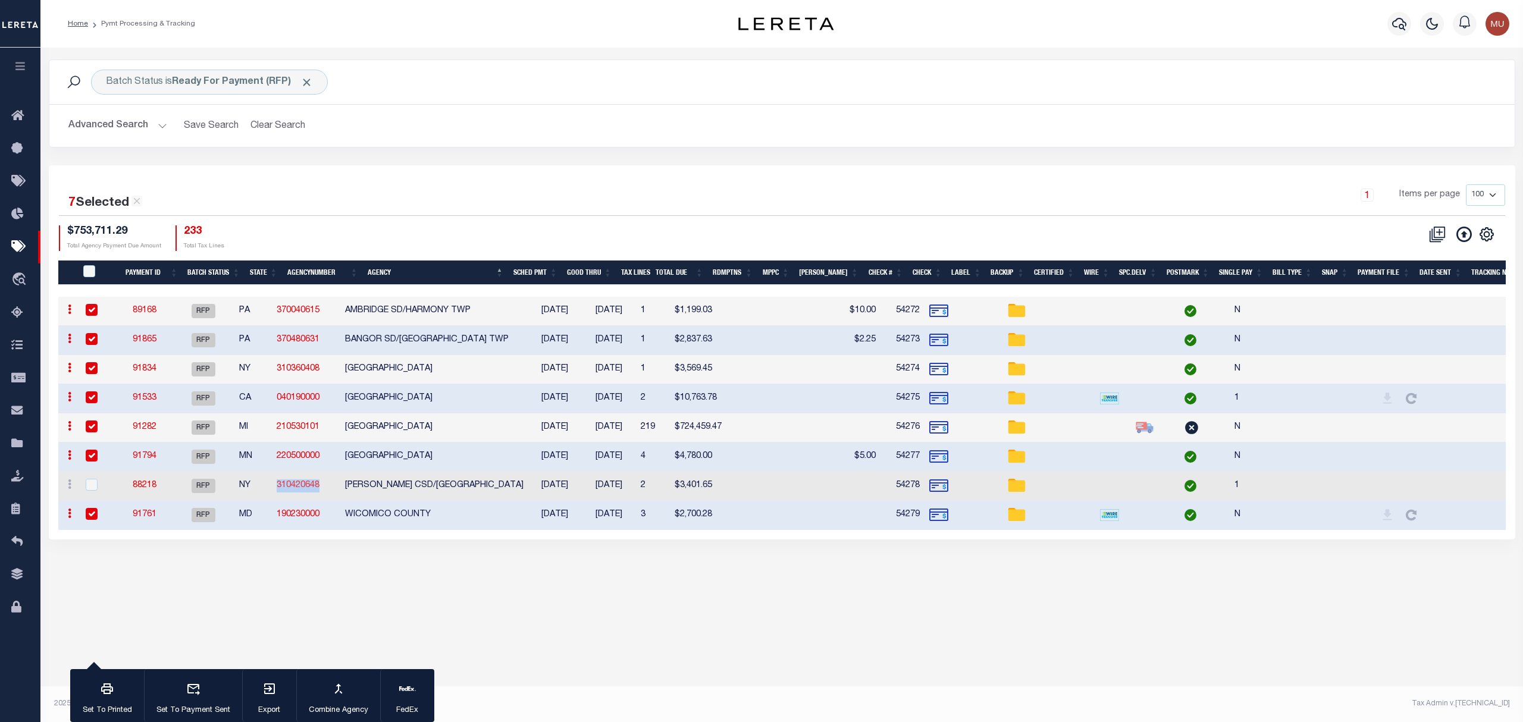
copy link "310420648"
click at [576, 251] on div "$753,711.29 Total Agency Payment Due Amount 233 Total Tax Lines" at bounding box center [420, 238] width 723 height 26
click at [274, 127] on button "Clear Search" at bounding box center [278, 125] width 65 height 23
click at [249, 86] on b "Scheduled for Payment (SFP)" at bounding box center [252, 82] width 160 height 10
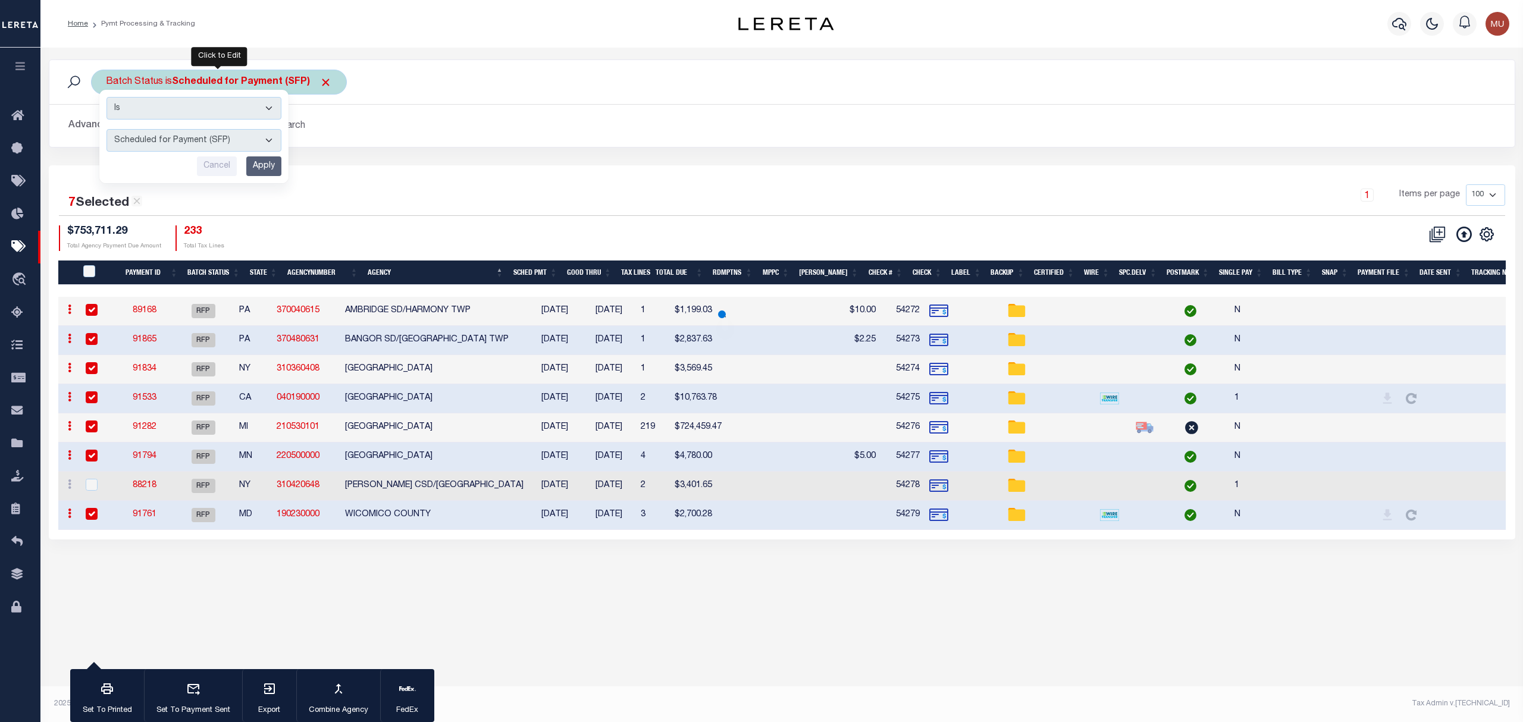
click at [234, 136] on select "Awaiting Funds (AWF) Cleared and Complete (CAC) New Check Needed (NCN) Payment …" at bounding box center [193, 140] width 175 height 23
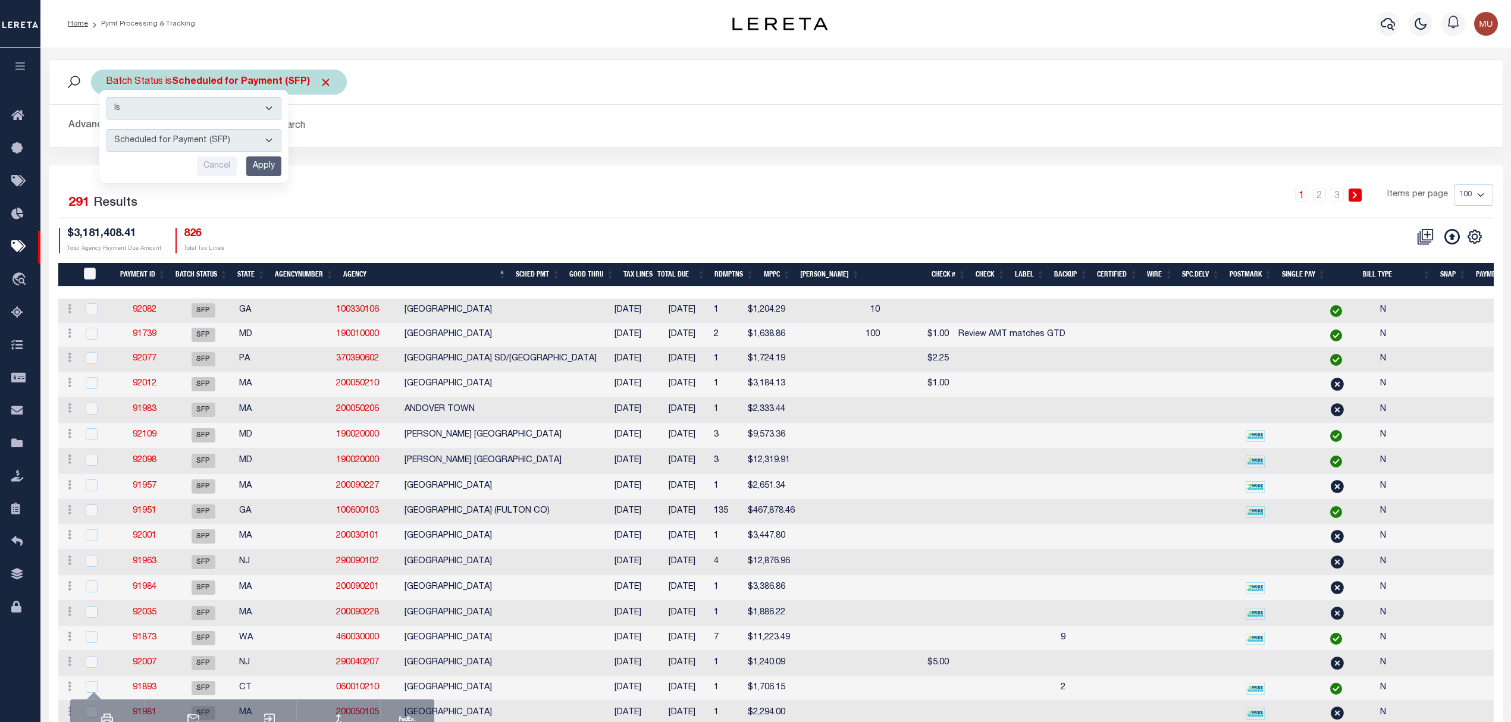
select select "RFP"
click at [106, 130] on select "Awaiting Funds (AWF) Cleared and Complete (CAC) New Check Needed (NCN) Payment …" at bounding box center [193, 140] width 175 height 23
click at [258, 174] on input "Apply" at bounding box center [263, 166] width 35 height 20
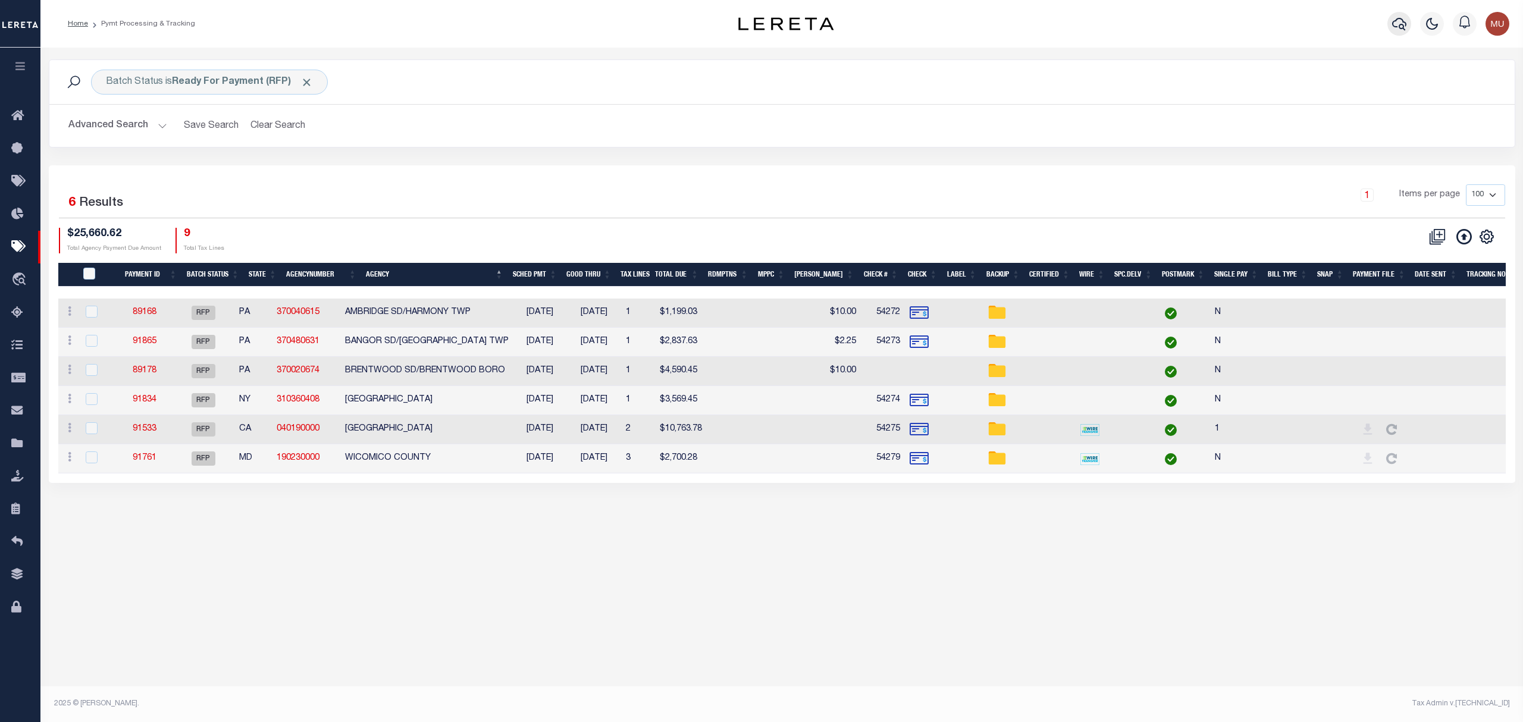
click at [1404, 27] on icon "button" at bounding box center [1399, 24] width 14 height 12
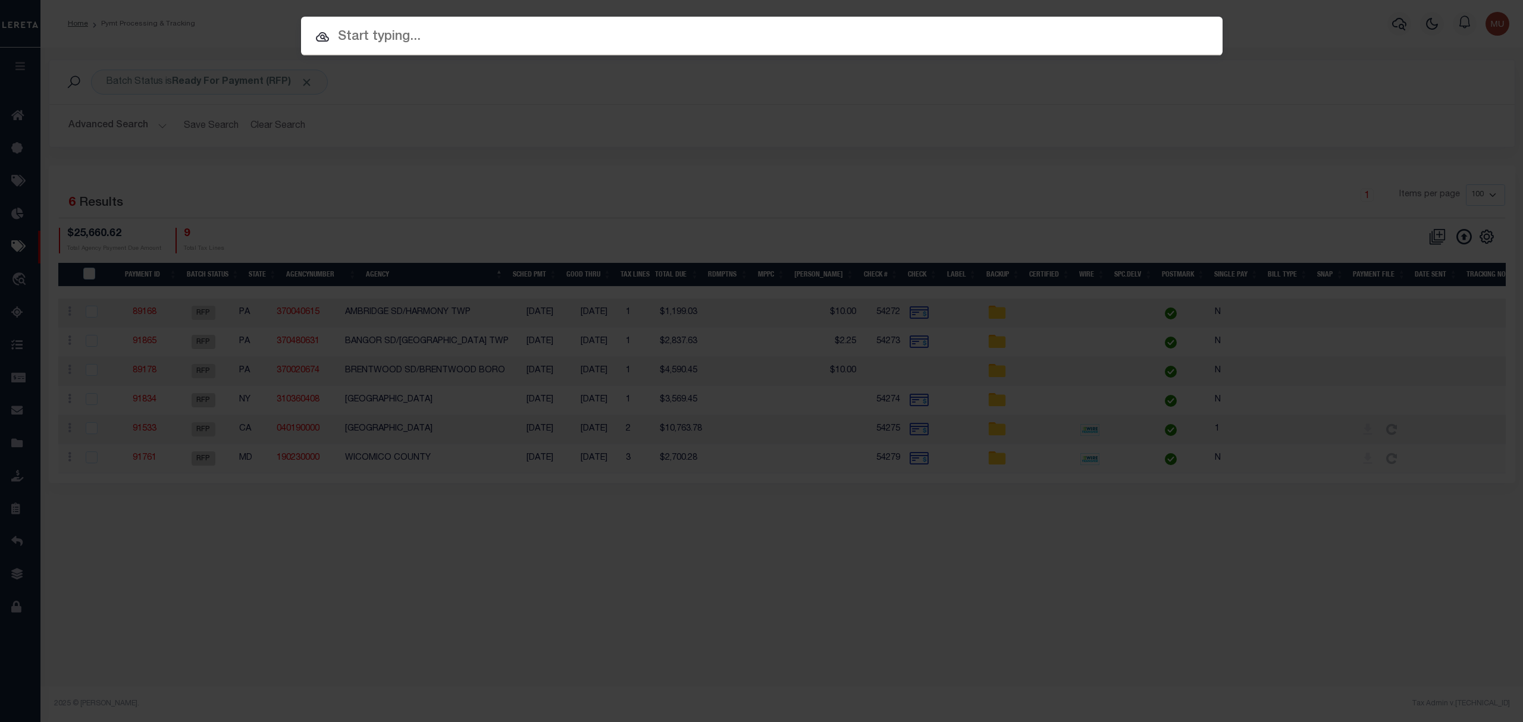
click at [1121, 27] on input "text" at bounding box center [761, 37] width 921 height 21
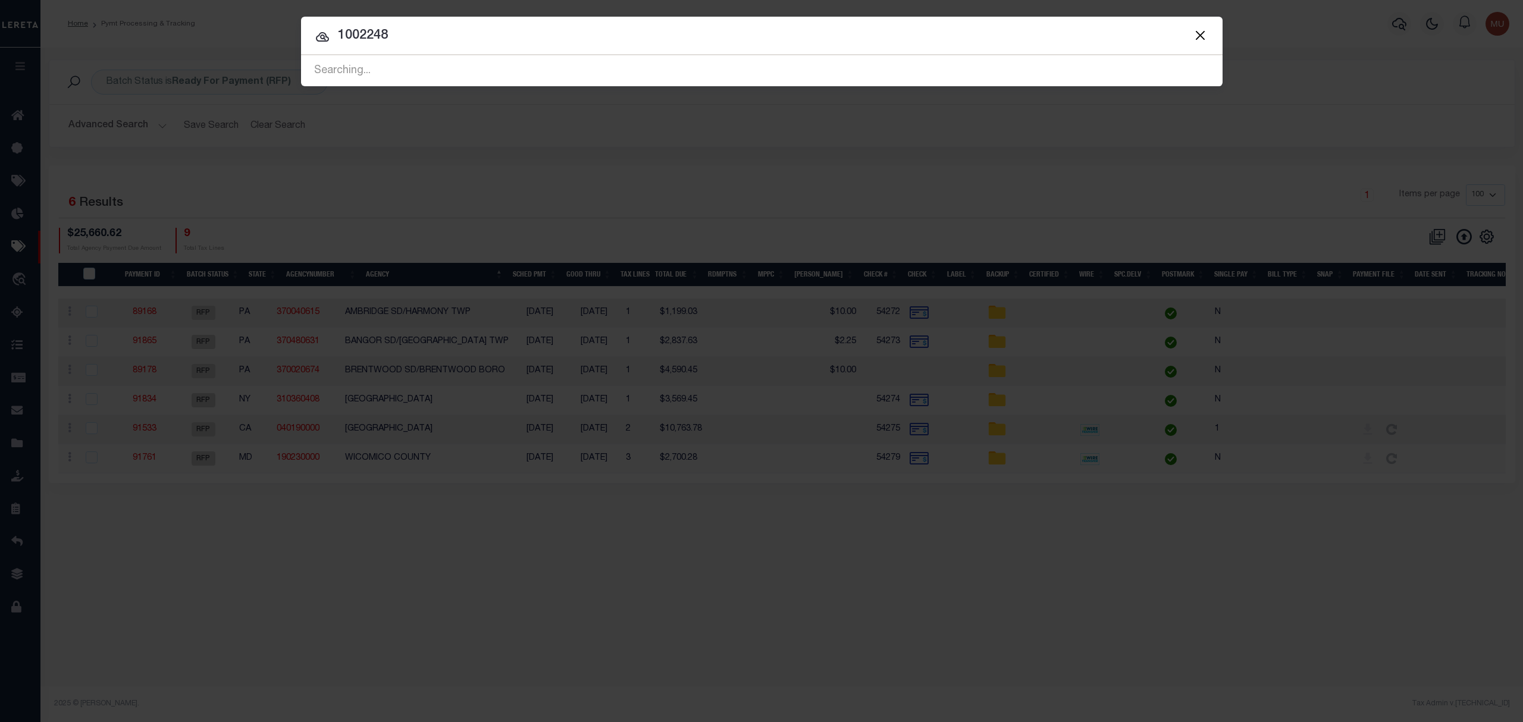
type input "10022482"
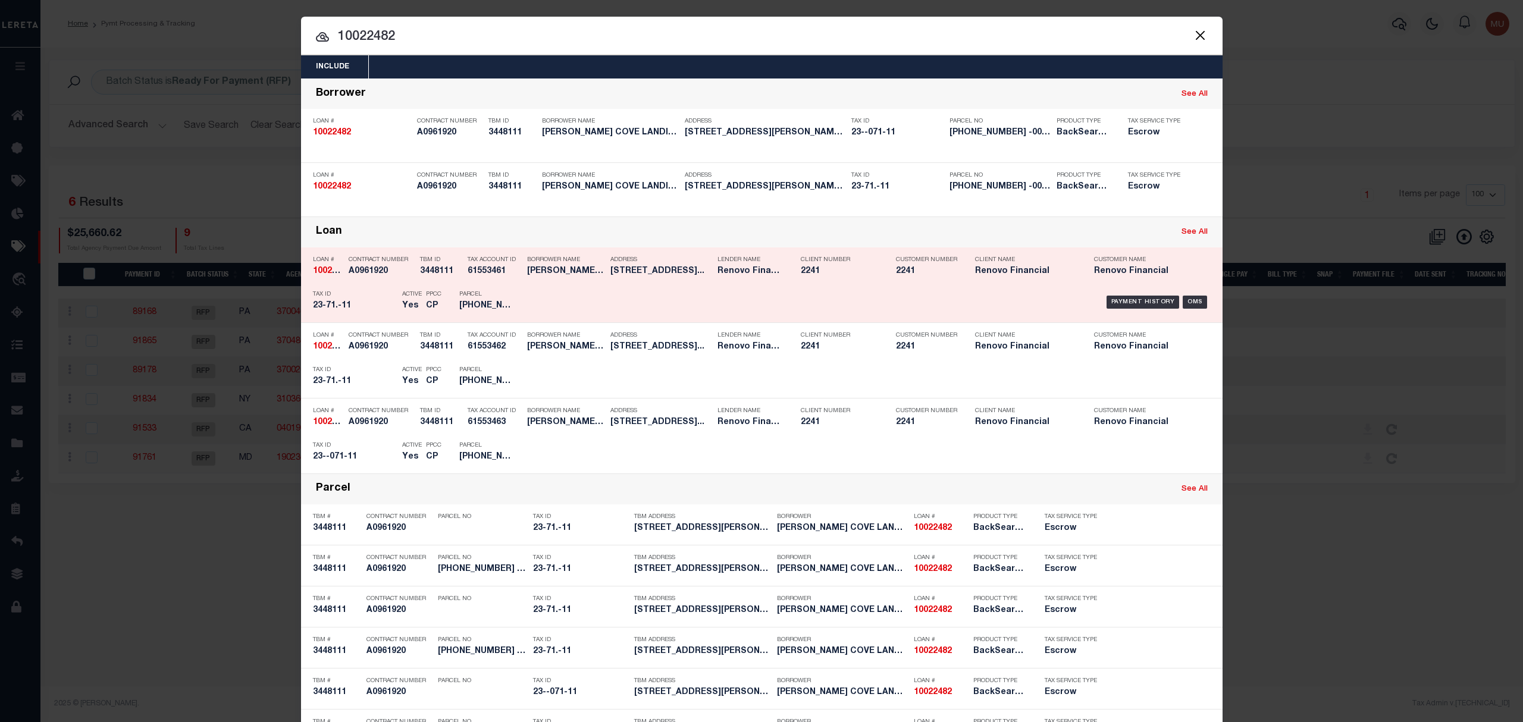
click at [841, 293] on div "Payment History OMS" at bounding box center [871, 302] width 680 height 35
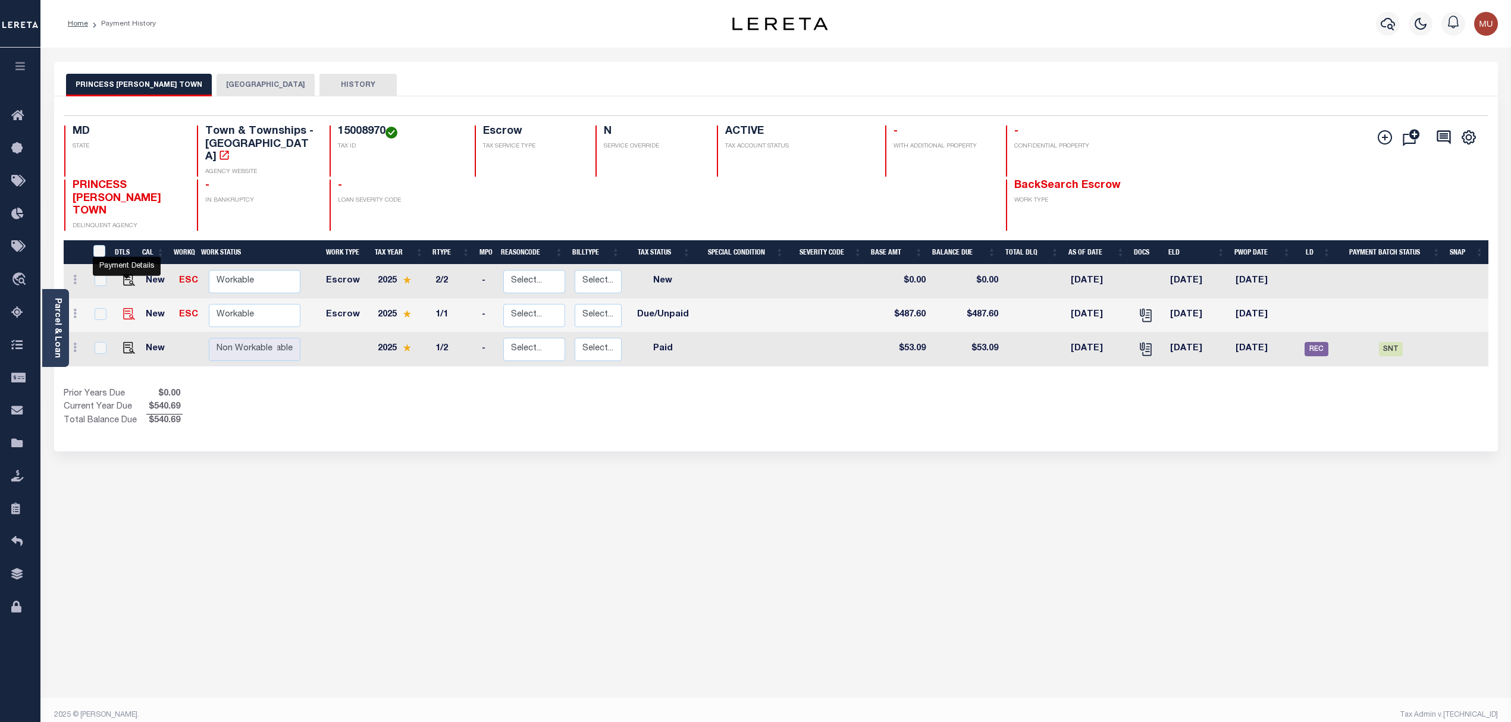
click at [124, 308] on img "" at bounding box center [129, 314] width 12 height 12
checkbox input "true"
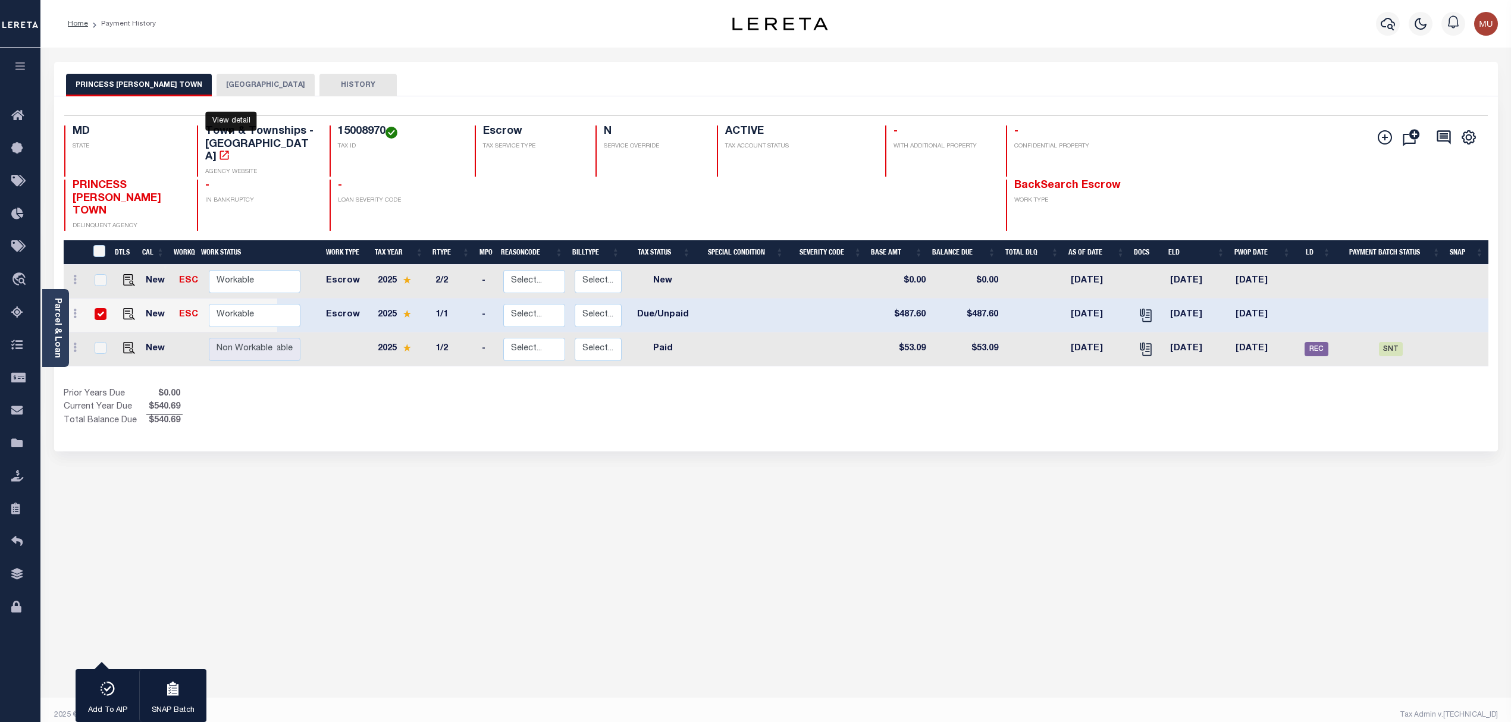
click at [227, 151] on icon "" at bounding box center [224, 155] width 9 height 9
click at [112, 180] on span "PRINCESS [PERSON_NAME] TOWN" at bounding box center [117, 198] width 89 height 36
drag, startPoint x: 112, startPoint y: 170, endPoint x: 138, endPoint y: 186, distance: 30.2
click at [138, 186] on h4 "PRINCESS [PERSON_NAME] TOWN" at bounding box center [128, 199] width 110 height 39
copy div "PRINCESS [PERSON_NAME] TOWN"
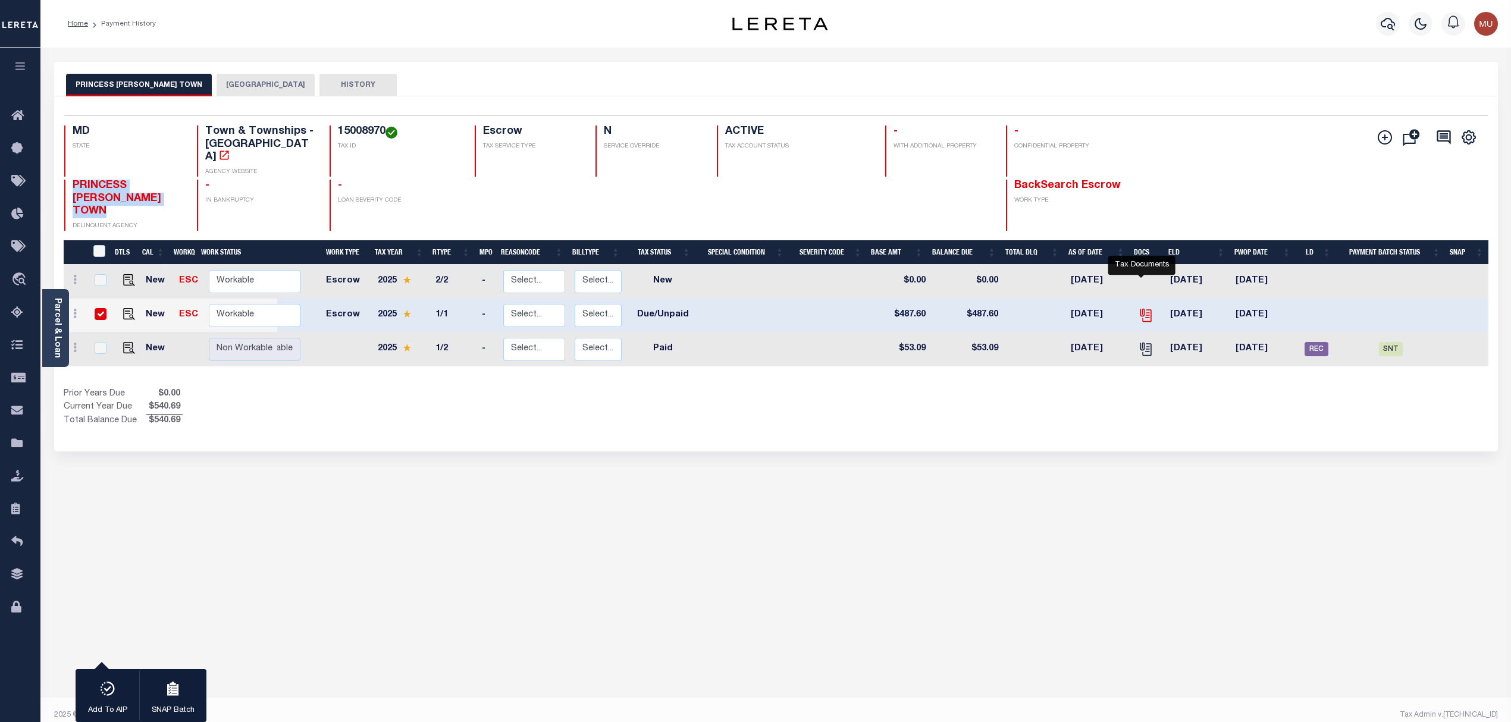
click at [1138, 308] on icon "" at bounding box center [1145, 315] width 15 height 15
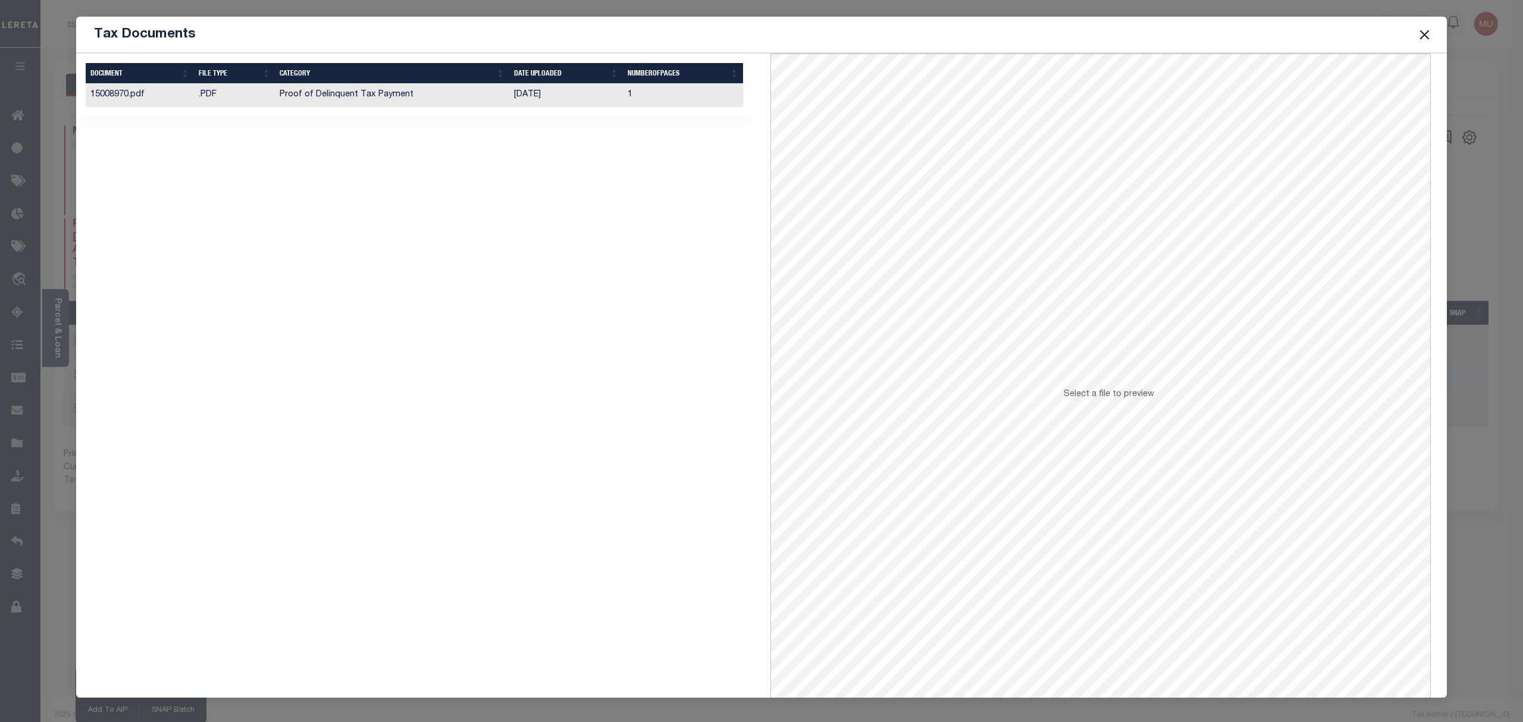
drag, startPoint x: 672, startPoint y: 101, endPoint x: 684, endPoint y: 101, distance: 12.5
click at [672, 101] on td "1" at bounding box center [683, 95] width 120 height 23
click at [1422, 36] on button "Close" at bounding box center [1424, 34] width 15 height 15
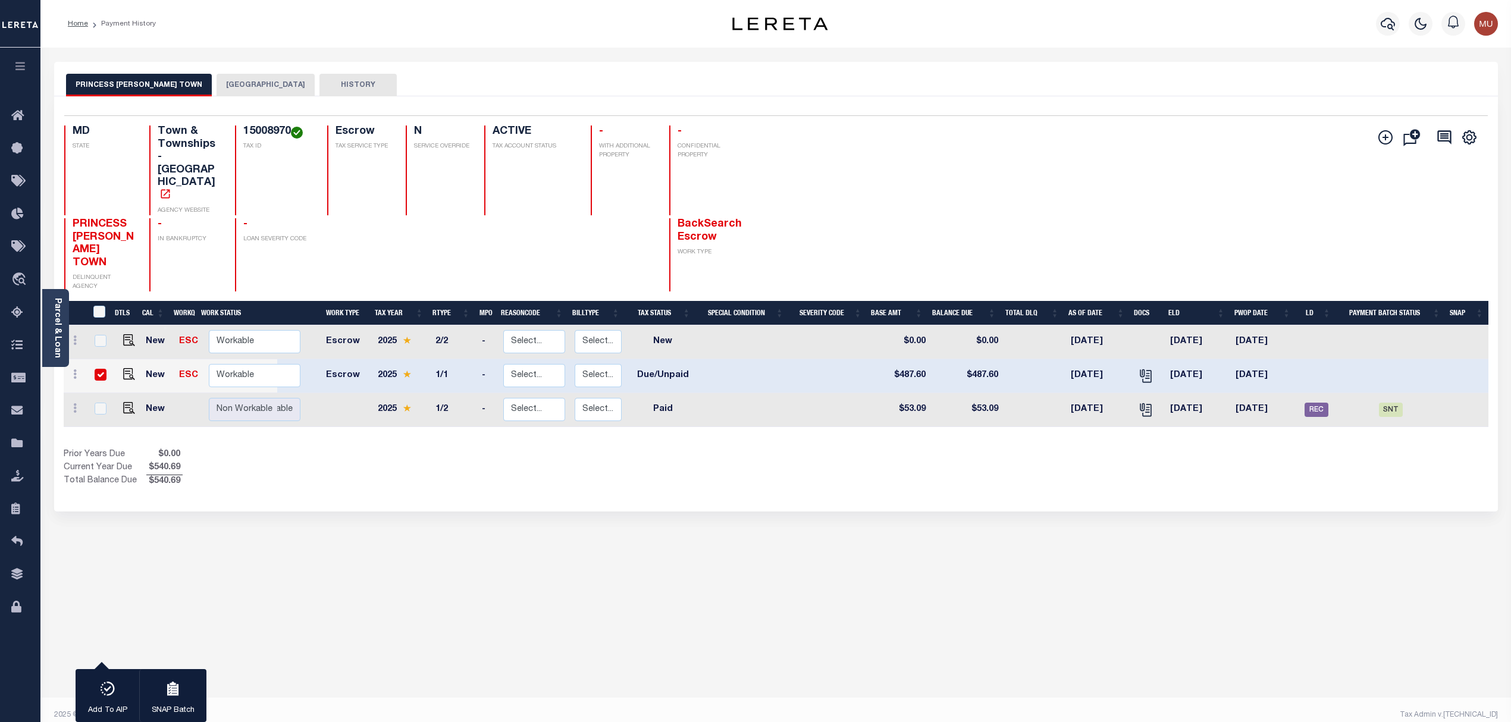
click at [217, 84] on button "[GEOGRAPHIC_DATA]" at bounding box center [266, 85] width 98 height 23
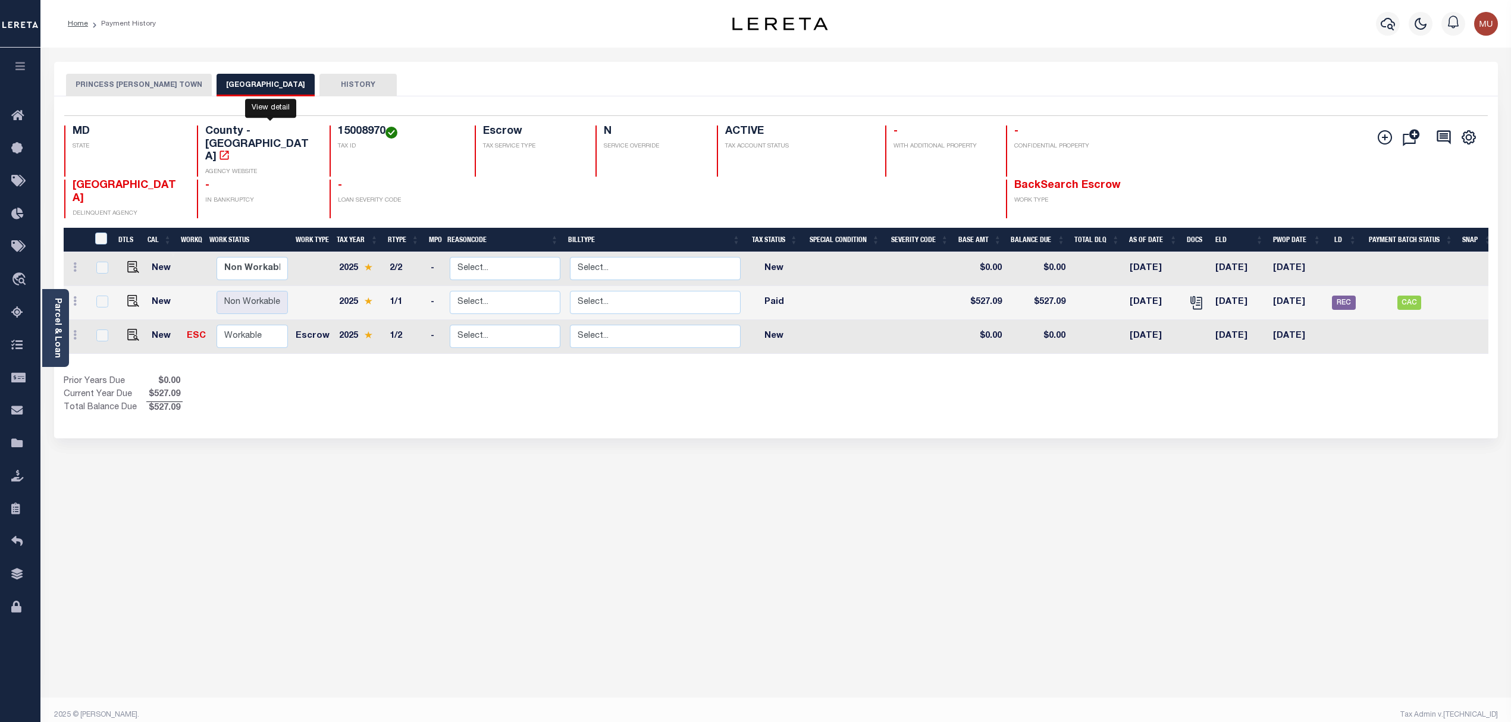
click at [230, 149] on icon "" at bounding box center [224, 155] width 12 height 12
click at [140, 84] on button "PRINCESS ANNE TOWN" at bounding box center [139, 85] width 146 height 23
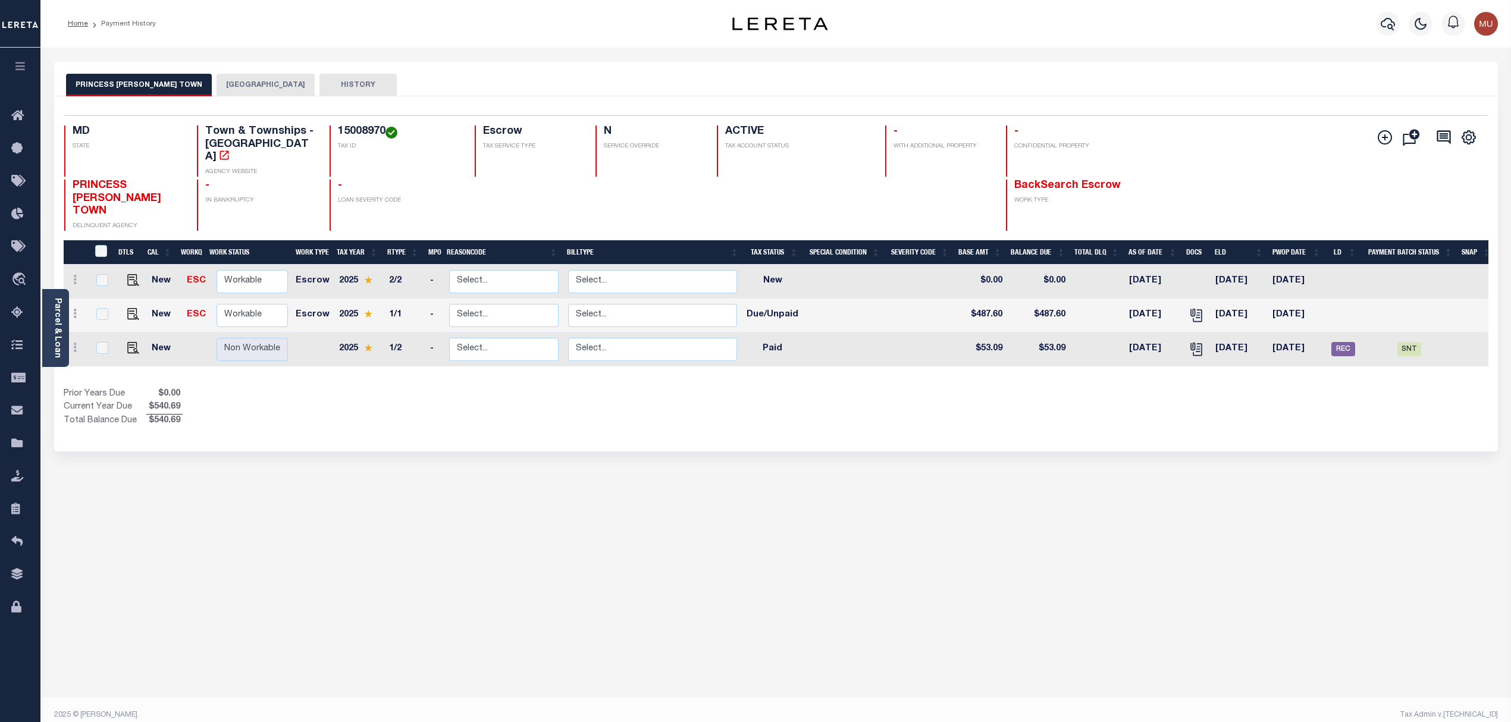
click at [350, 130] on h4 "15008970" at bounding box center [399, 132] width 122 height 13
copy h4 "15008970"
drag, startPoint x: 53, startPoint y: 328, endPoint x: 79, endPoint y: 324, distance: 26.6
click at [53, 328] on link "Parcel & Loan" at bounding box center [57, 328] width 8 height 60
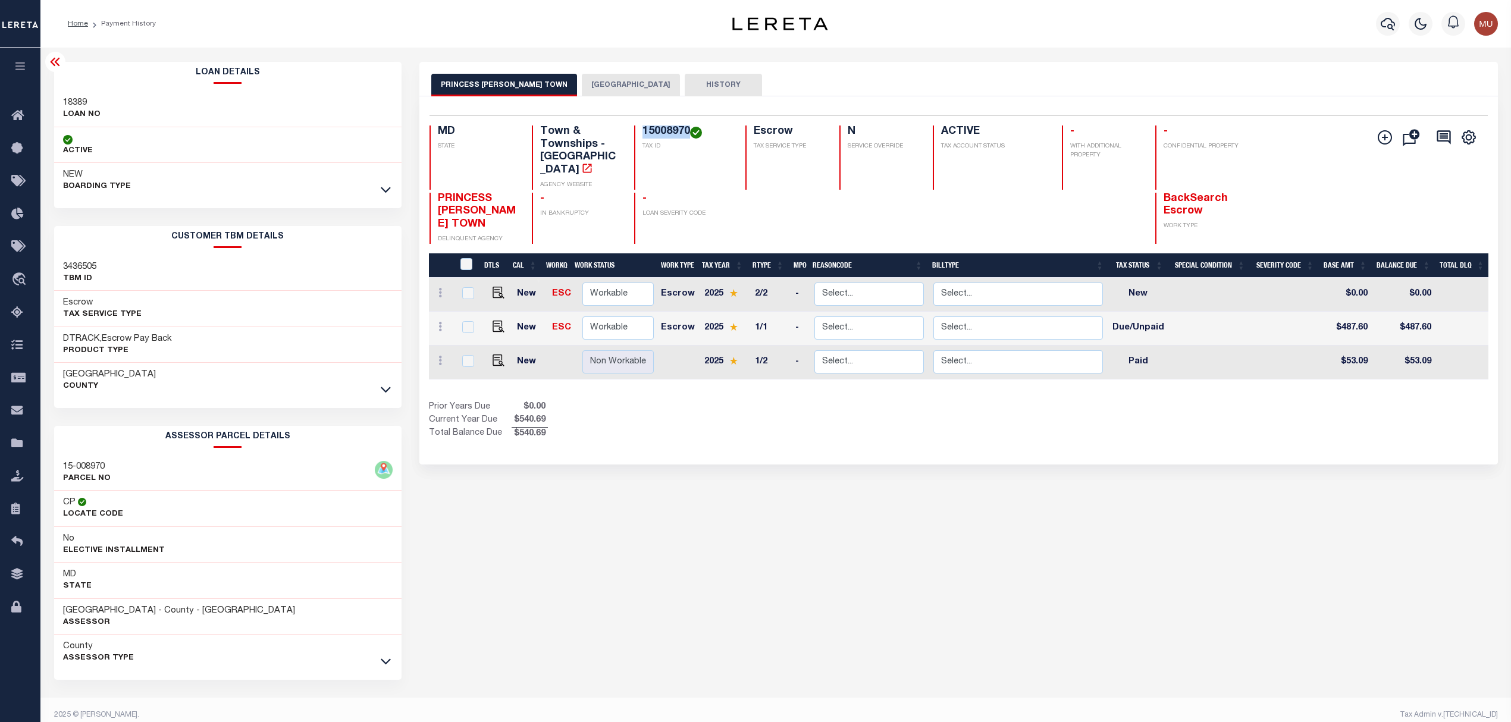
click at [49, 59] on icon at bounding box center [55, 62] width 14 height 14
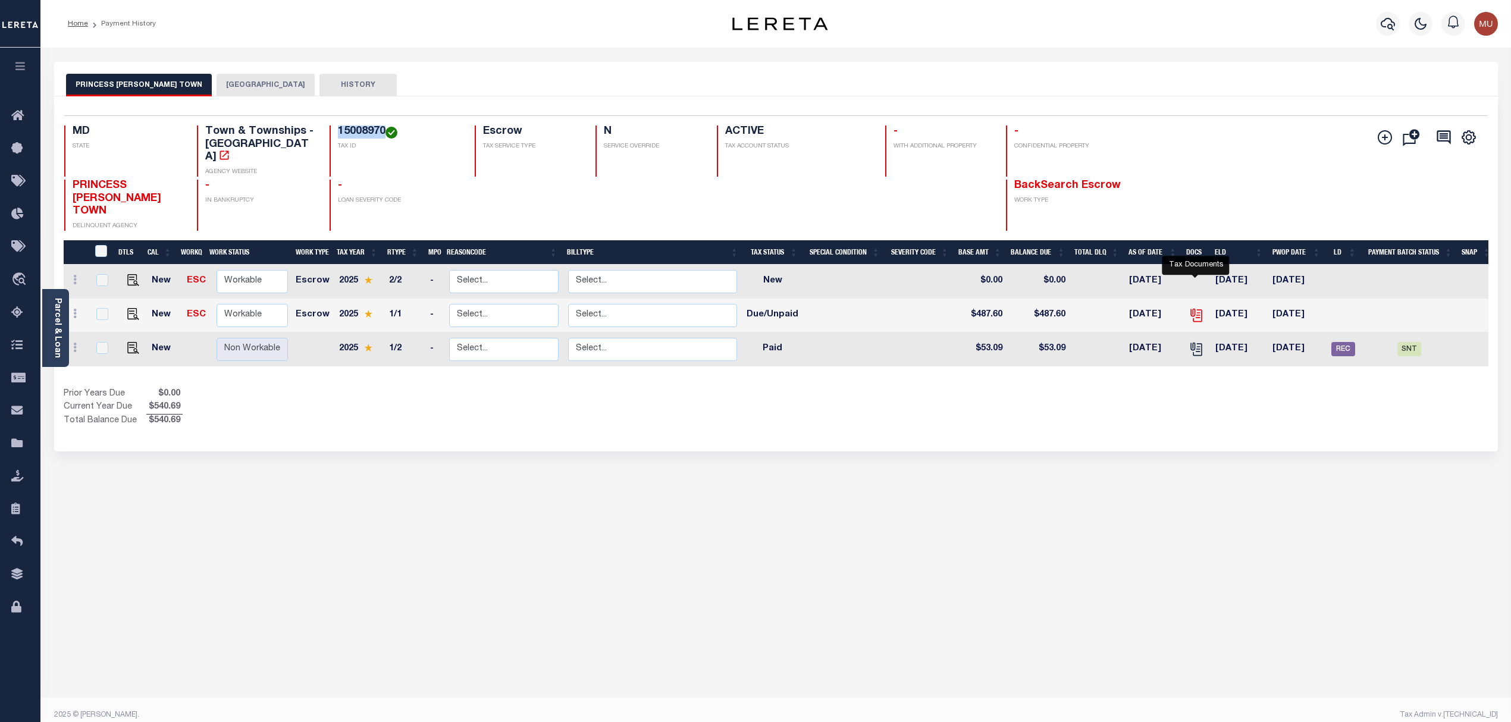
click at [1196, 308] on icon "" at bounding box center [1196, 315] width 15 height 15
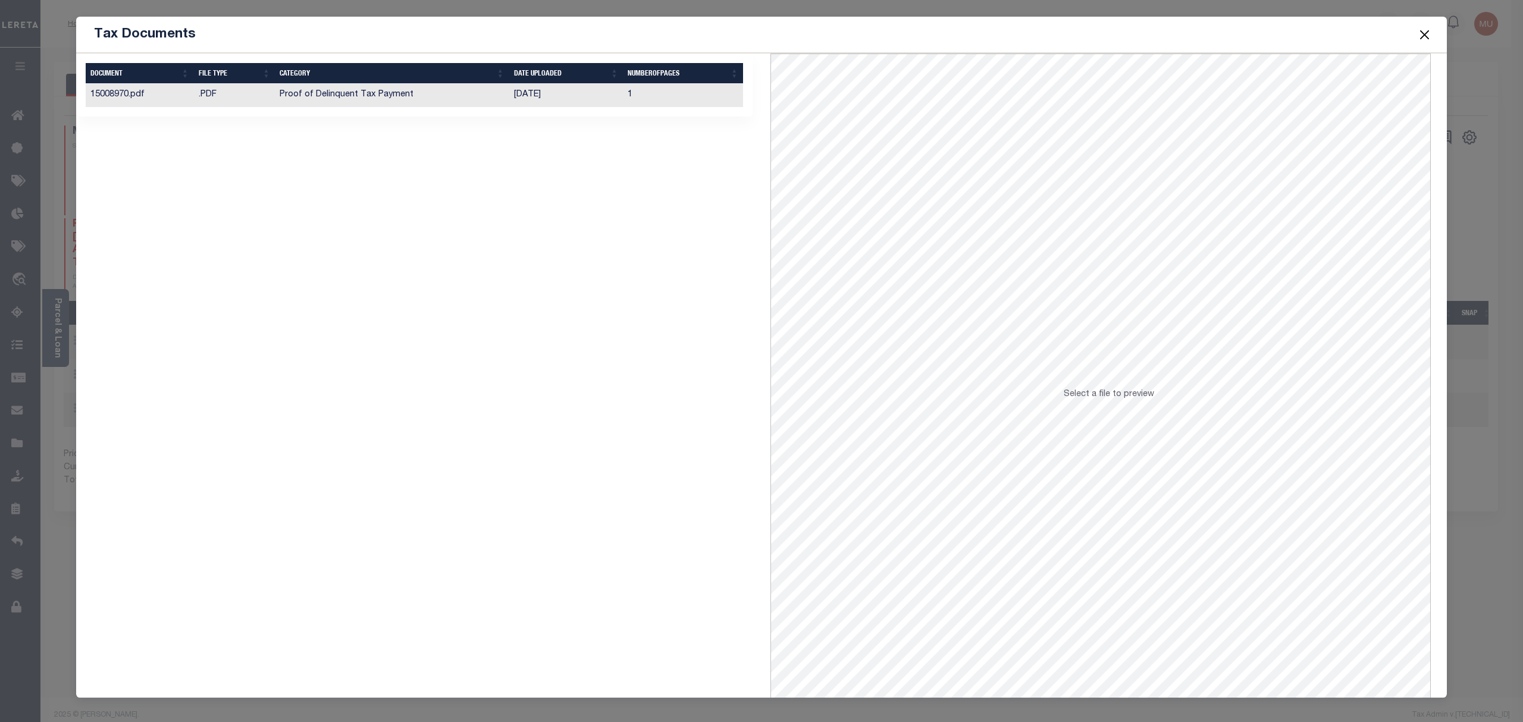
click at [407, 89] on td "Proof of Delinquent Tax Payment" at bounding box center [392, 95] width 234 height 23
click at [1428, 30] on button "Close" at bounding box center [1424, 34] width 15 height 15
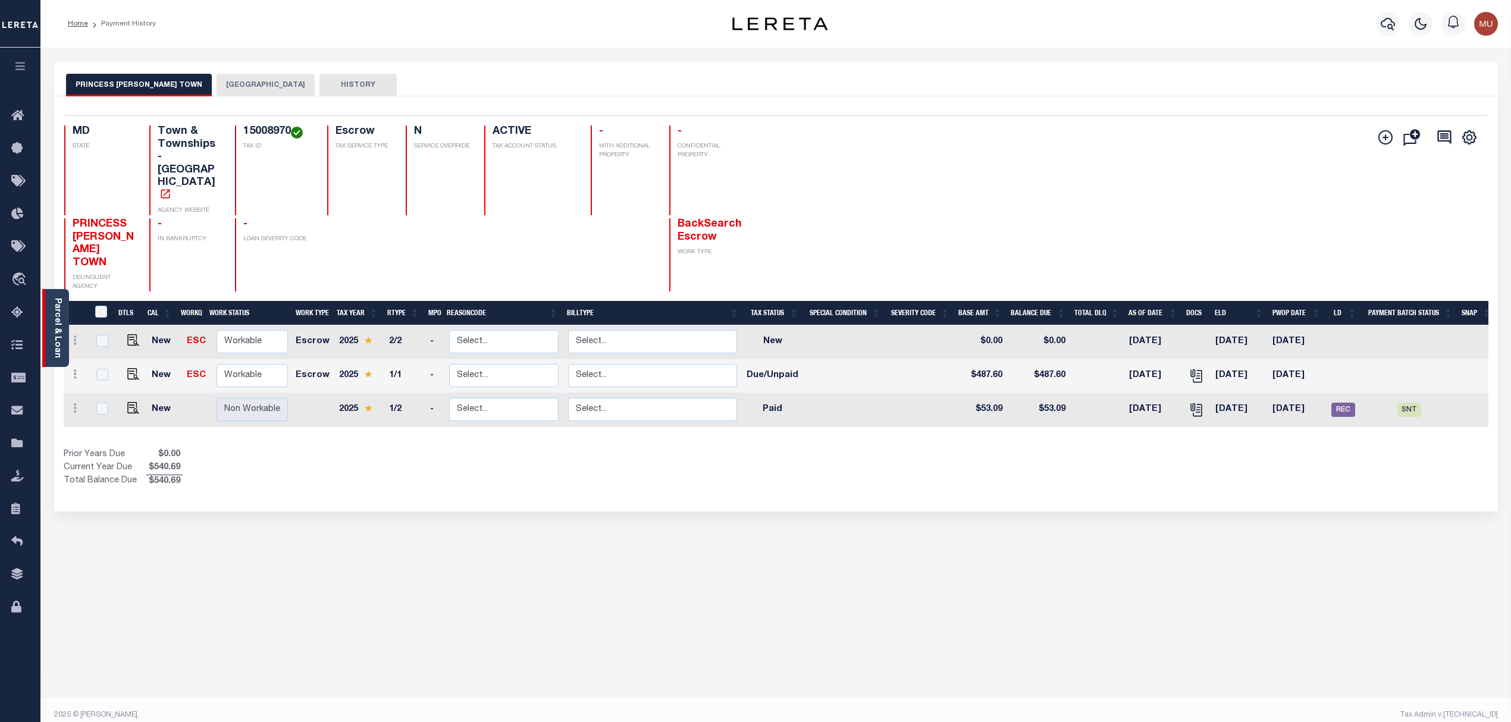
click at [55, 327] on link "Parcel & Loan" at bounding box center [57, 328] width 8 height 60
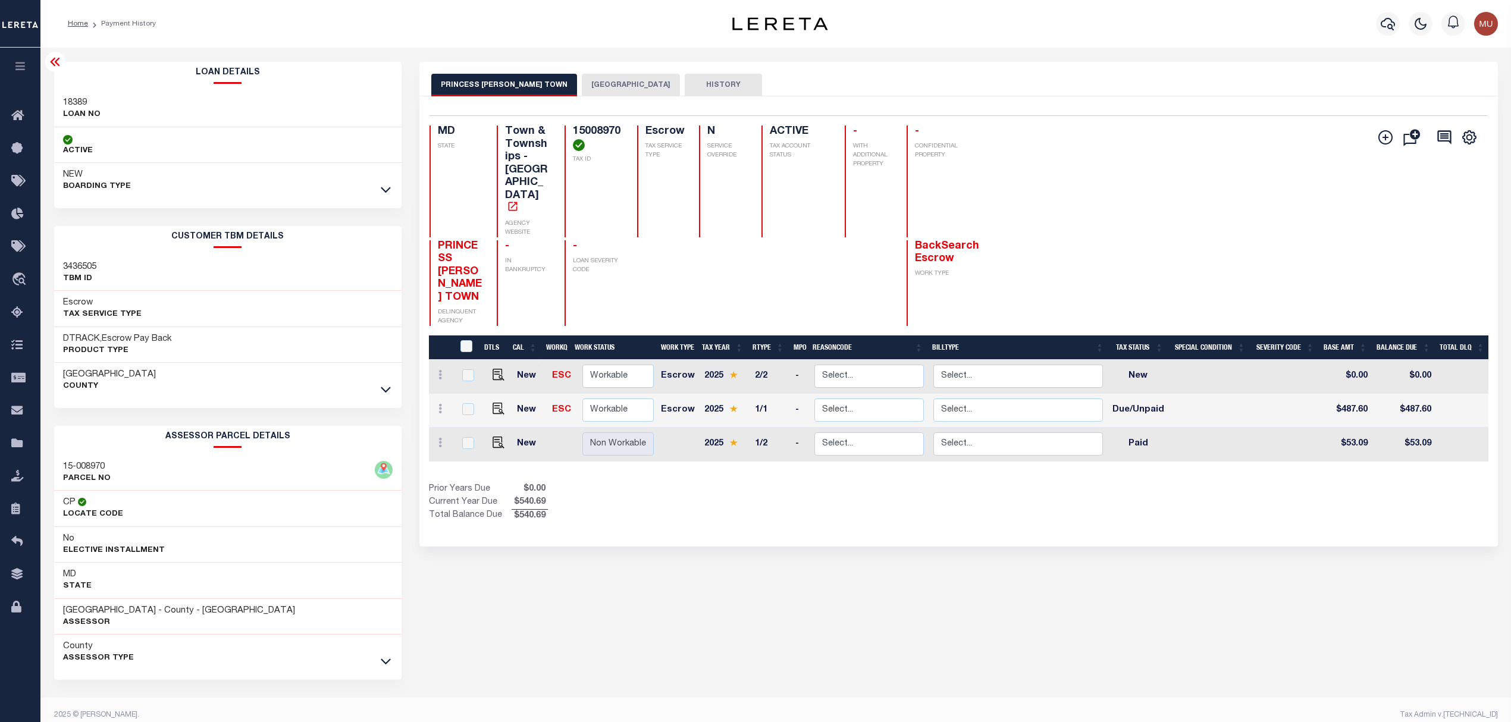
scroll to position [15, 0]
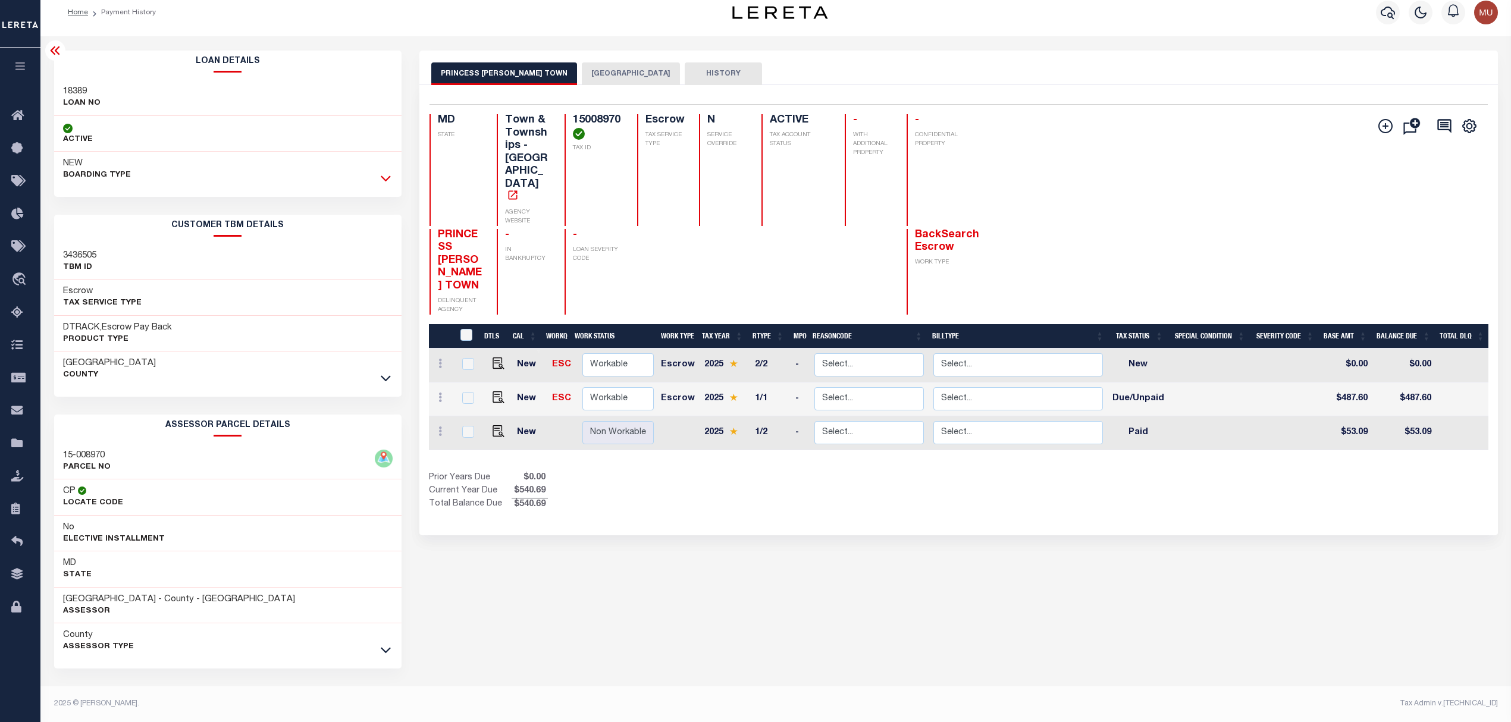
click at [388, 173] on icon at bounding box center [386, 178] width 10 height 12
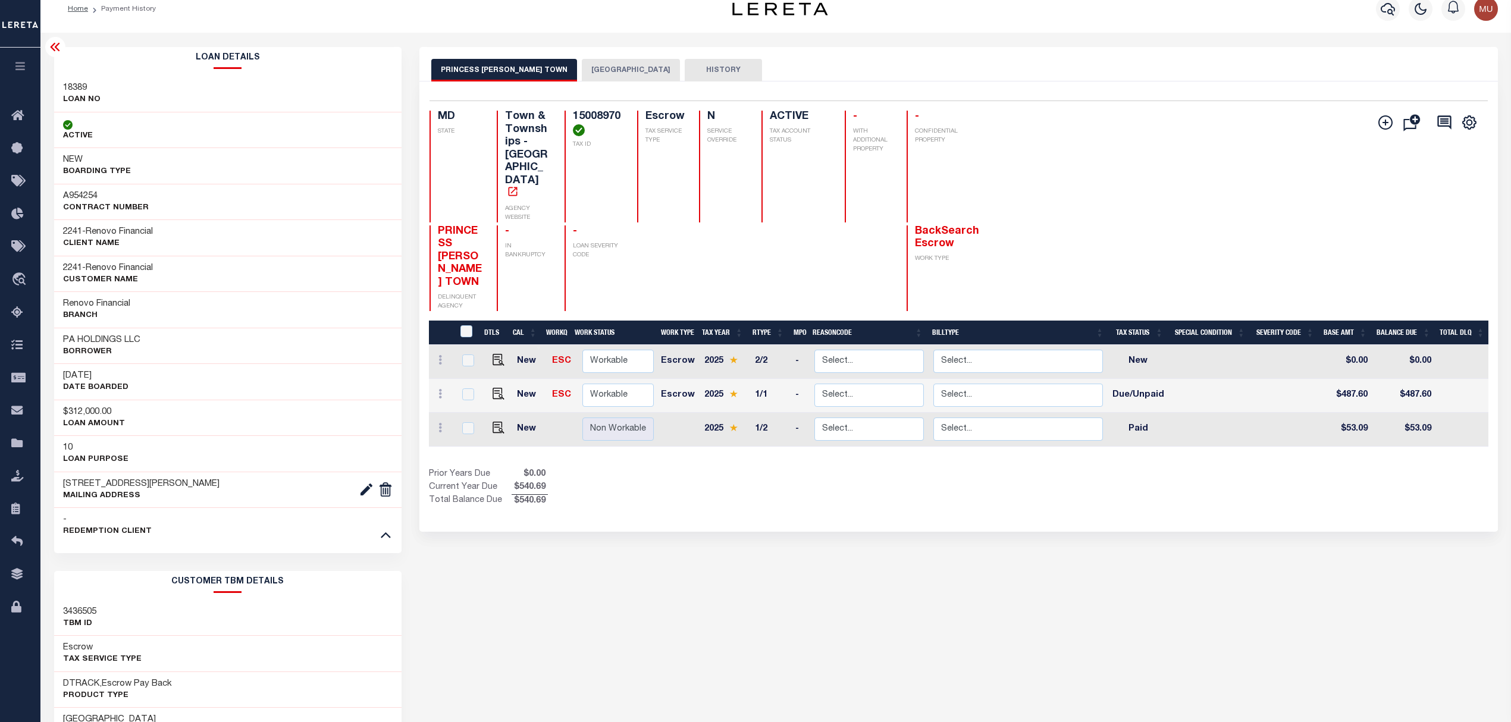
click at [84, 192] on h3 "A954254" at bounding box center [106, 196] width 86 height 12
copy h3 "A954254"
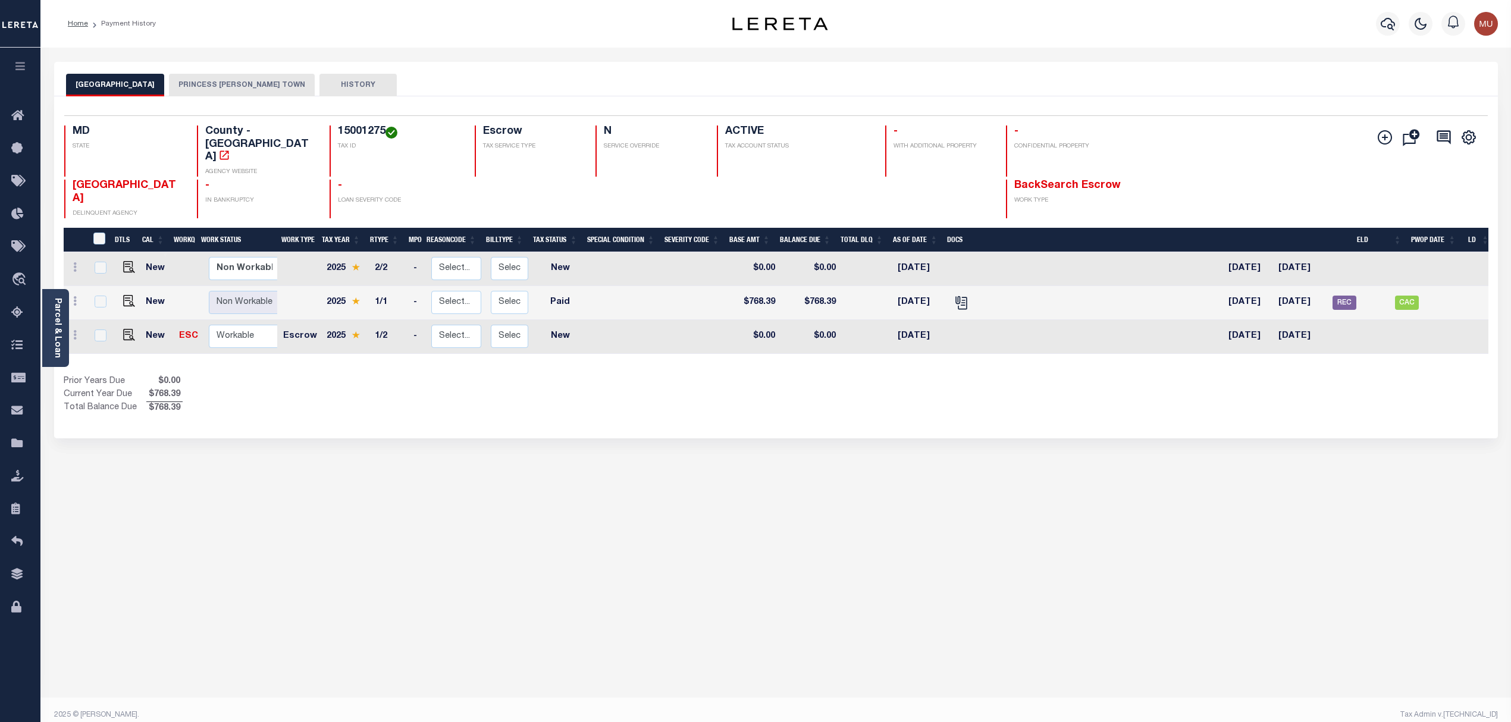
click at [215, 90] on button "PRINCESS [PERSON_NAME] TOWN" at bounding box center [242, 85] width 146 height 23
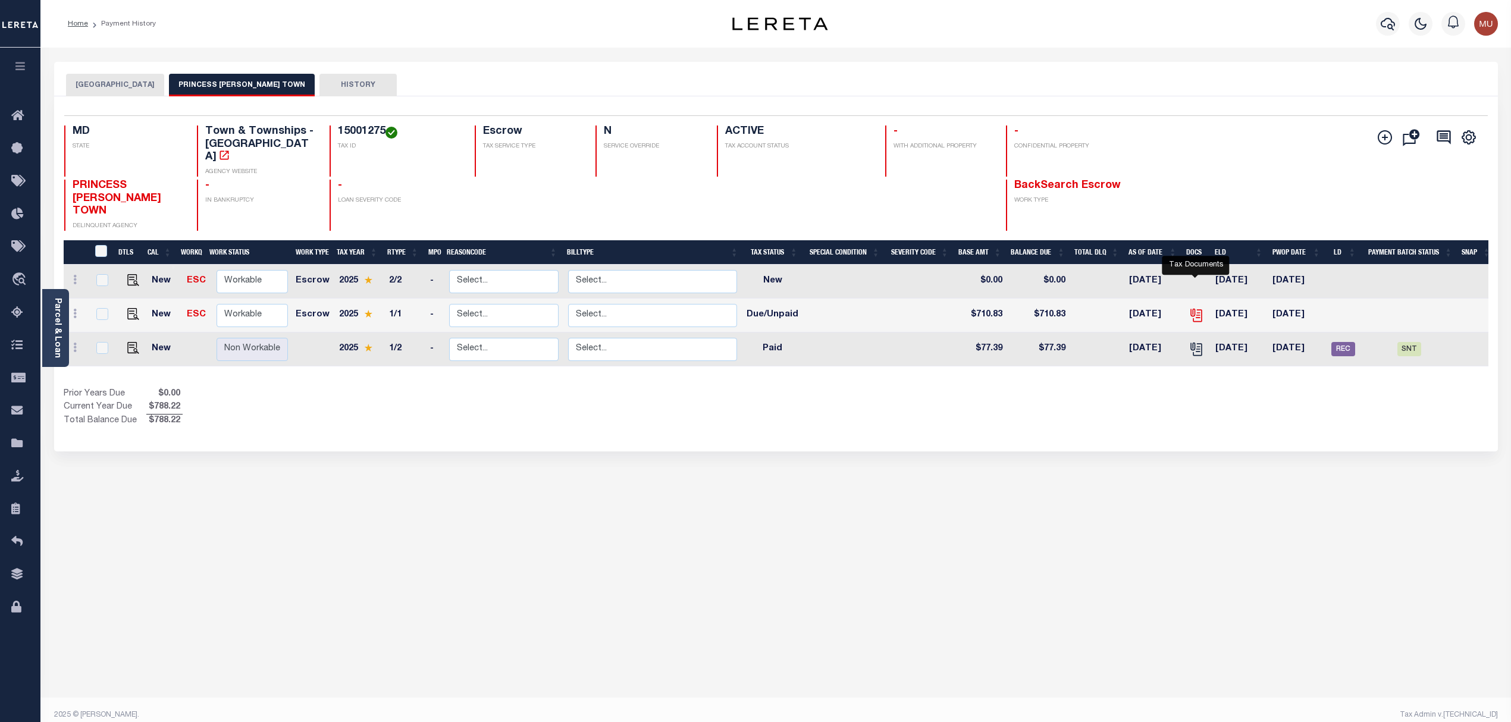
click at [1193, 308] on icon "" at bounding box center [1196, 315] width 15 height 15
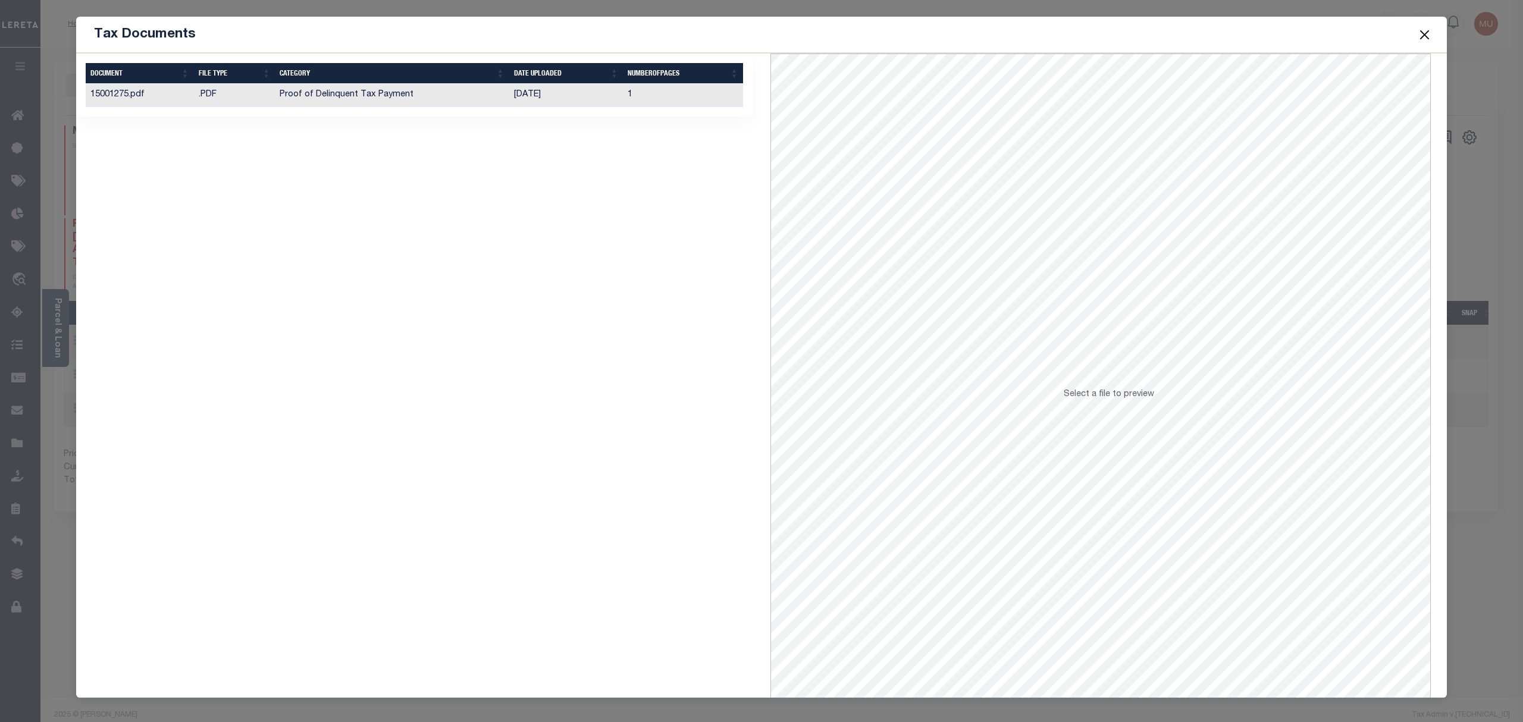
click at [613, 98] on td "09/10/2025" at bounding box center [566, 95] width 114 height 23
click at [1424, 40] on button "Close" at bounding box center [1424, 34] width 15 height 15
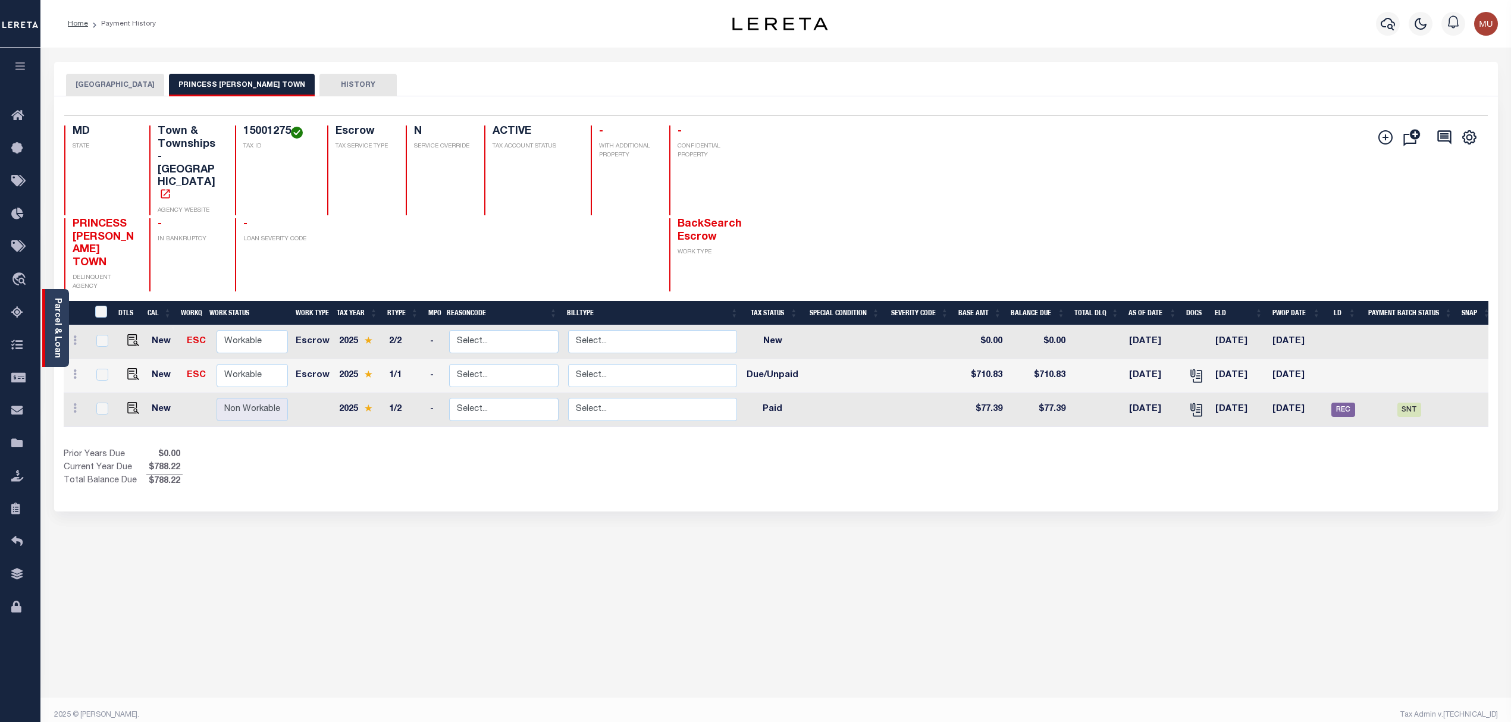
click at [55, 308] on link "Parcel & Loan" at bounding box center [57, 328] width 8 height 60
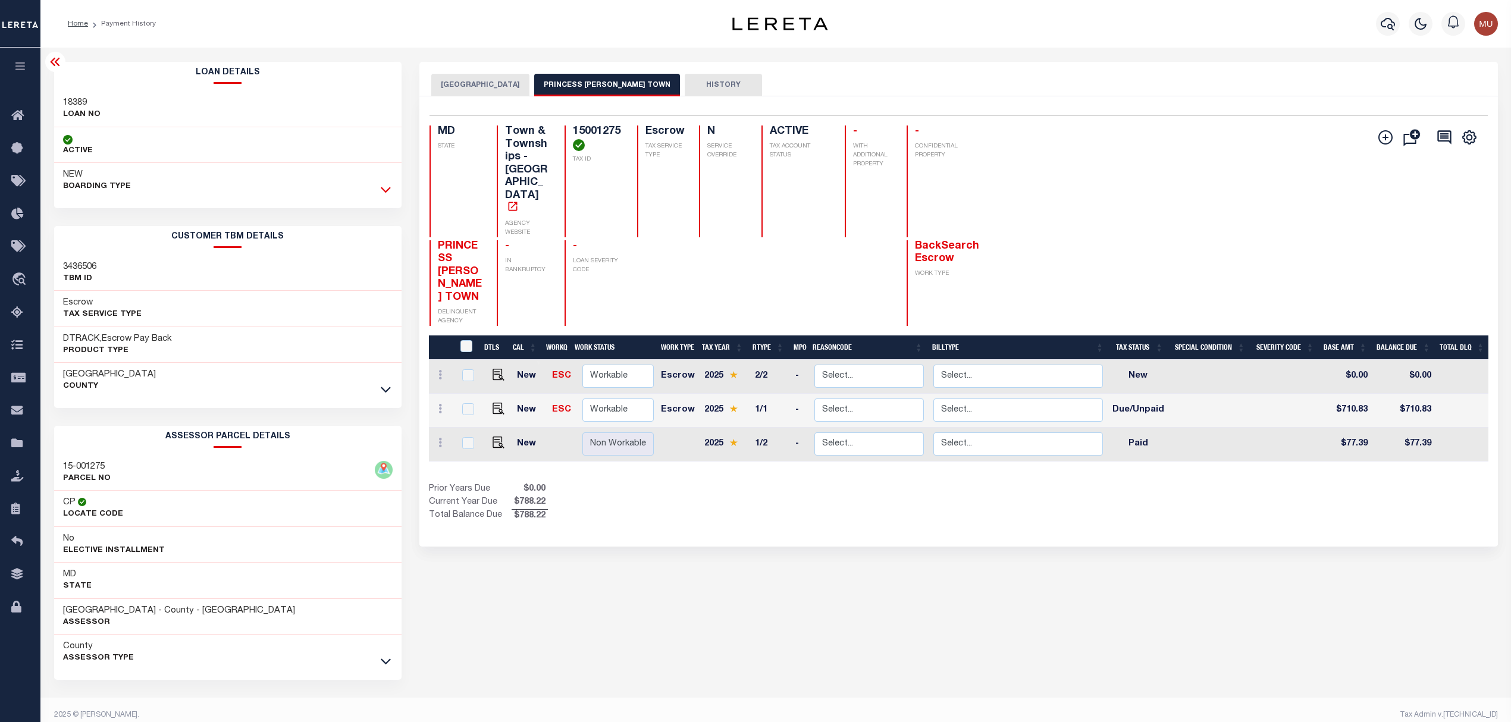
click at [385, 192] on icon at bounding box center [386, 189] width 10 height 12
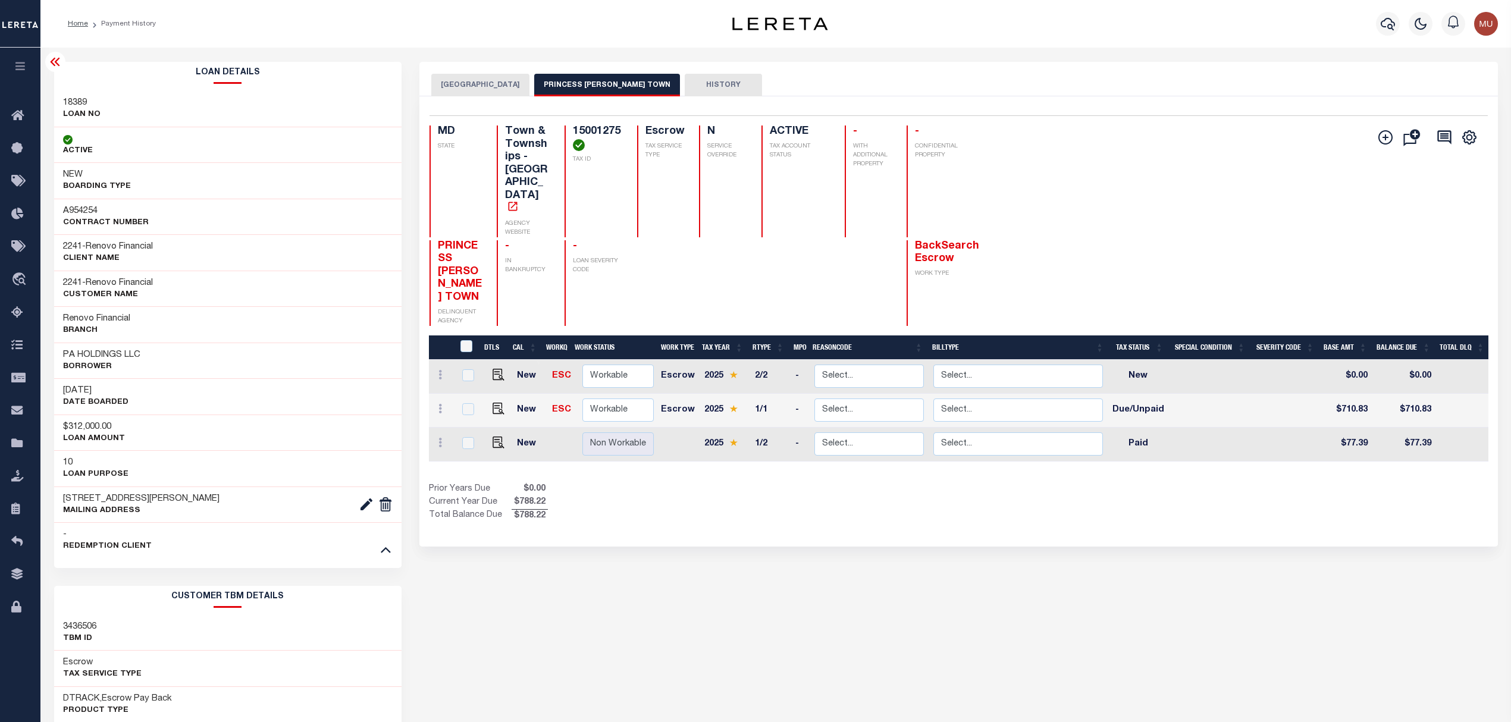
click at [81, 211] on h3 "A954254" at bounding box center [106, 211] width 86 height 12
copy h3 "A954254"
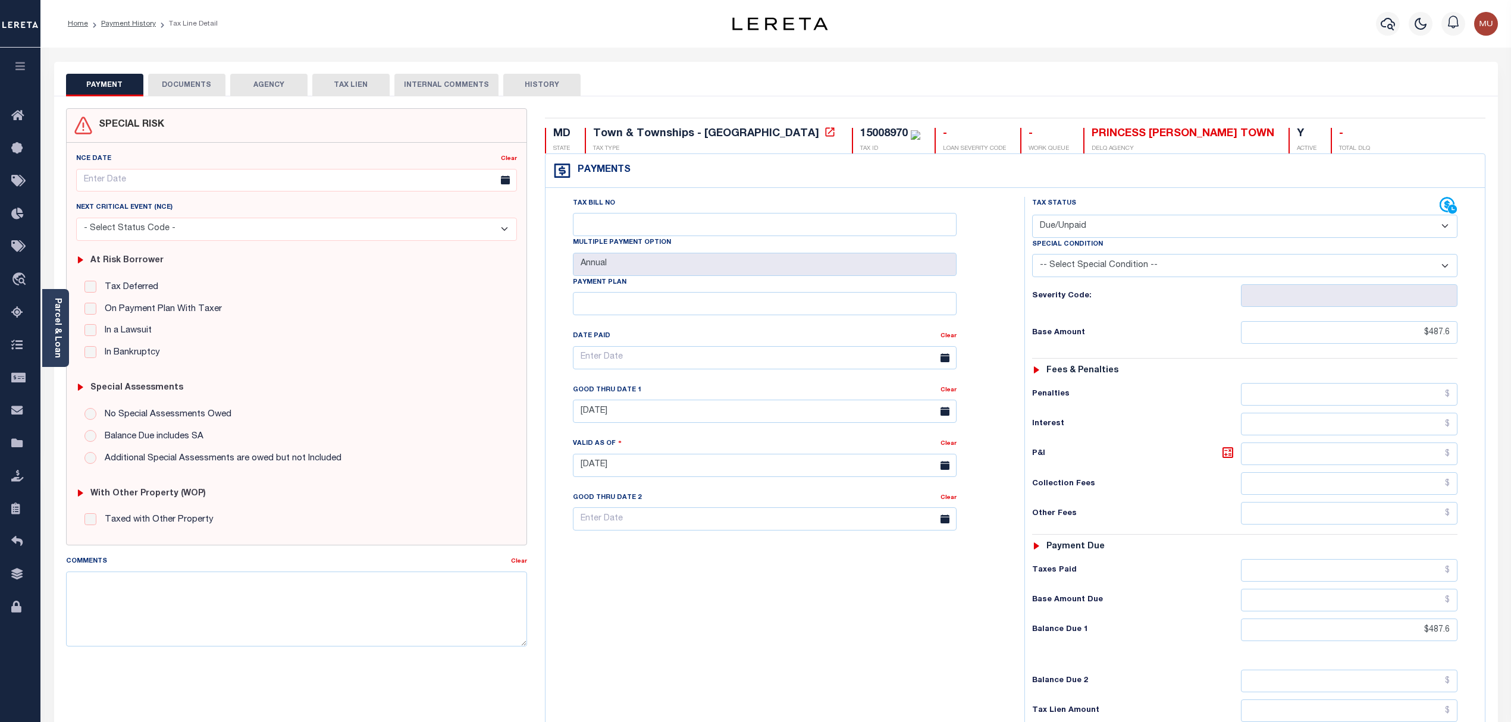
select select "DUE"
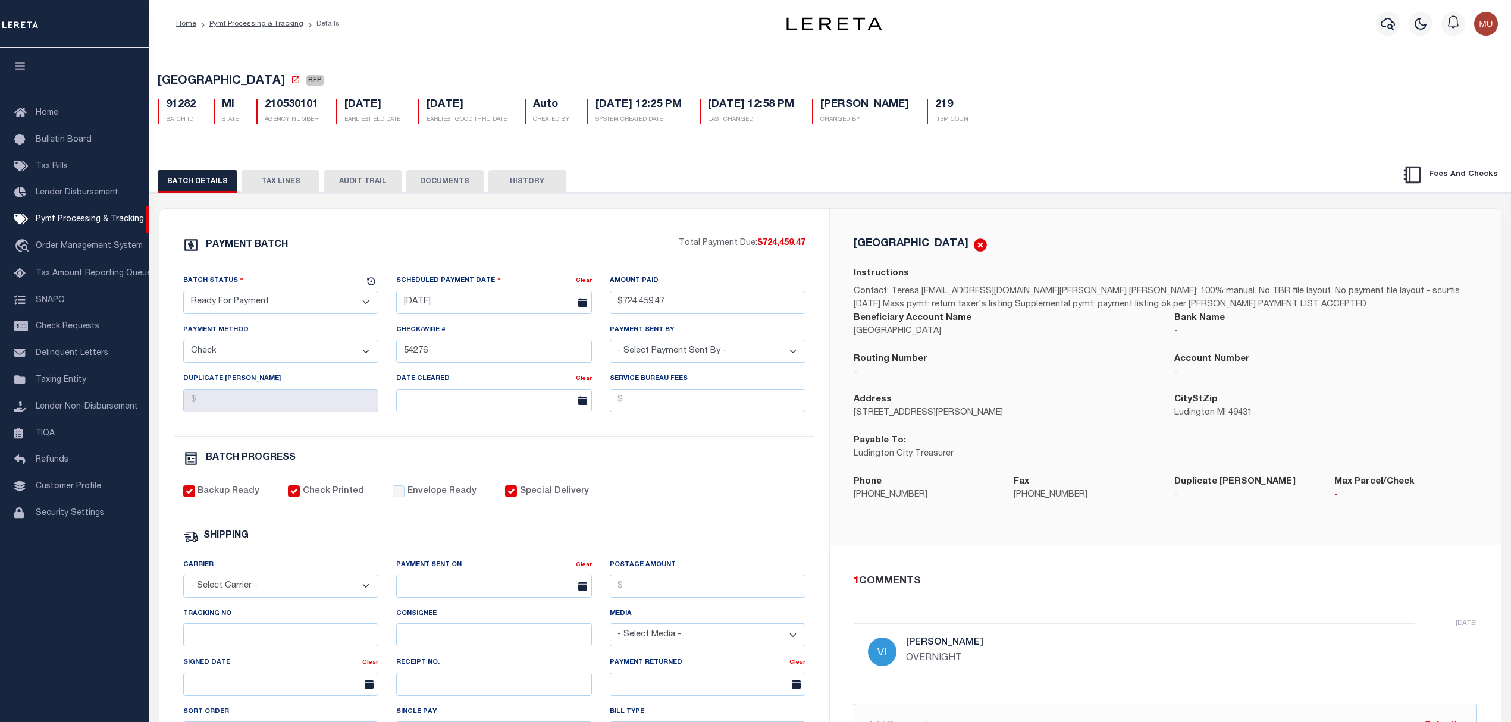
select select "RFP"
select select "CHK"
select select "[PERSON_NAME]"
drag, startPoint x: 58, startPoint y: 383, endPoint x: 58, endPoint y: 333, distance: 50.0
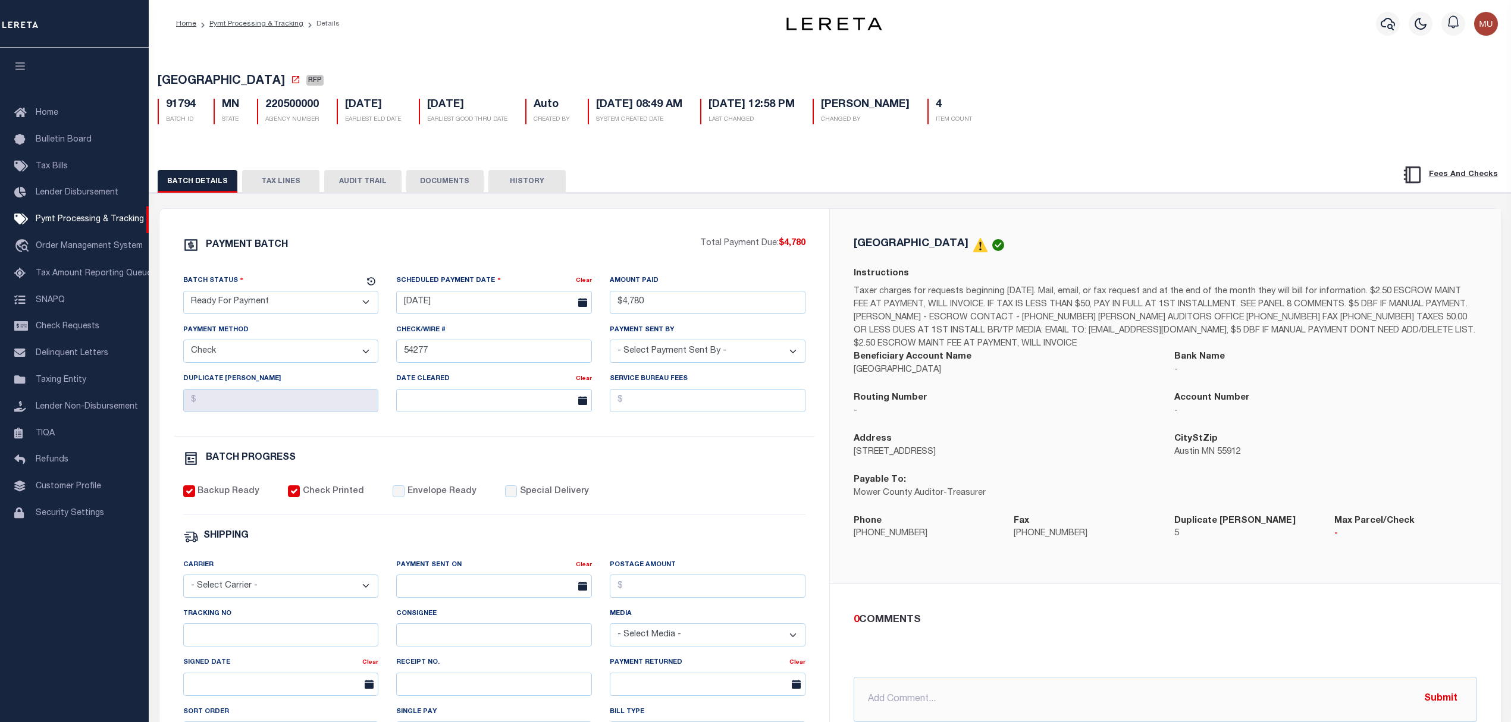
select select "RFP"
select select "CHK"
select select "[PERSON_NAME]"
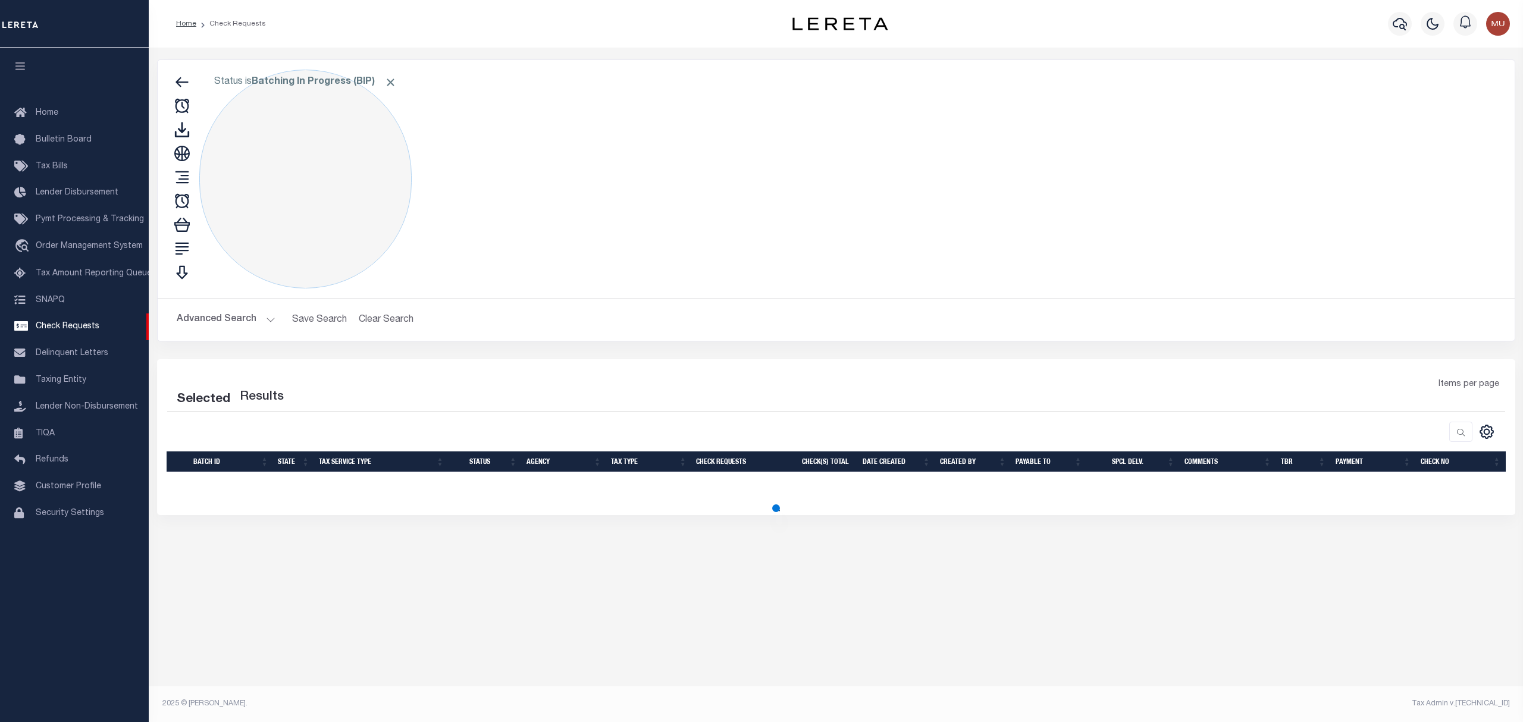
select select "50"
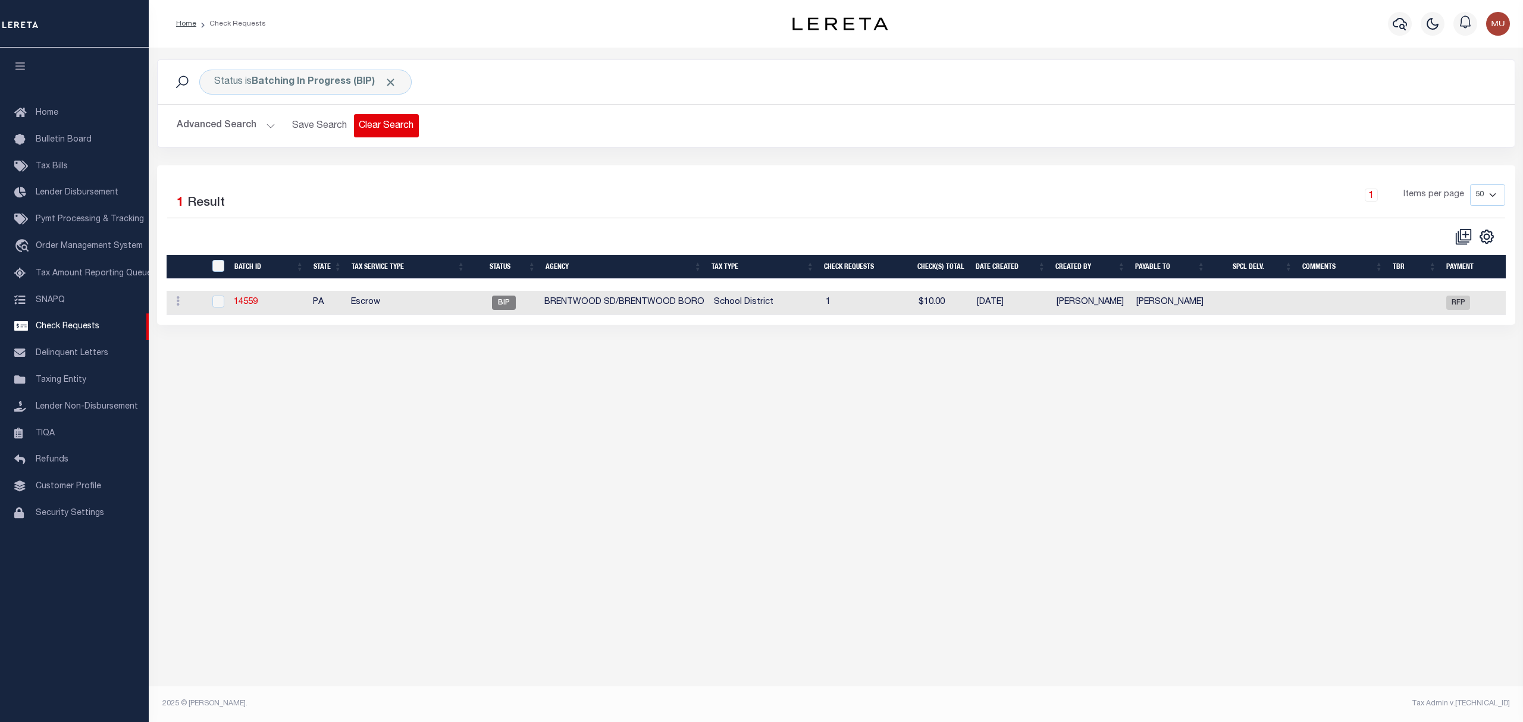
click at [403, 130] on button "Clear Search" at bounding box center [386, 125] width 65 height 23
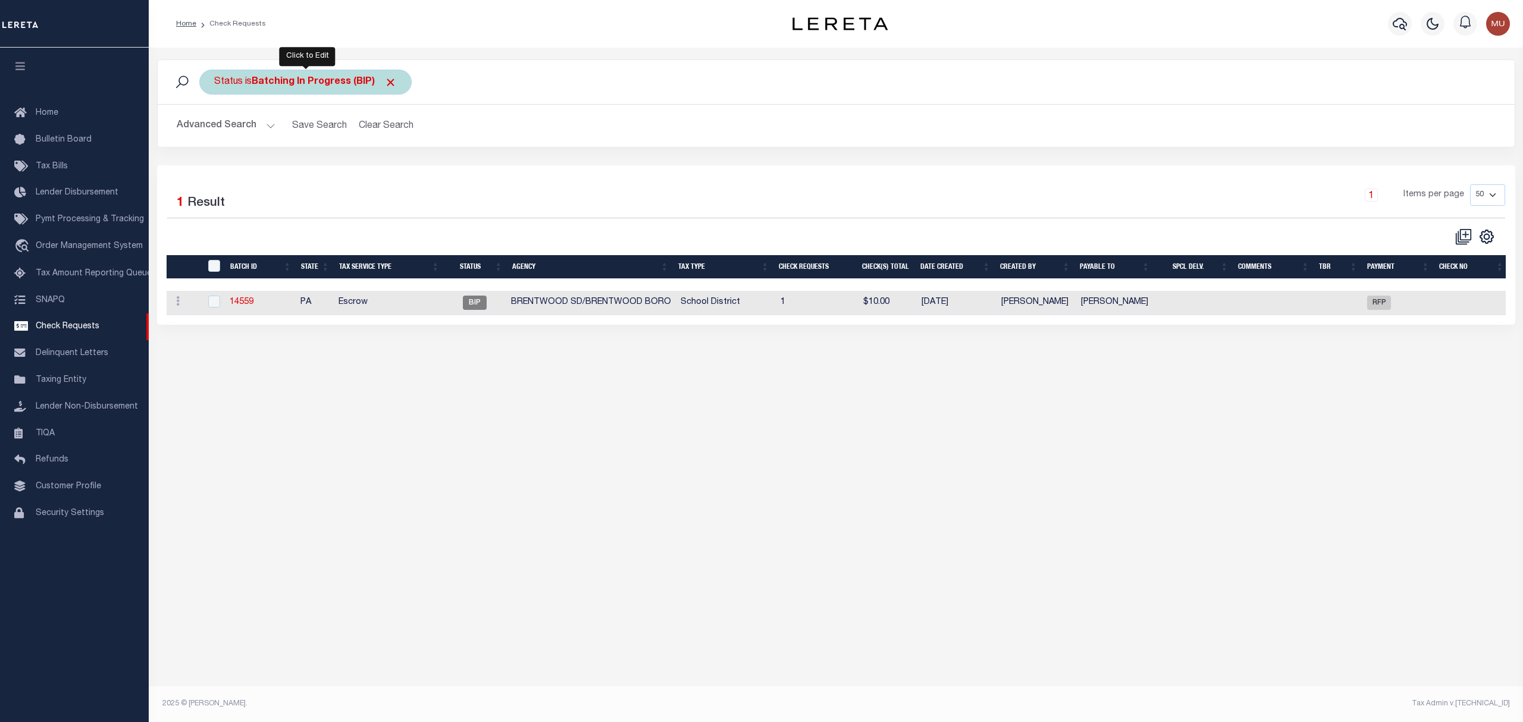
click at [278, 86] on b "Batching In Progress (BIP)" at bounding box center [324, 82] width 145 height 10
click at [332, 145] on select "Approval Needed (APN) Batching In Progress (BIP) Check Returned (CKR) Cleared a…" at bounding box center [302, 140] width 175 height 23
select select "RTS"
click at [215, 130] on select "Approval Needed (APN) Batching In Progress (BIP) Check Returned (CKR) Cleared a…" at bounding box center [302, 140] width 175 height 23
click at [365, 174] on input "Apply" at bounding box center [372, 166] width 35 height 20
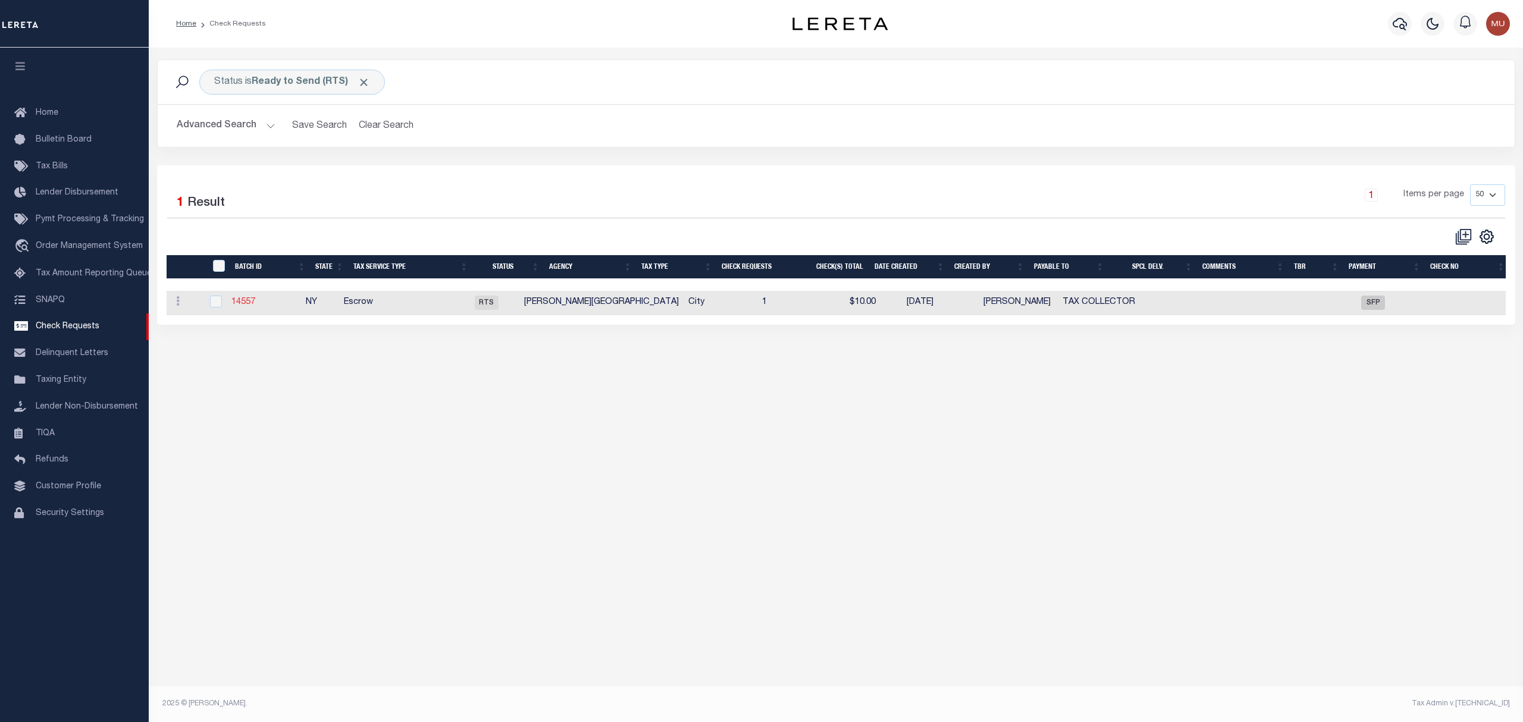
click at [242, 305] on link "14557" at bounding box center [243, 302] width 24 height 8
select select "RTS"
type input "No"
type input "$0.00"
type input "TAX COLLECTOR"
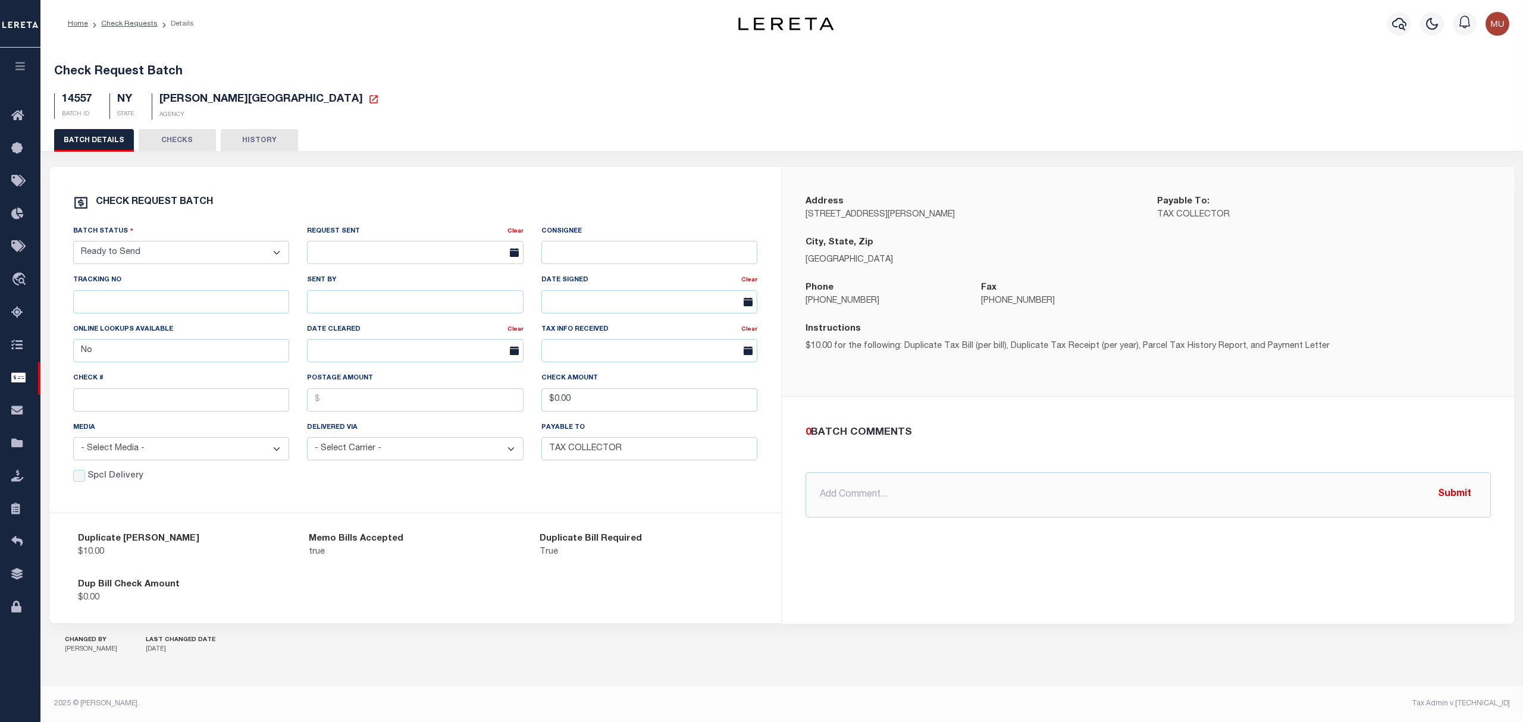
click at [175, 145] on button "CHECKS" at bounding box center [177, 140] width 77 height 23
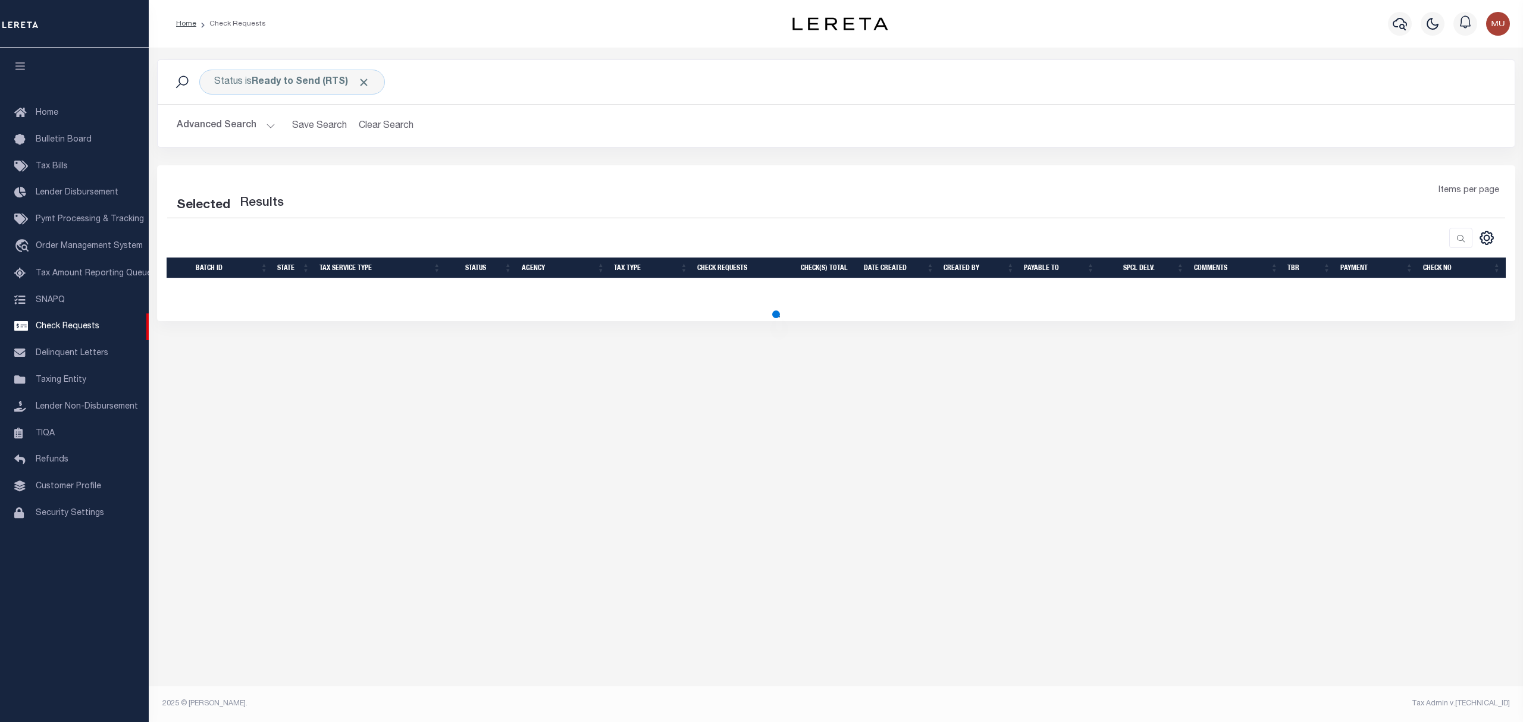
select select "50"
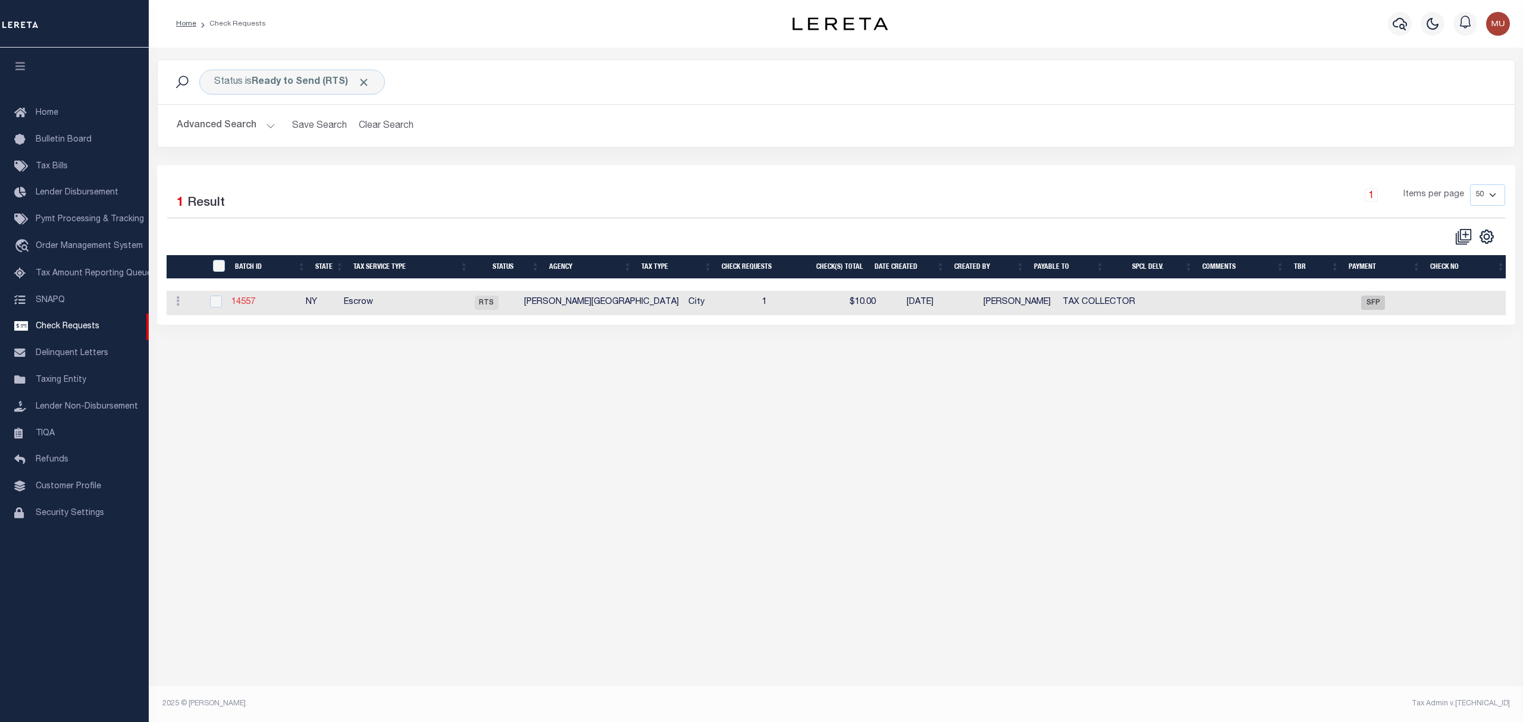
click at [255, 306] on link "14557" at bounding box center [243, 302] width 24 height 8
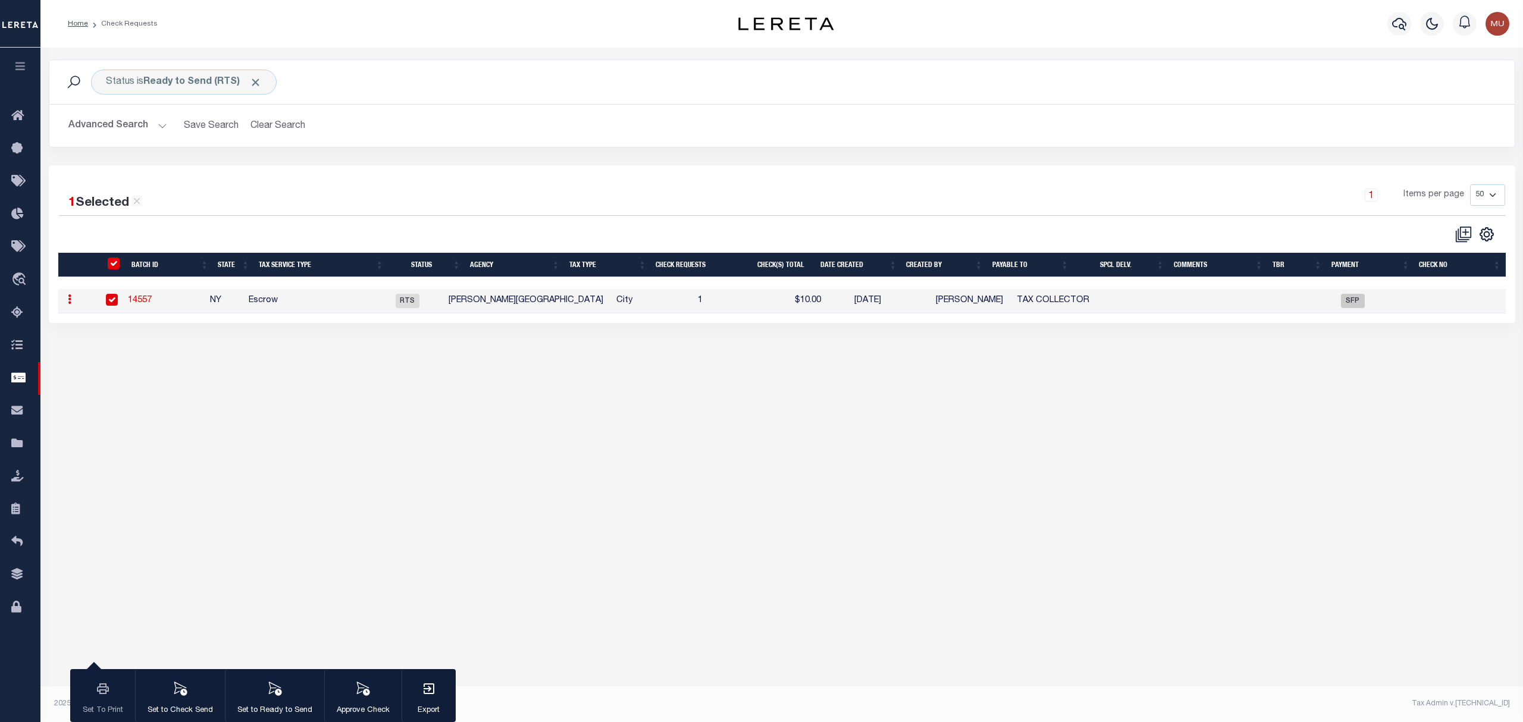
select select "RTS"
type input "No"
type input "$0.00"
type input "TAX COLLECTOR"
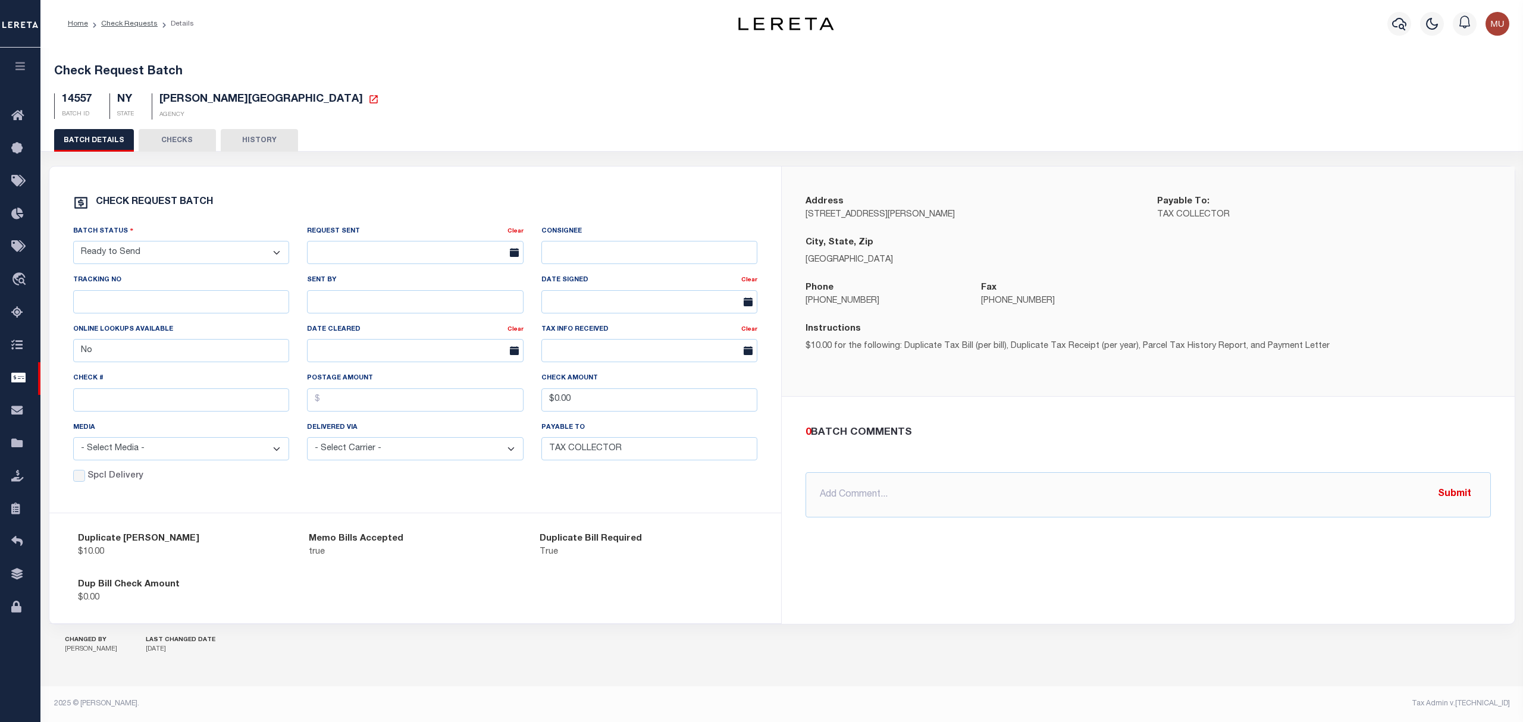
click at [229, 262] on select "- Select Status - Approval Needed Batching In Progress Check Returned Cleared a…" at bounding box center [181, 252] width 217 height 23
select select "PRT"
click at [73, 246] on select "- Select Status - Approval Needed Batching In Progress Check Returned Cleared a…" at bounding box center [181, 252] width 217 height 23
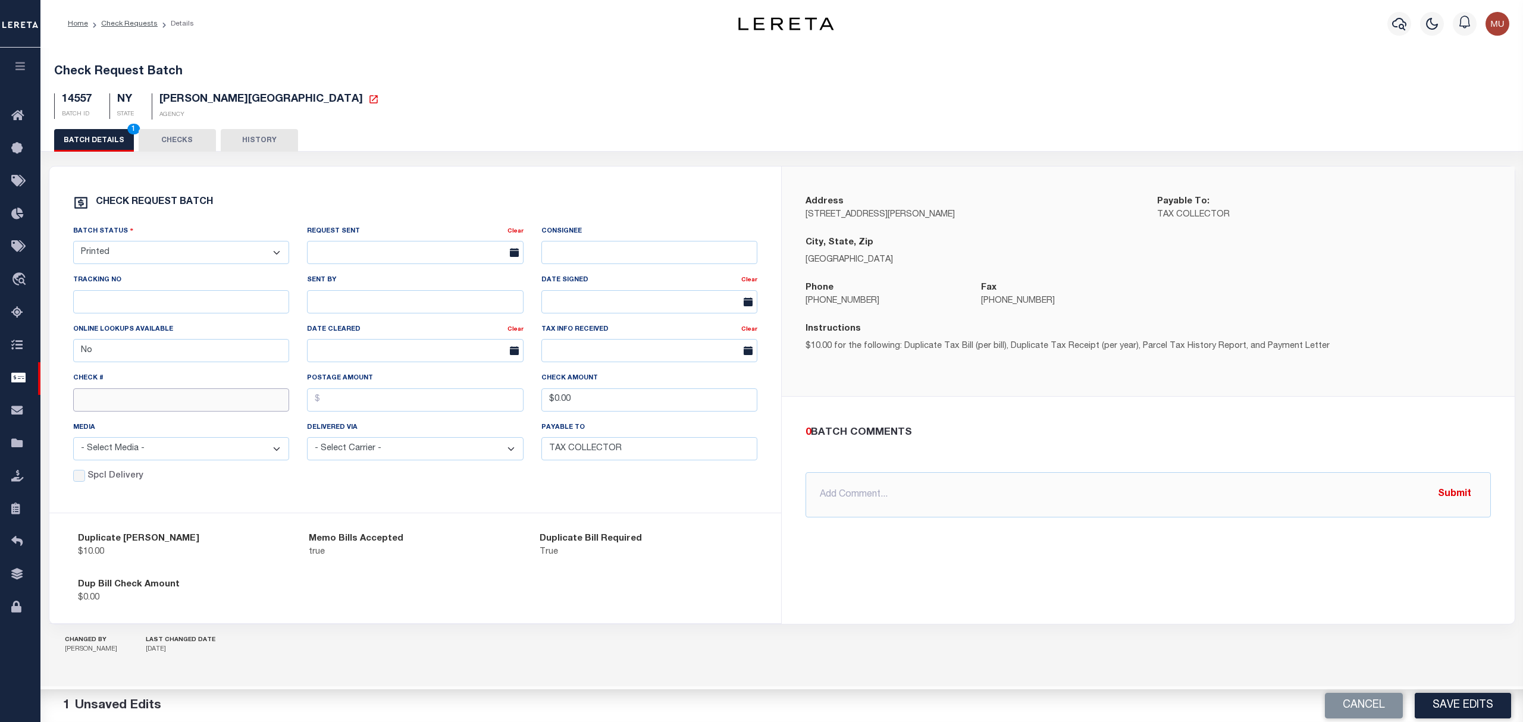
drag, startPoint x: 145, startPoint y: 407, endPoint x: 131, endPoint y: 403, distance: 14.3
click at [145, 407] on input "text" at bounding box center [181, 399] width 217 height 23
type input "15089"
click at [1449, 700] on button "Save Edits" at bounding box center [1463, 706] width 96 height 26
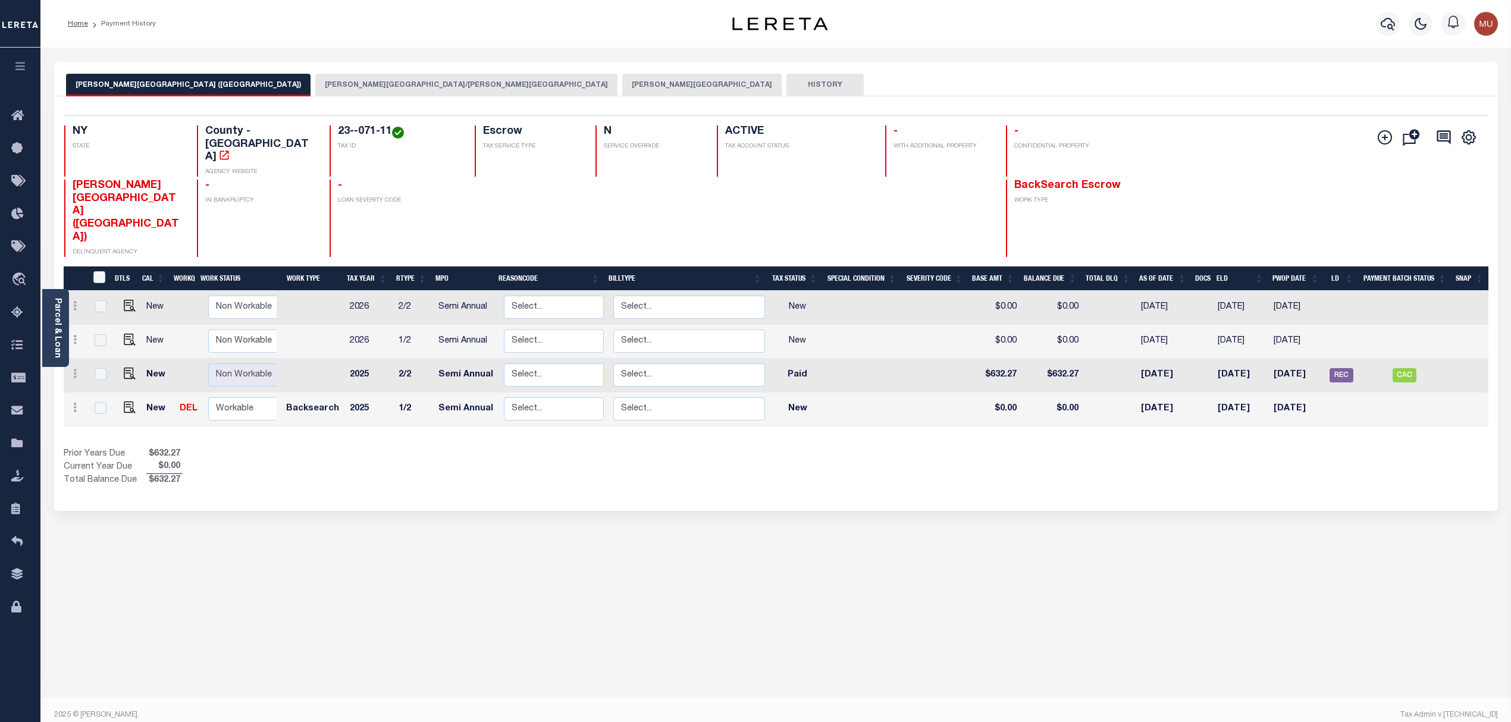
click at [315, 84] on button "GLEN COVE CSD/GLEN COVE CITY" at bounding box center [466, 85] width 302 height 23
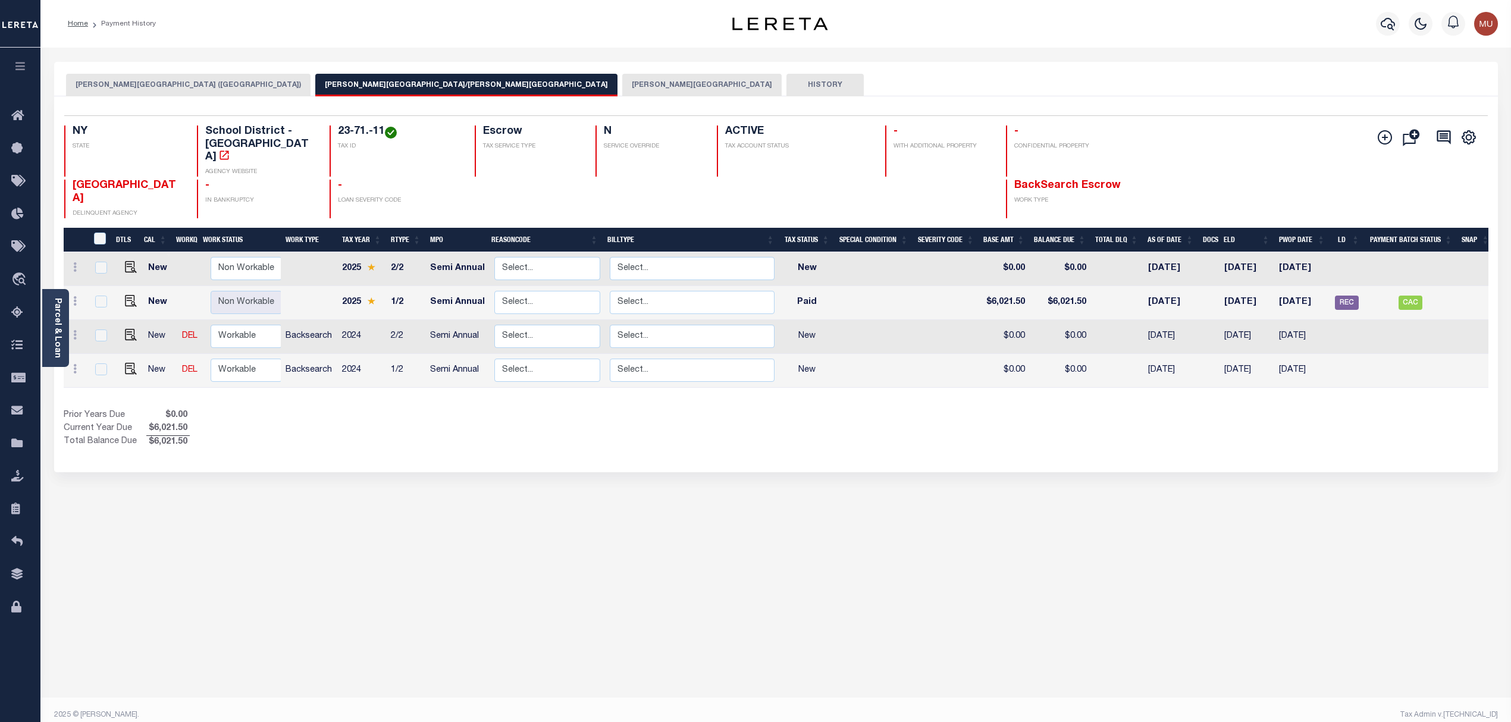
click at [622, 82] on button "[PERSON_NAME][GEOGRAPHIC_DATA]" at bounding box center [701, 85] width 159 height 23
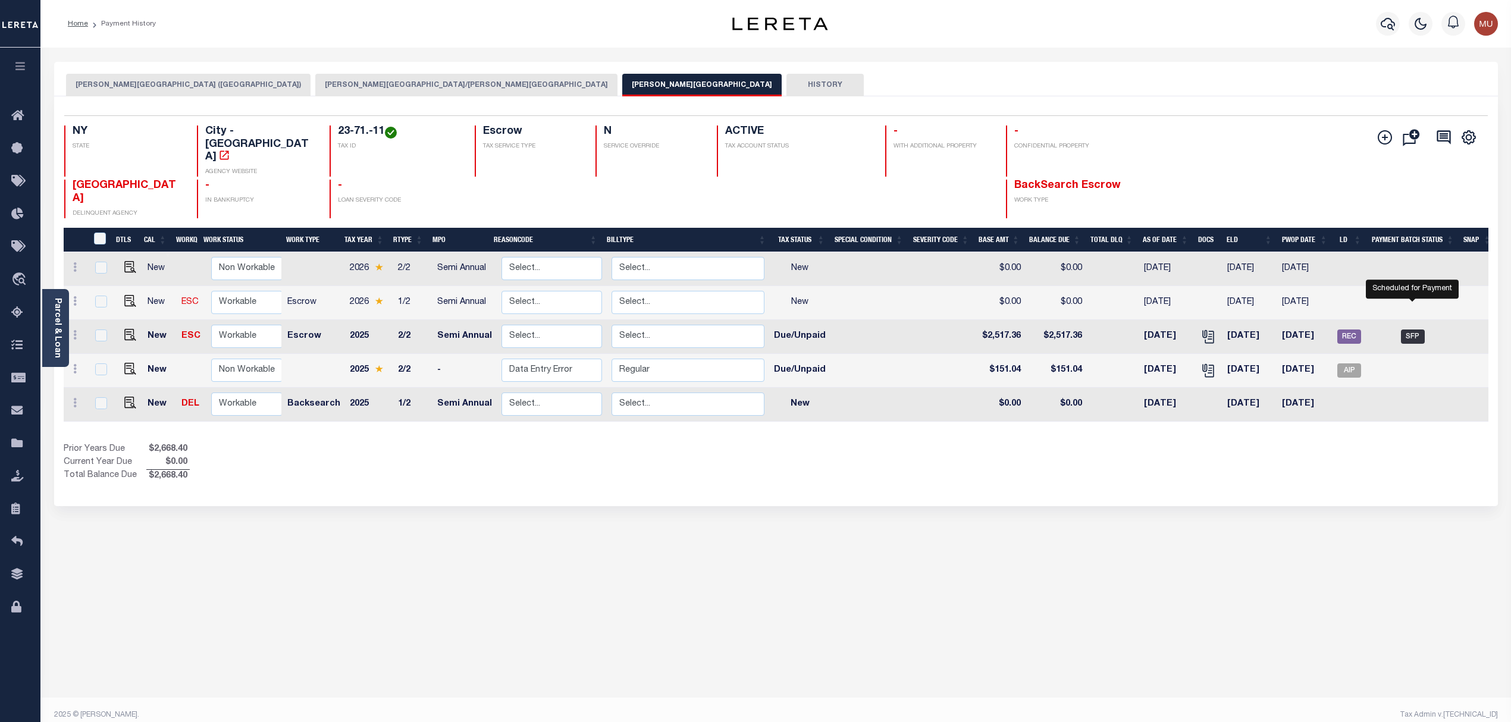
click at [1419, 330] on span "SFP" at bounding box center [1413, 337] width 24 height 14
checkbox input "true"
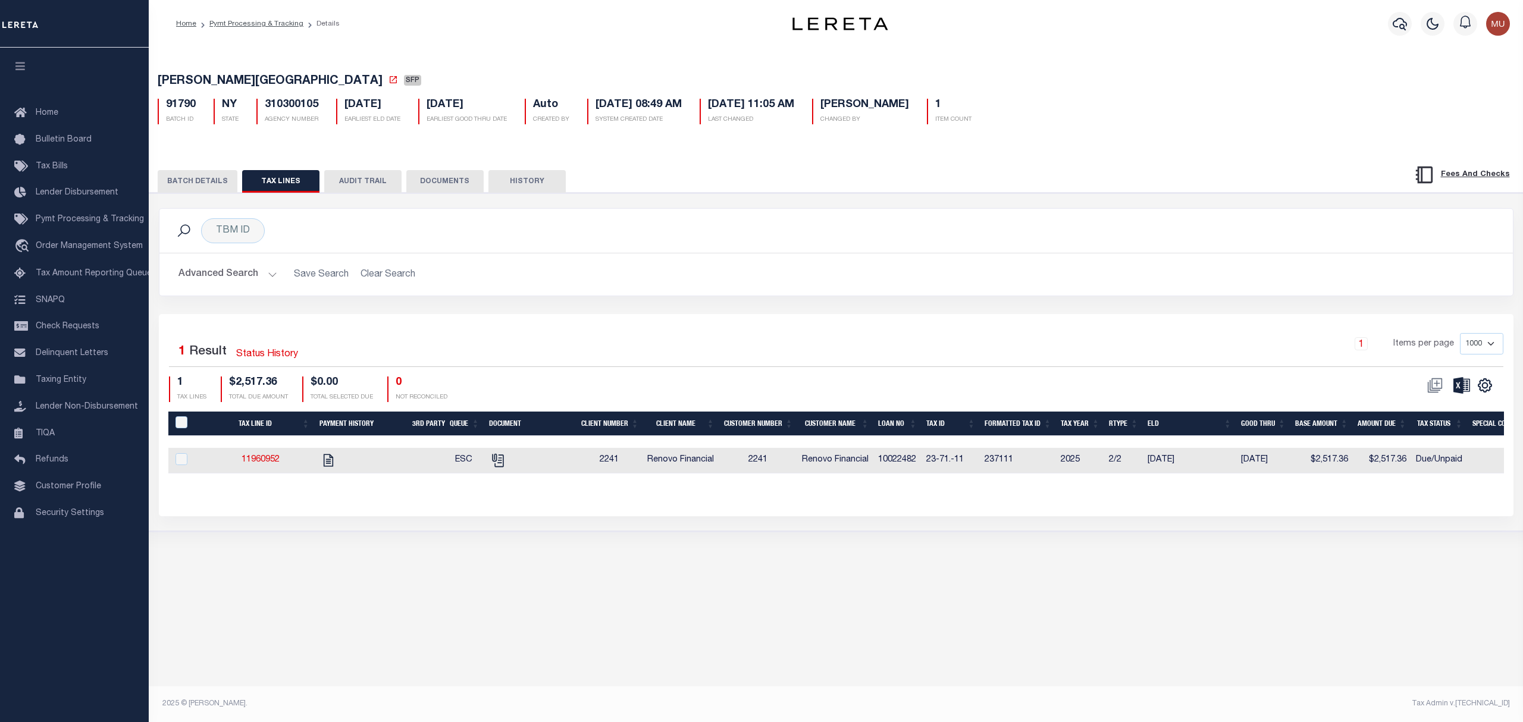
drag, startPoint x: 1055, startPoint y: 485, endPoint x: 1003, endPoint y: 484, distance: 52.4
click at [1005, 484] on div "Tax Line ID Payment History 3rd Party Queue Document Client Number Client Name …" at bounding box center [835, 452] width 1335 height 81
drag, startPoint x: 249, startPoint y: 462, endPoint x: 258, endPoint y: 465, distance: 10.0
click at [249, 462] on link "11960952" at bounding box center [261, 460] width 38 height 8
checkbox input "true"
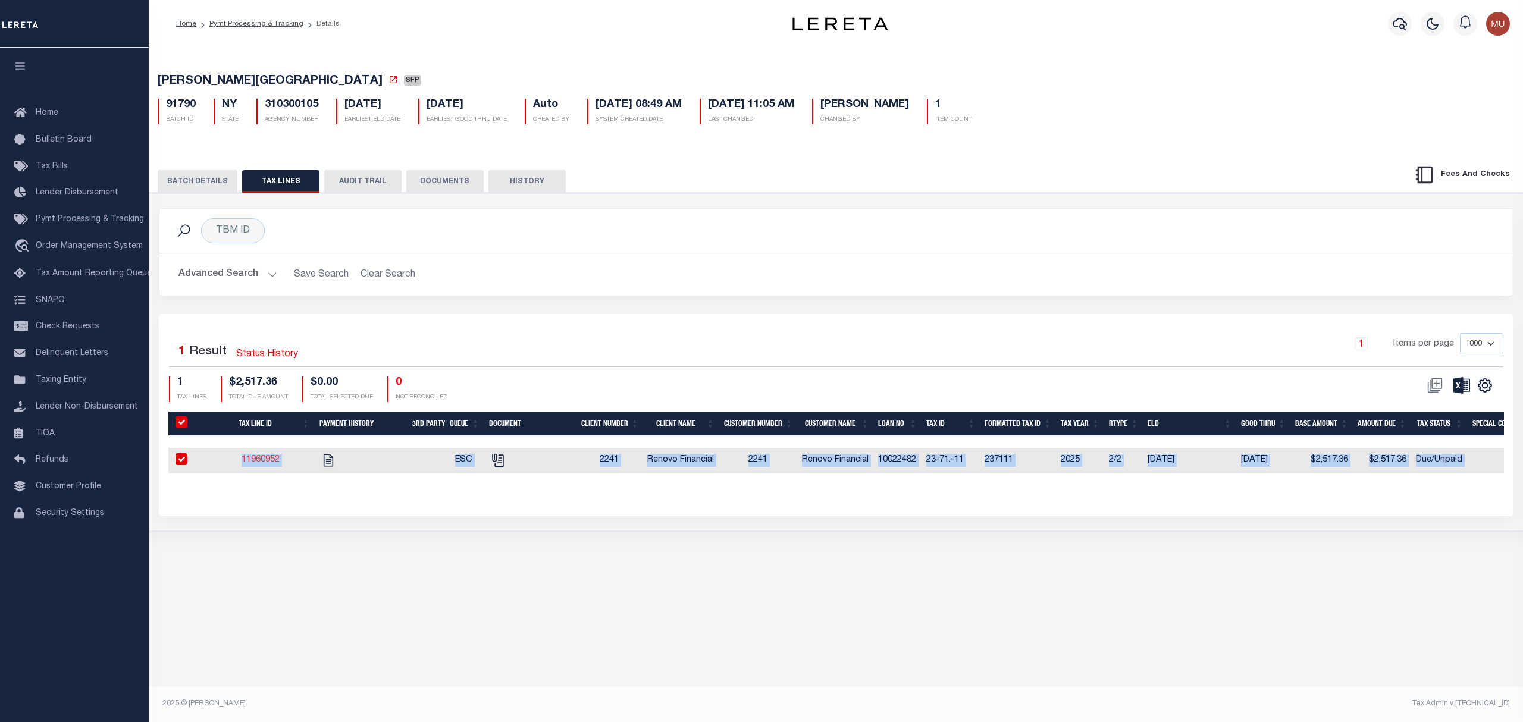
checkbox input "true"
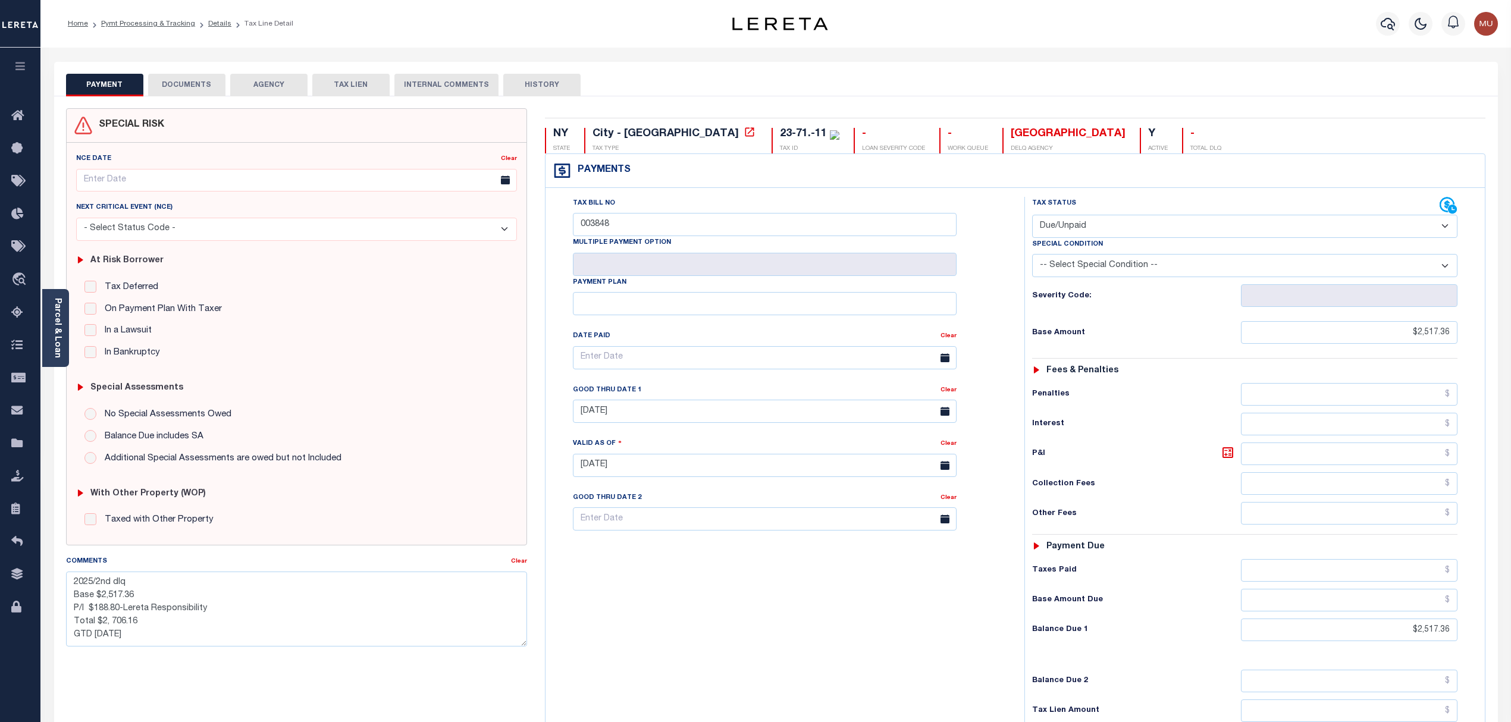
select select "DUE"
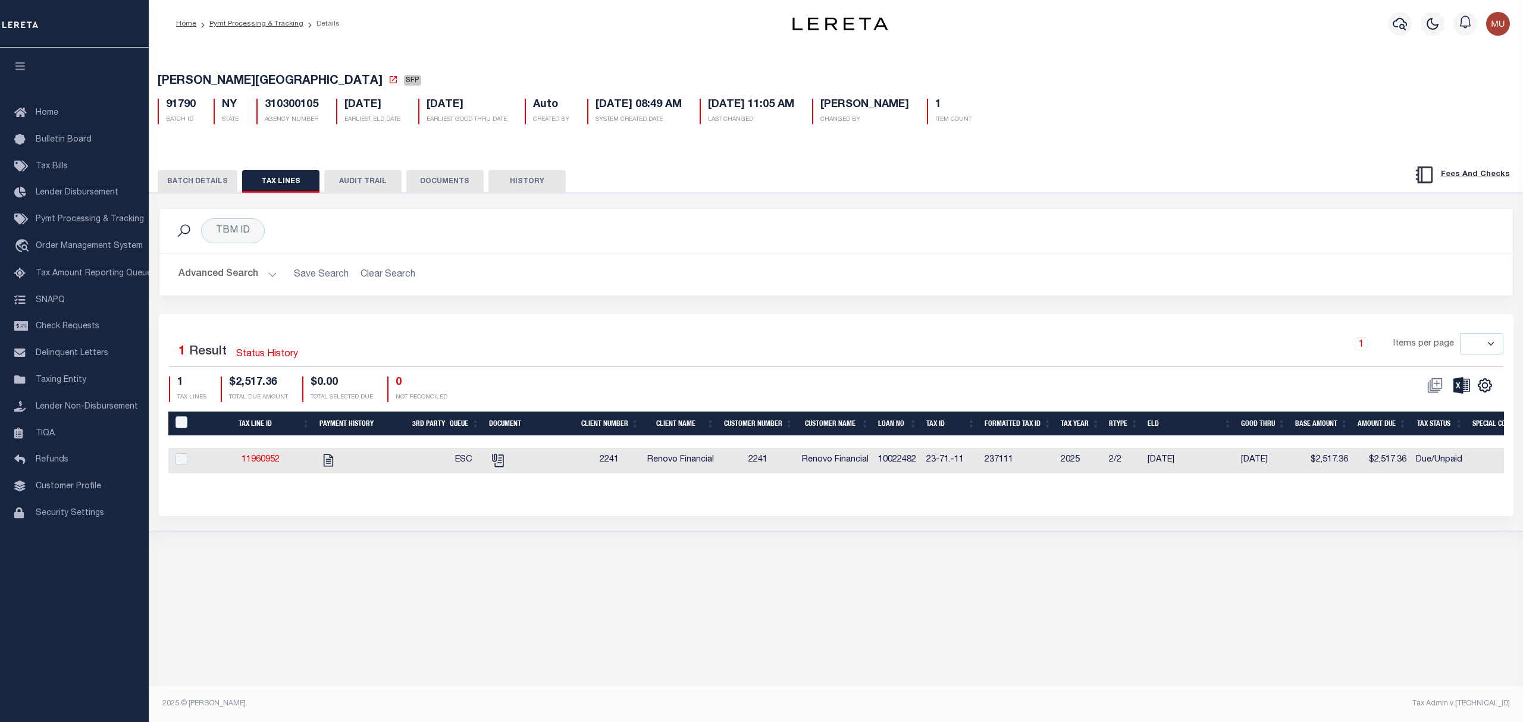
select select "SFP"
select select "CHK"
select select "Little, Audria"
select select "37"
select select
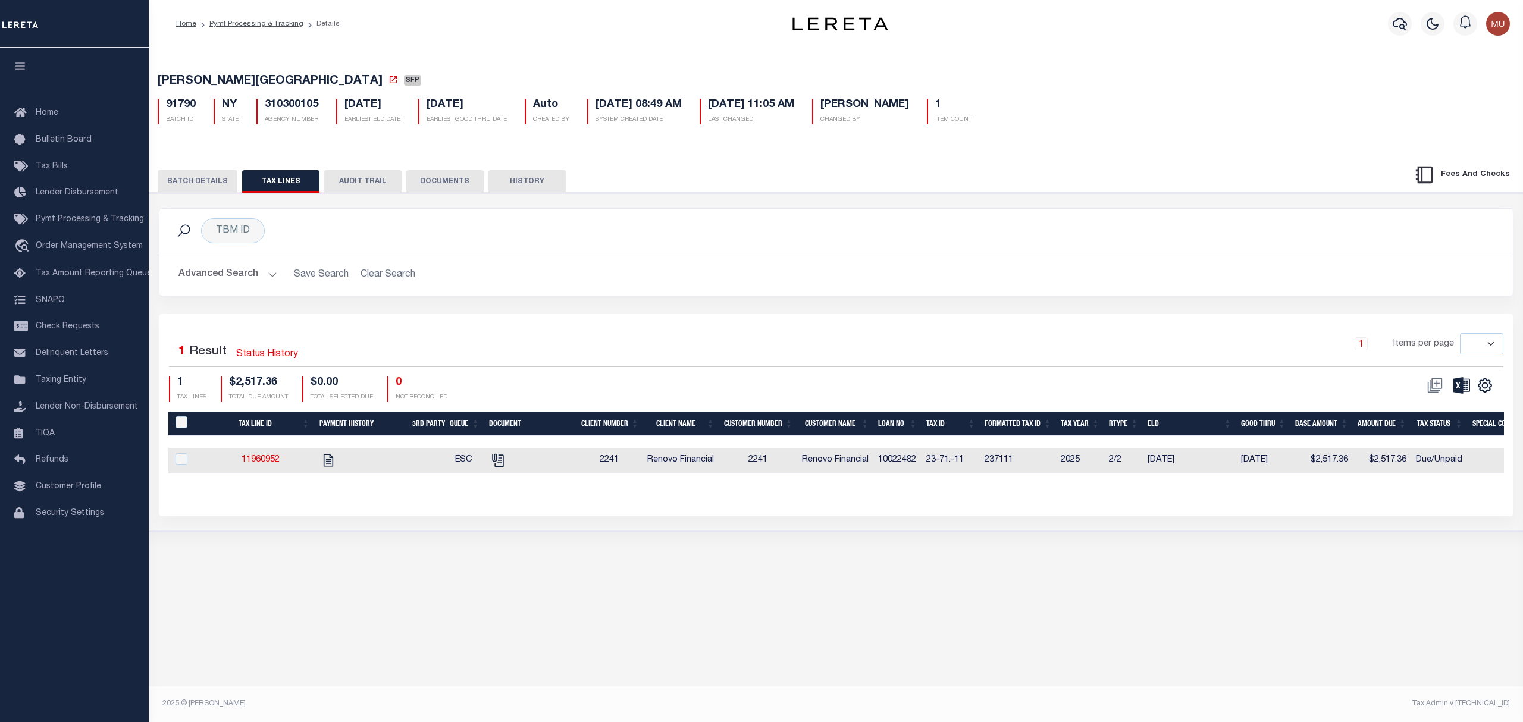
click at [198, 187] on button "BATCH DETAILS" at bounding box center [198, 181] width 80 height 23
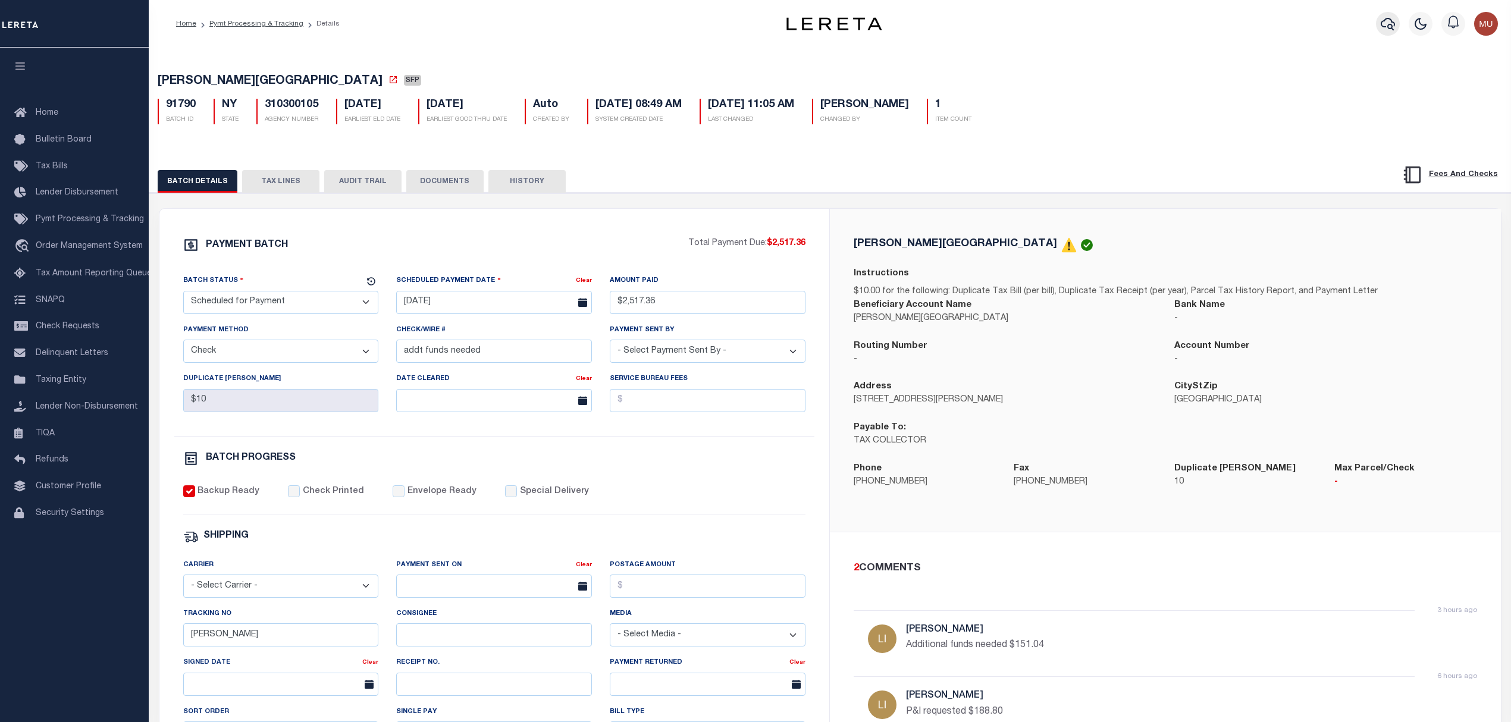
click at [1388, 24] on icon "button" at bounding box center [1388, 24] width 14 height 14
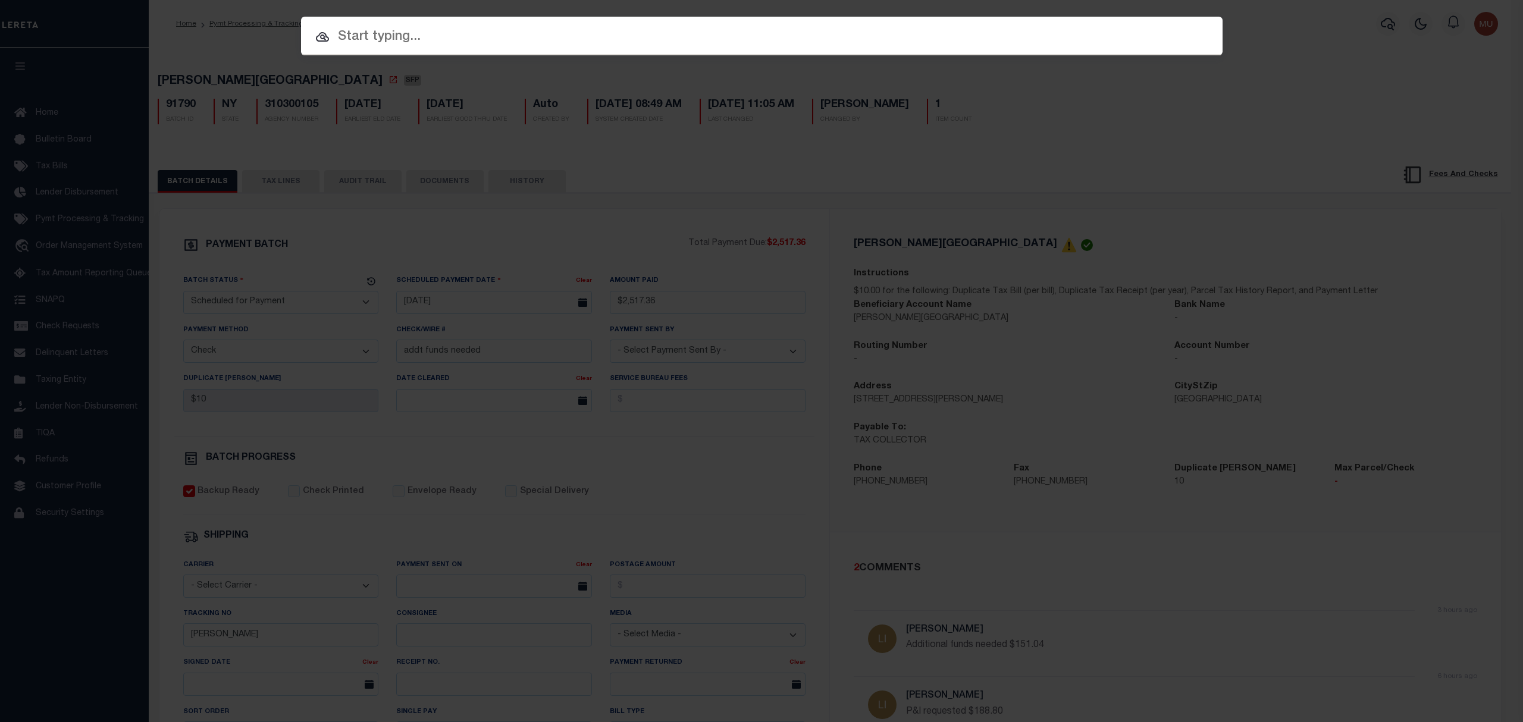
click at [697, 34] on input "text" at bounding box center [761, 37] width 921 height 21
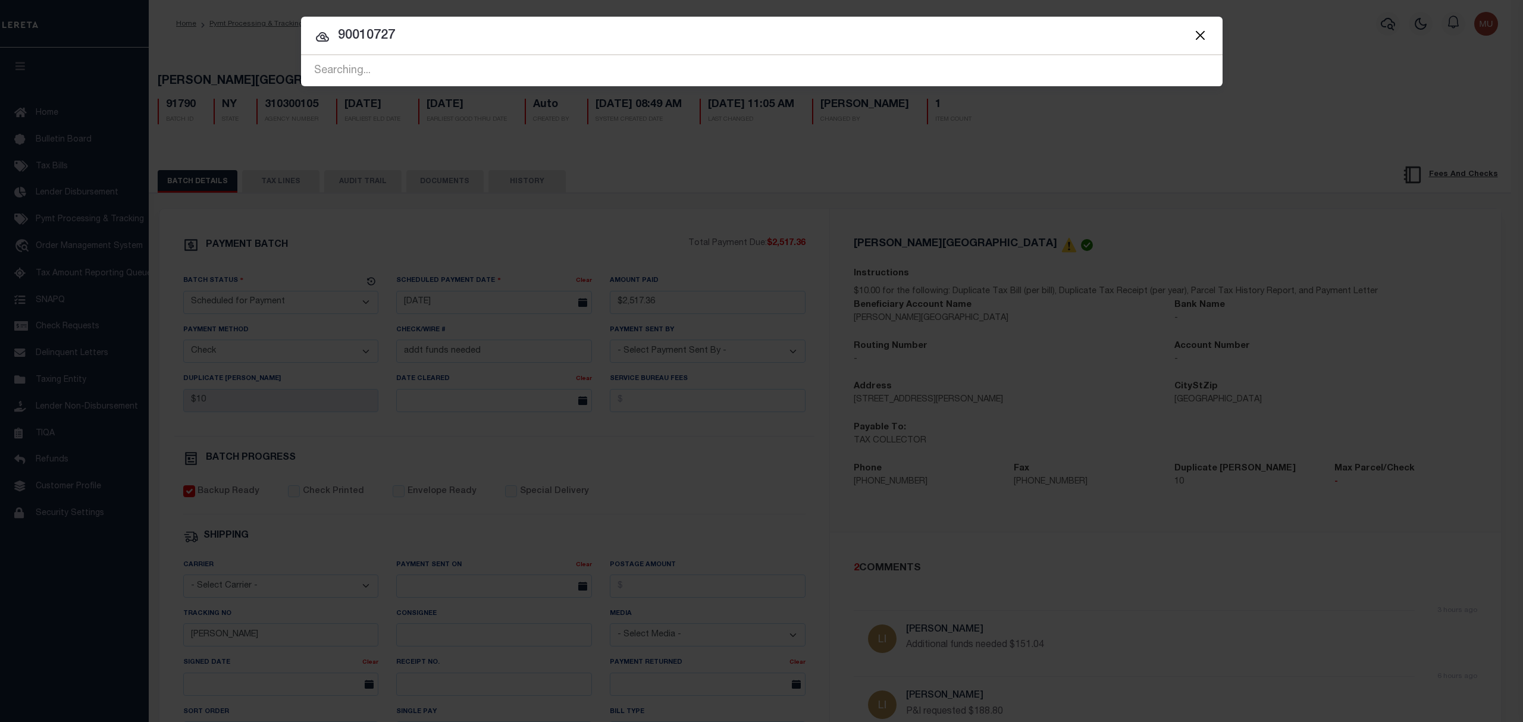
type input "90010727"
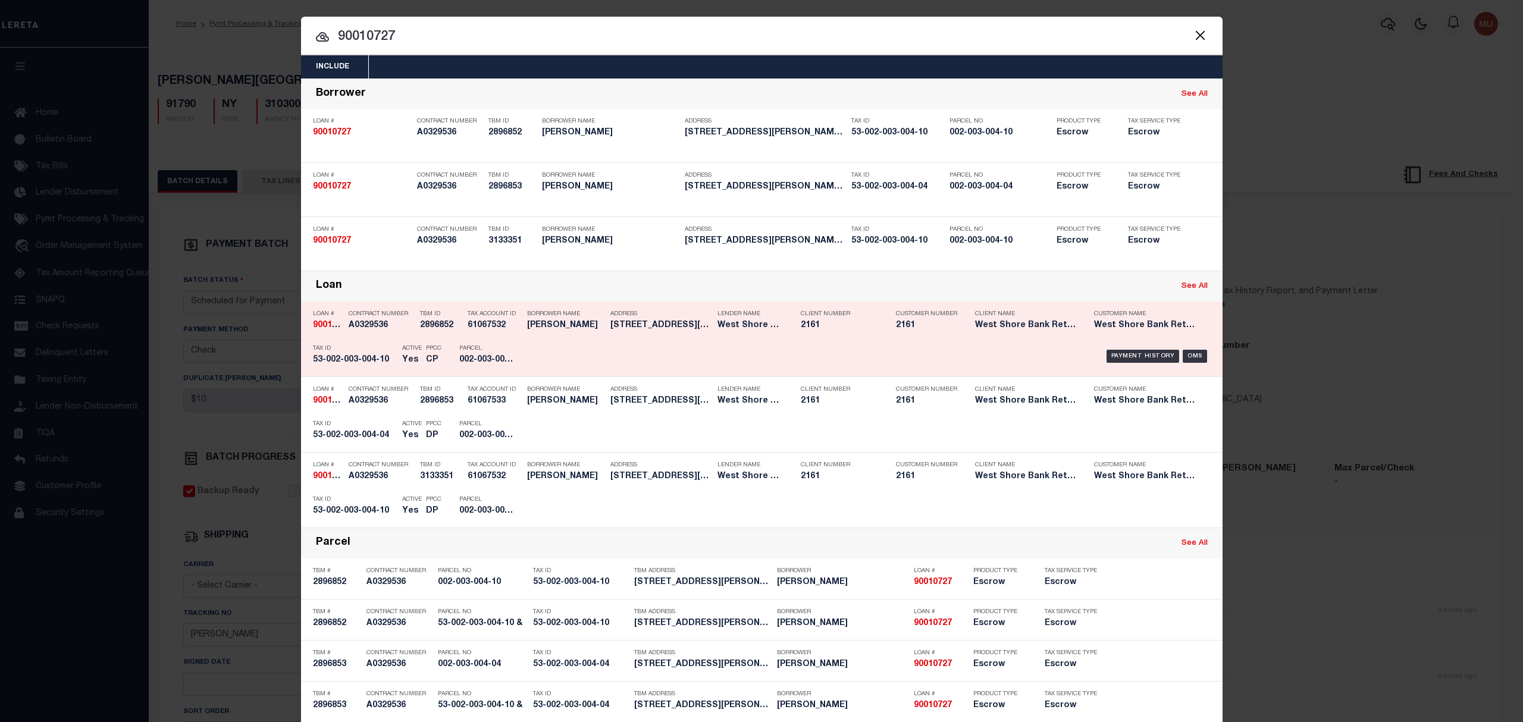
click at [733, 325] on h5 "West Shore Bank Retail" at bounding box center [749, 326] width 65 height 10
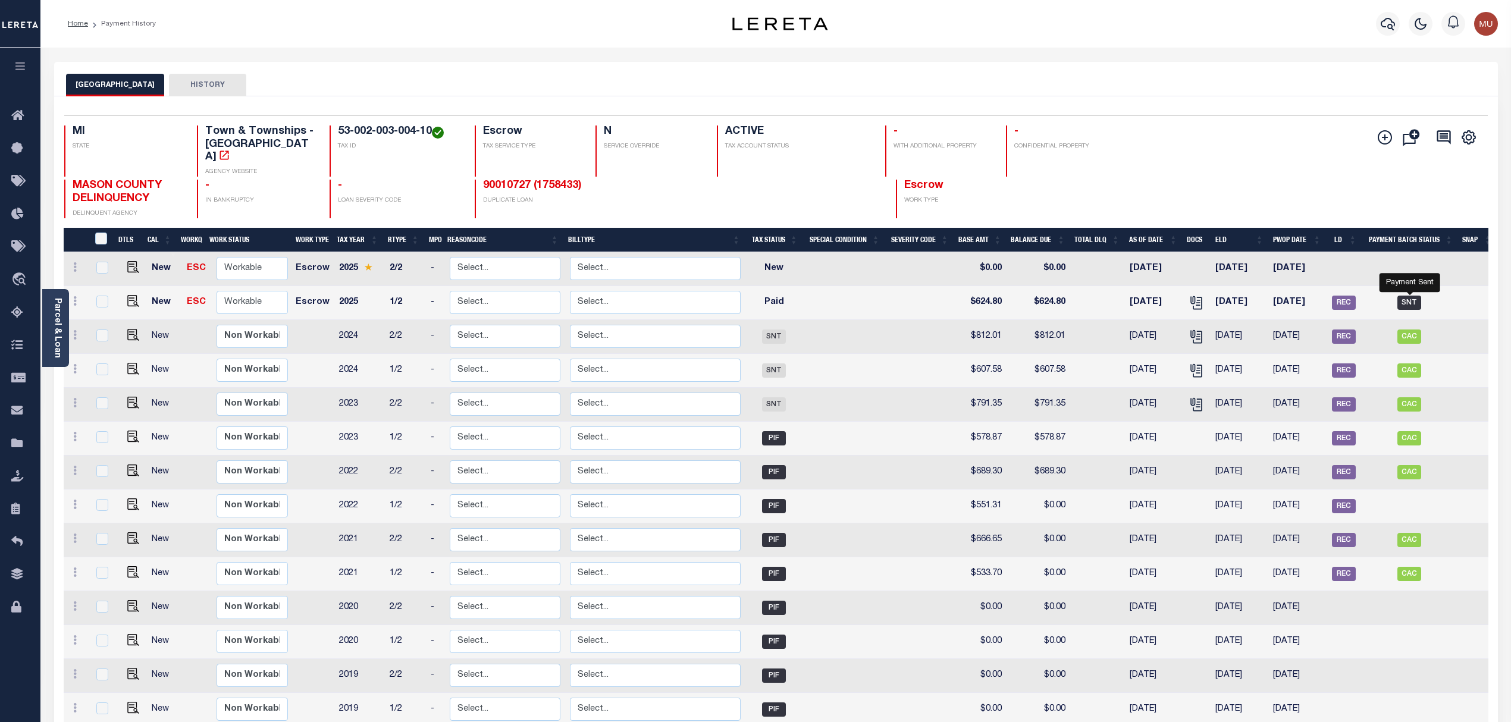
click at [1419, 296] on span "SNT" at bounding box center [1409, 303] width 24 height 14
checkbox input "true"
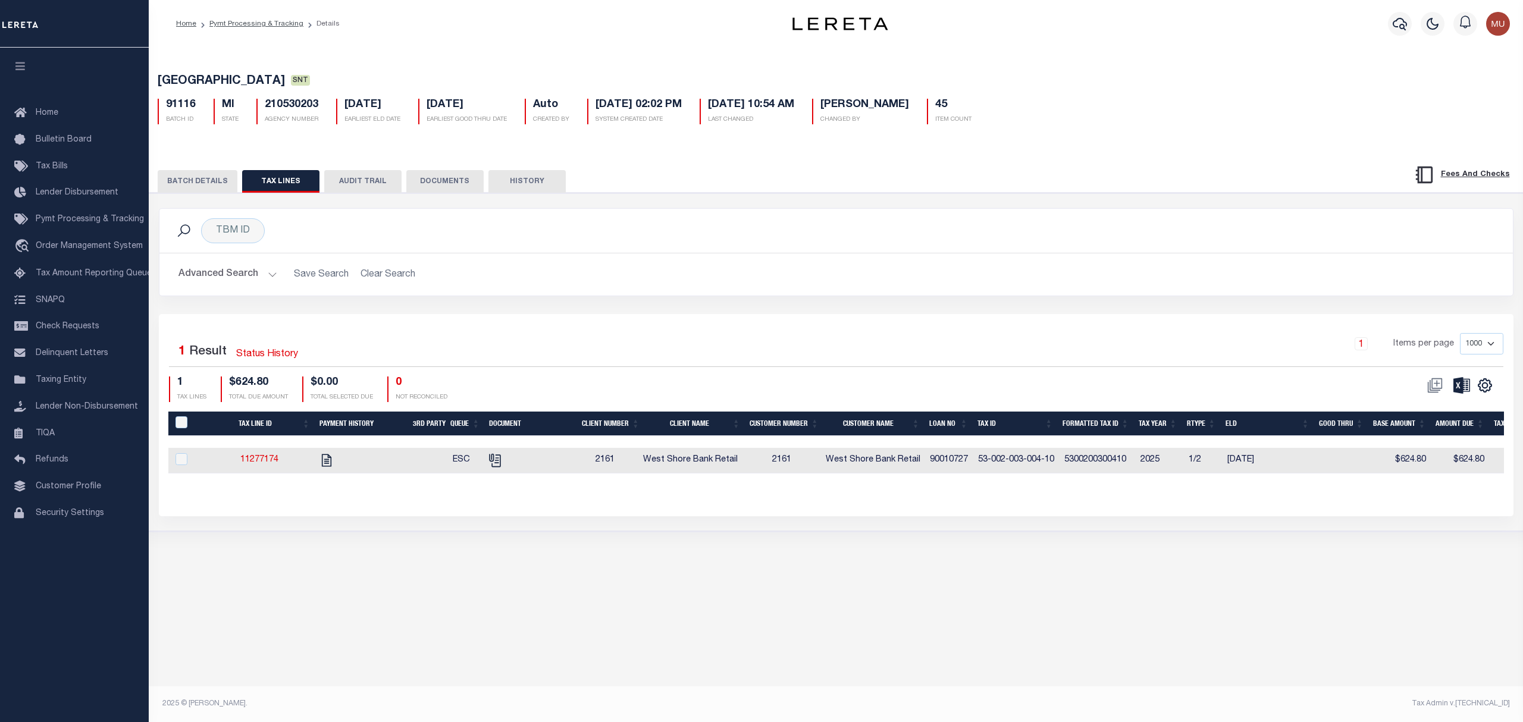
click at [936, 324] on div "Selected 1 Result Status History 1 Items per page 1000 2500 5000 10000 1 TAX LI…" at bounding box center [836, 415] width 1355 height 202
drag, startPoint x: 948, startPoint y: 298, endPoint x: 989, endPoint y: 281, distance: 43.7
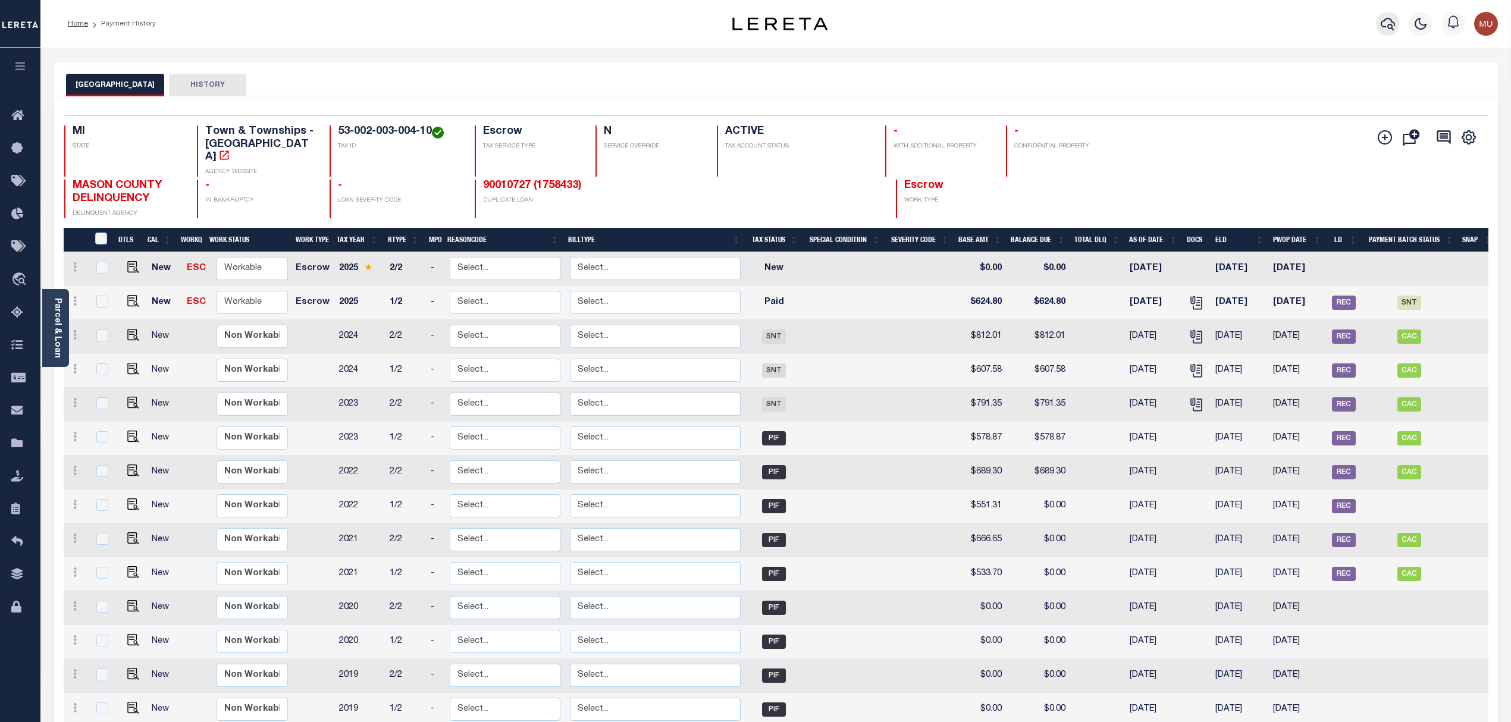
click at [1390, 25] on icon "button" at bounding box center [1388, 24] width 14 height 12
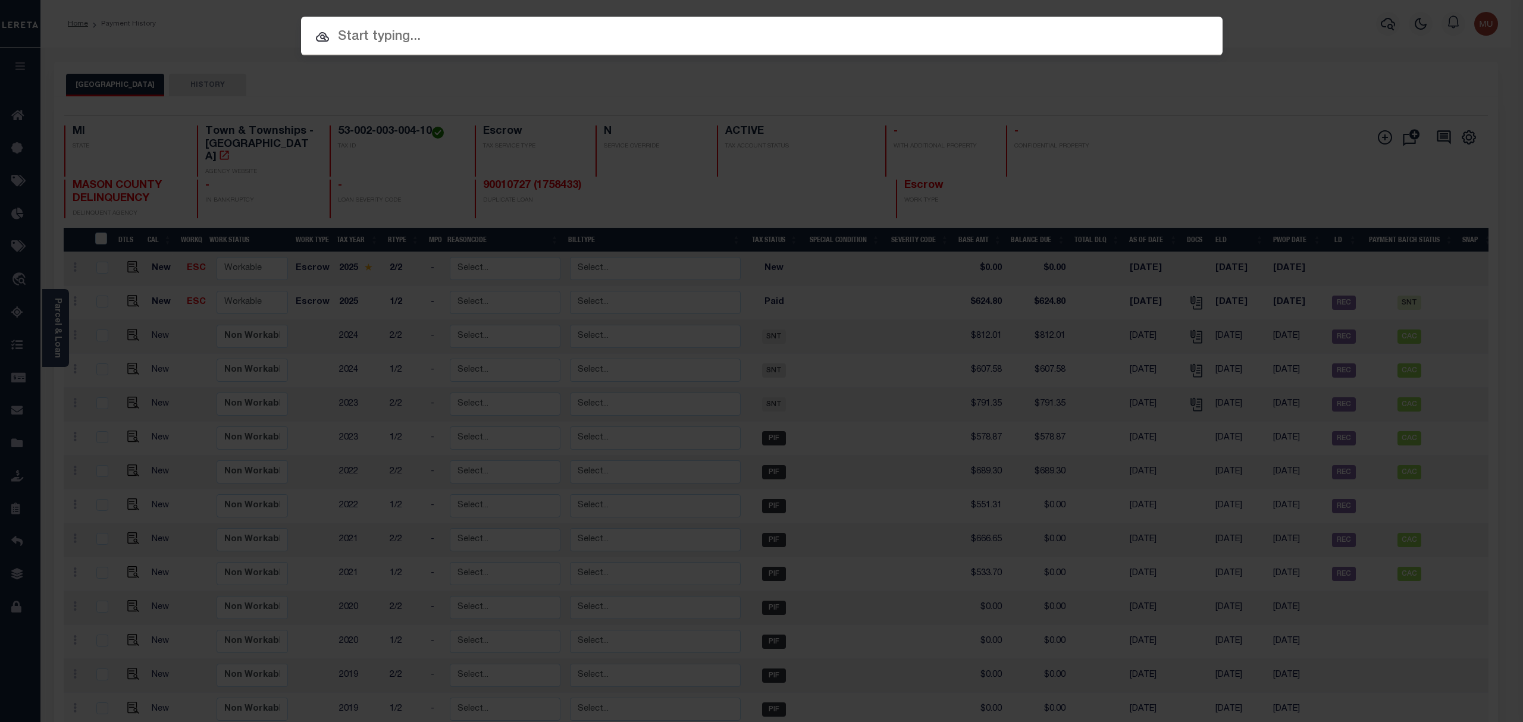
click at [617, 21] on div at bounding box center [761, 36] width 921 height 38
click at [621, 51] on div at bounding box center [761, 36] width 921 height 38
click at [637, 44] on input "text" at bounding box center [761, 37] width 921 height 21
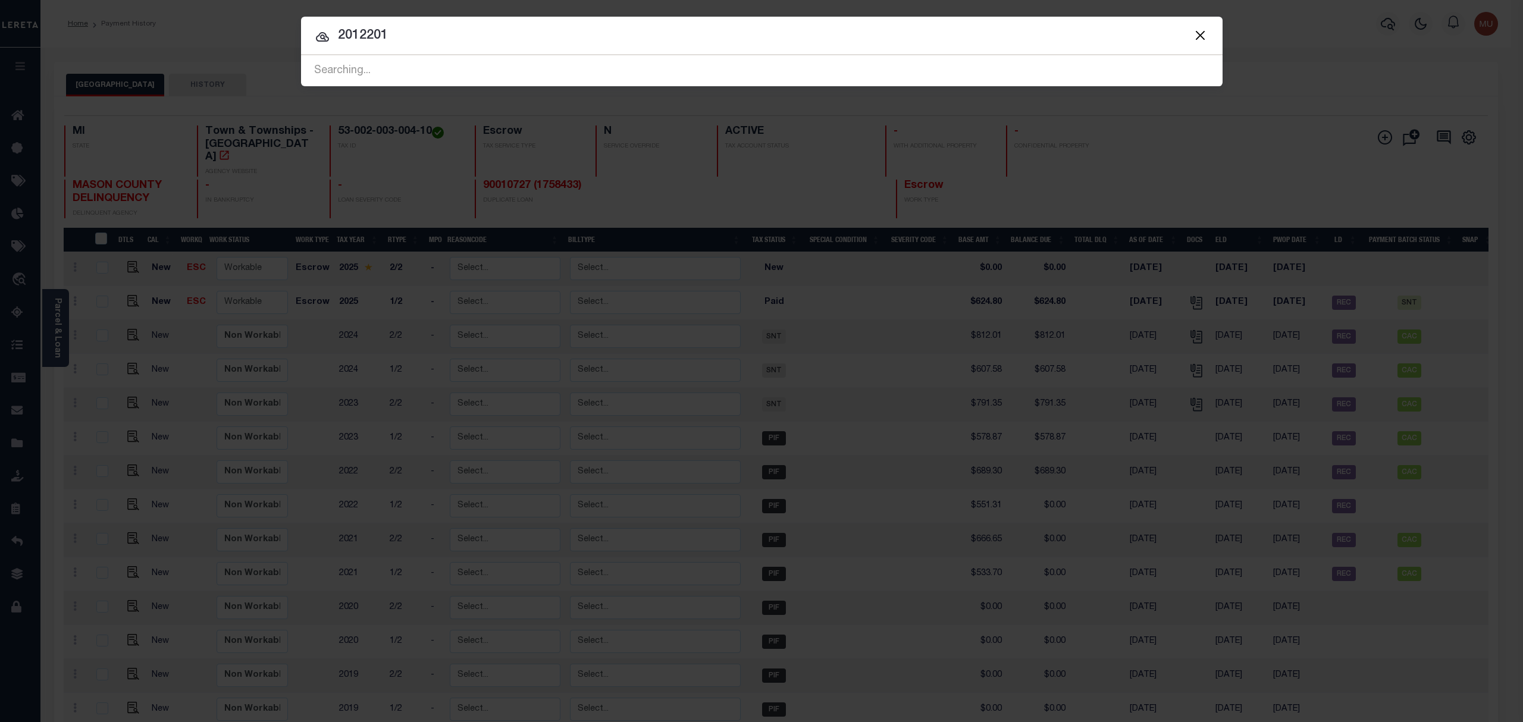
type input "2012201"
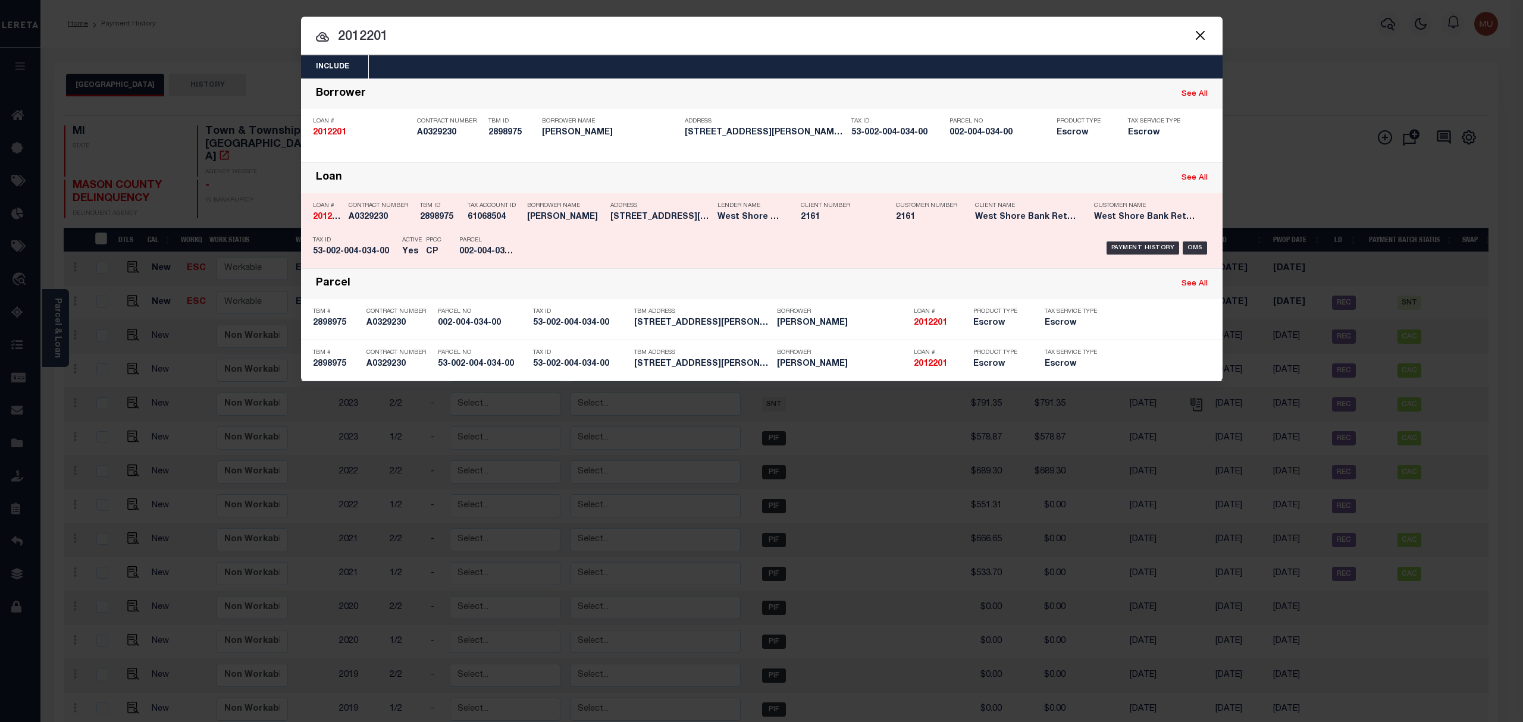
click at [1012, 243] on div "Payment History OMS" at bounding box center [871, 248] width 680 height 35
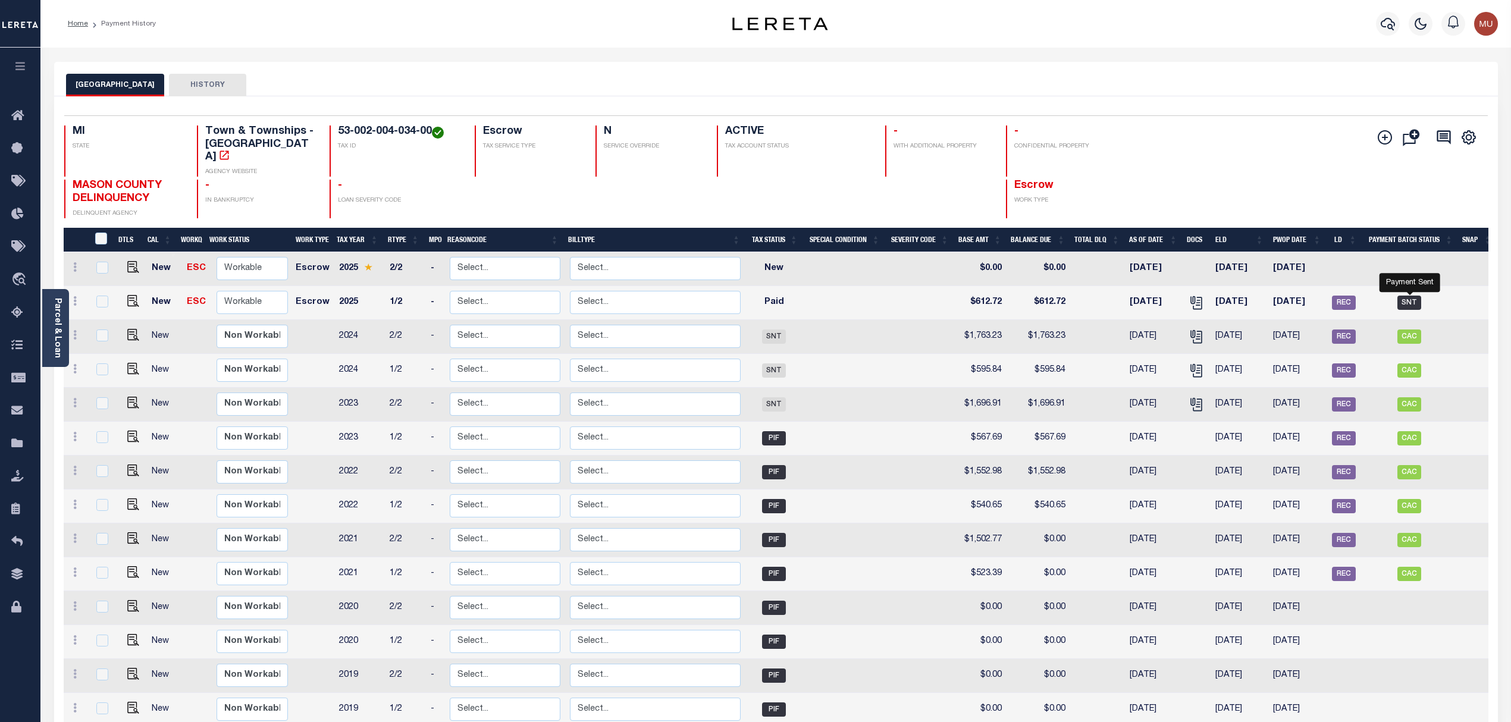
click at [1409, 296] on span "SNT" at bounding box center [1409, 303] width 24 height 14
checkbox input "true"
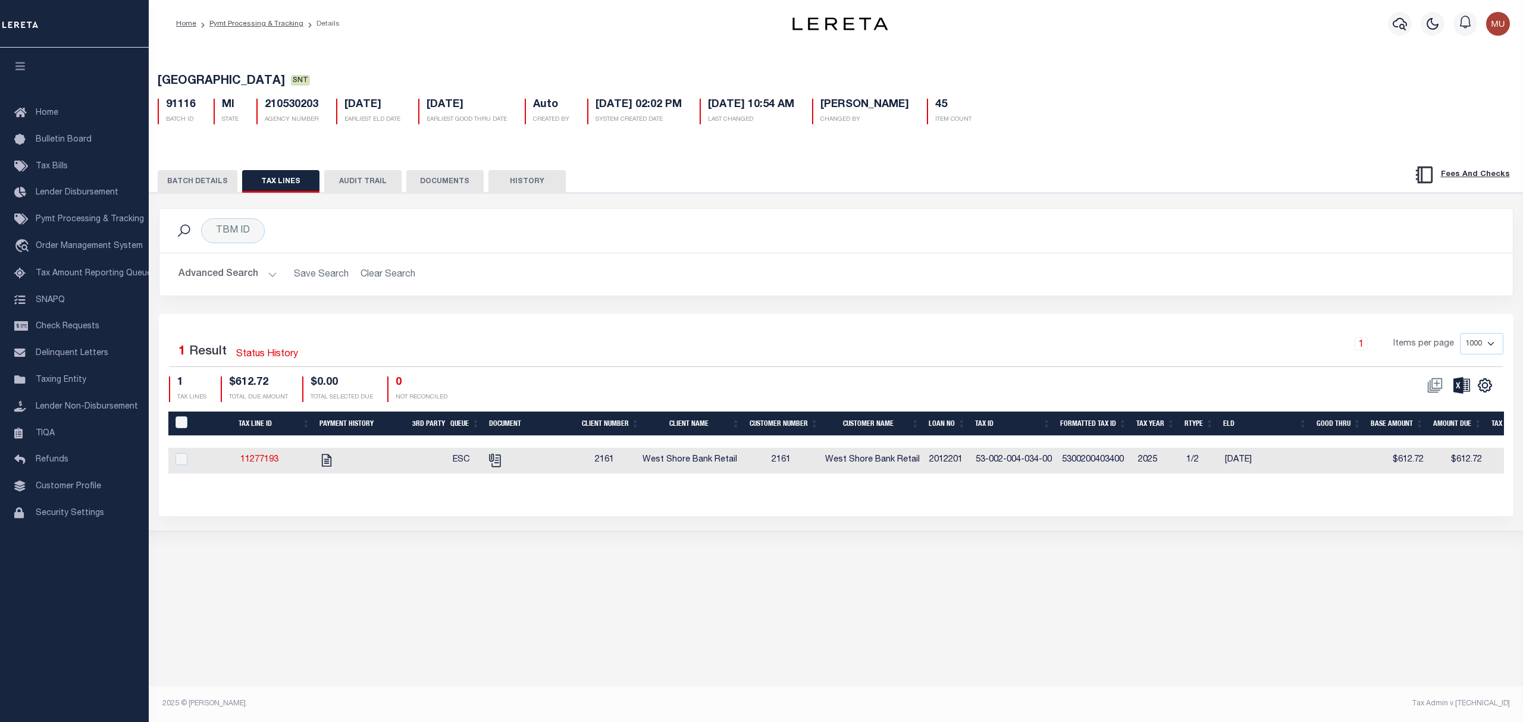
select select "SNT"
select select "CHK"
select select "[PERSON_NAME]"
select select "USS"
click at [193, 182] on button "BATCH DETAILS" at bounding box center [198, 181] width 80 height 23
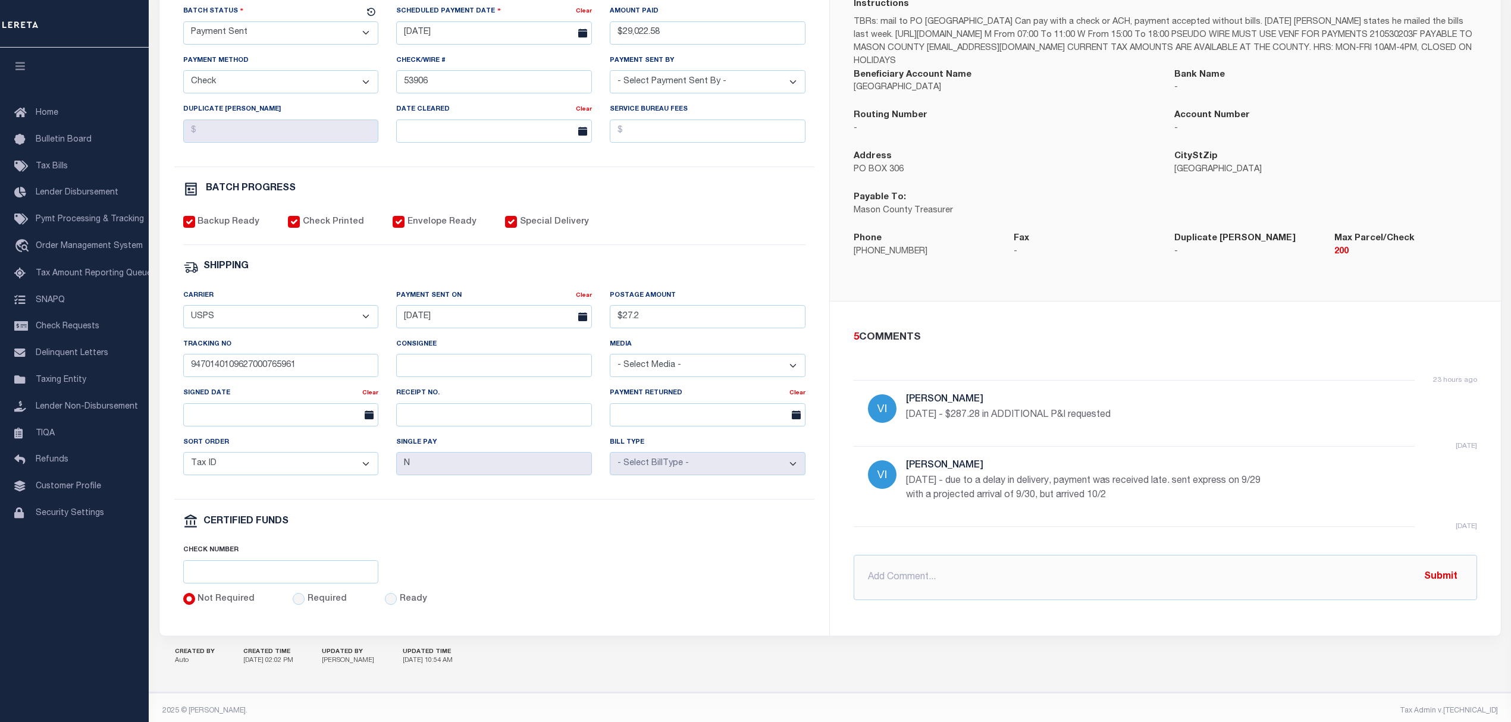
scroll to position [289, 0]
